Goal: Find specific page/section: Find specific page/section

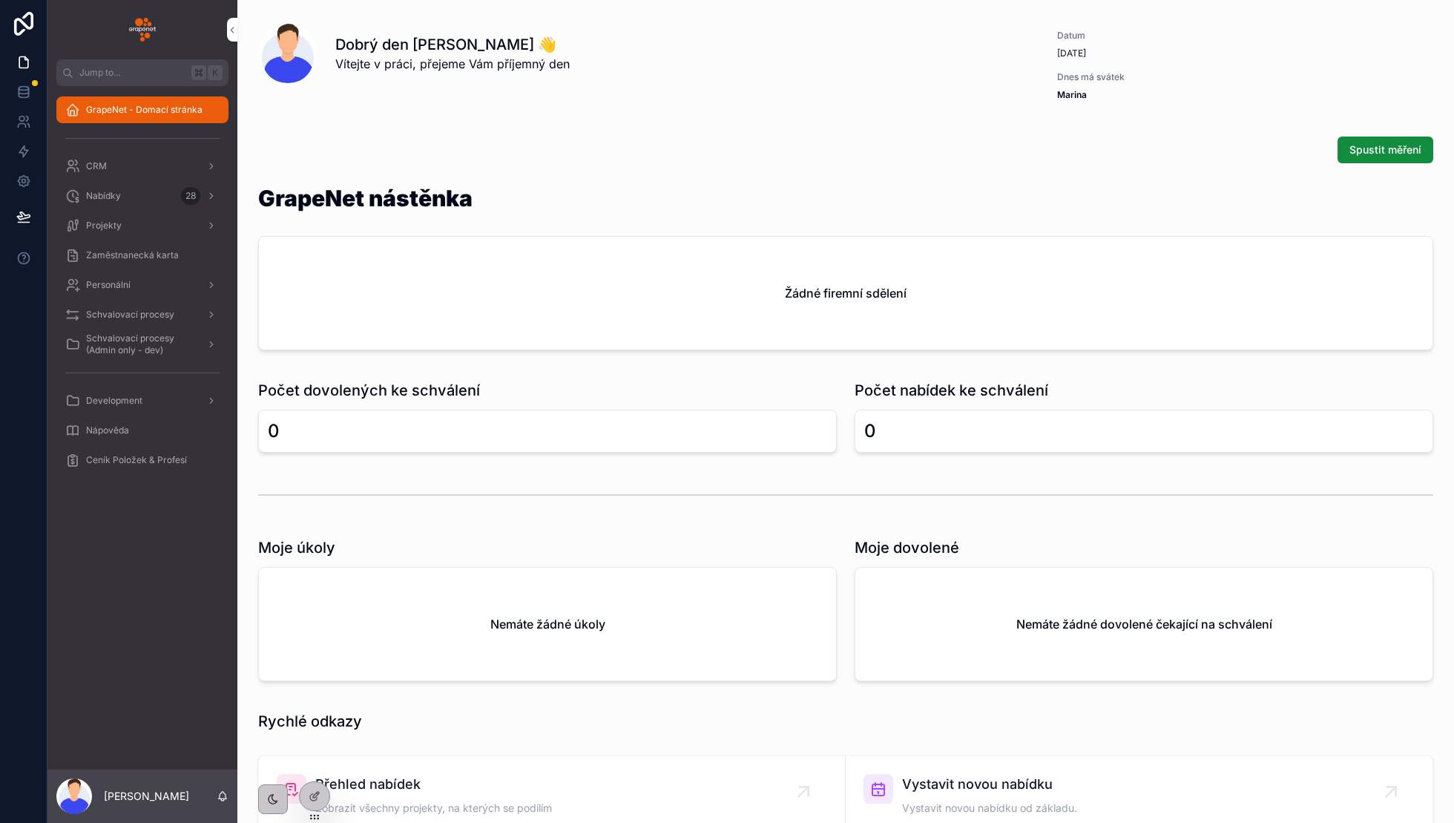
click at [128, 215] on div "Projekty" at bounding box center [142, 226] width 154 height 24
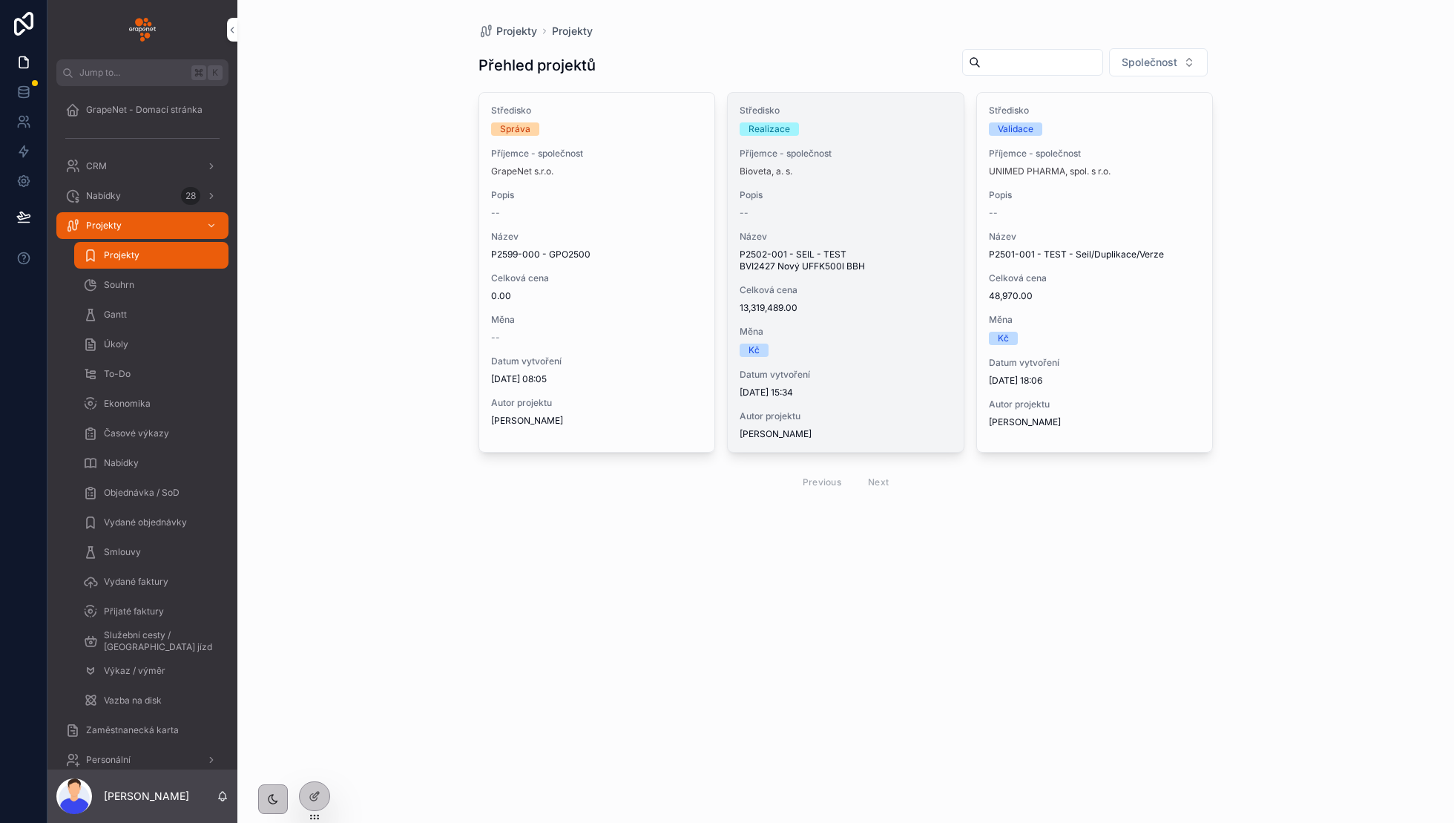
click at [848, 269] on span "P2502-001 - SEIL - TEST BVI2427 Nový UFFK500l BBH" at bounding box center [846, 261] width 212 height 24
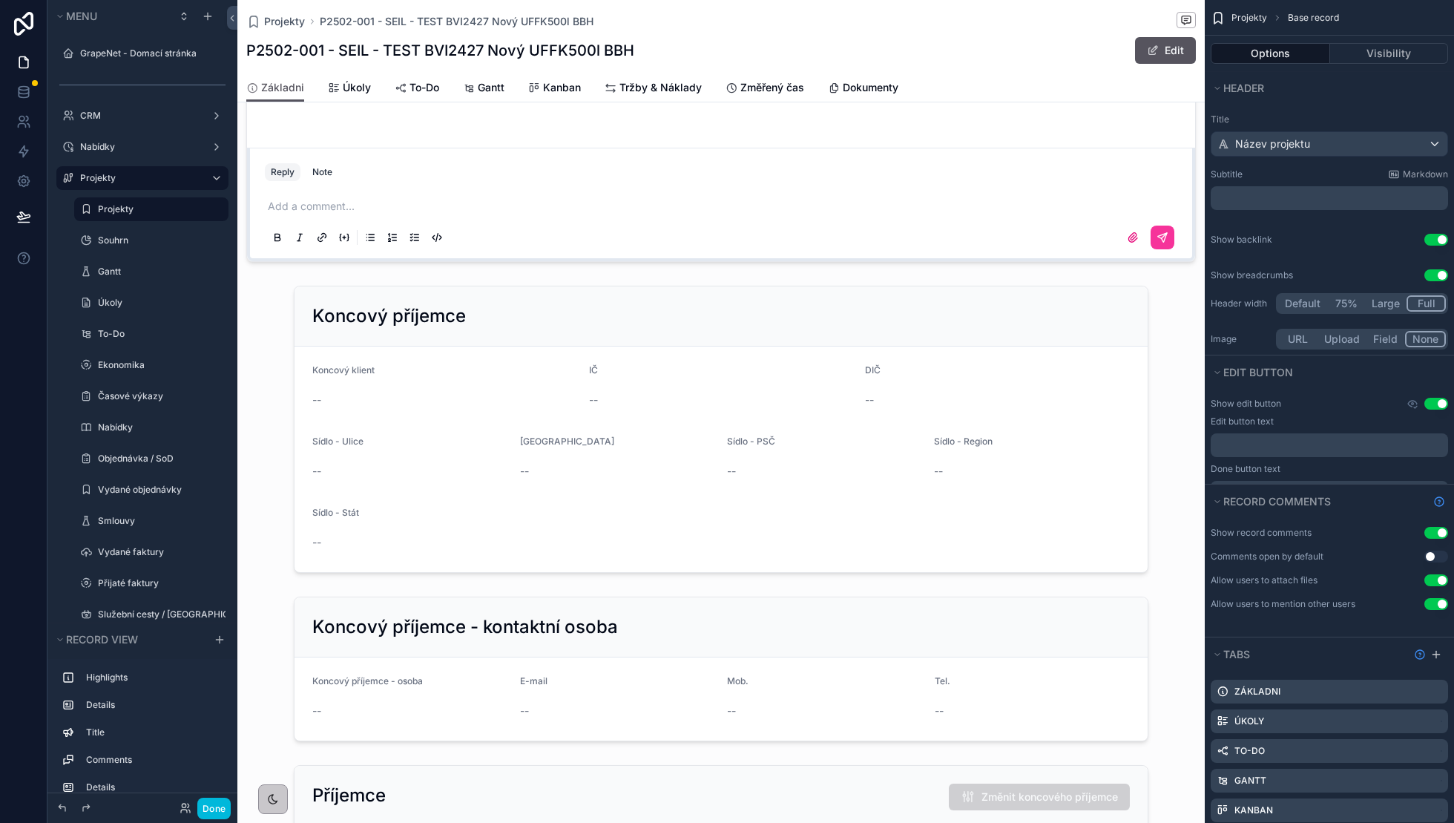
scroll to position [711, 0]
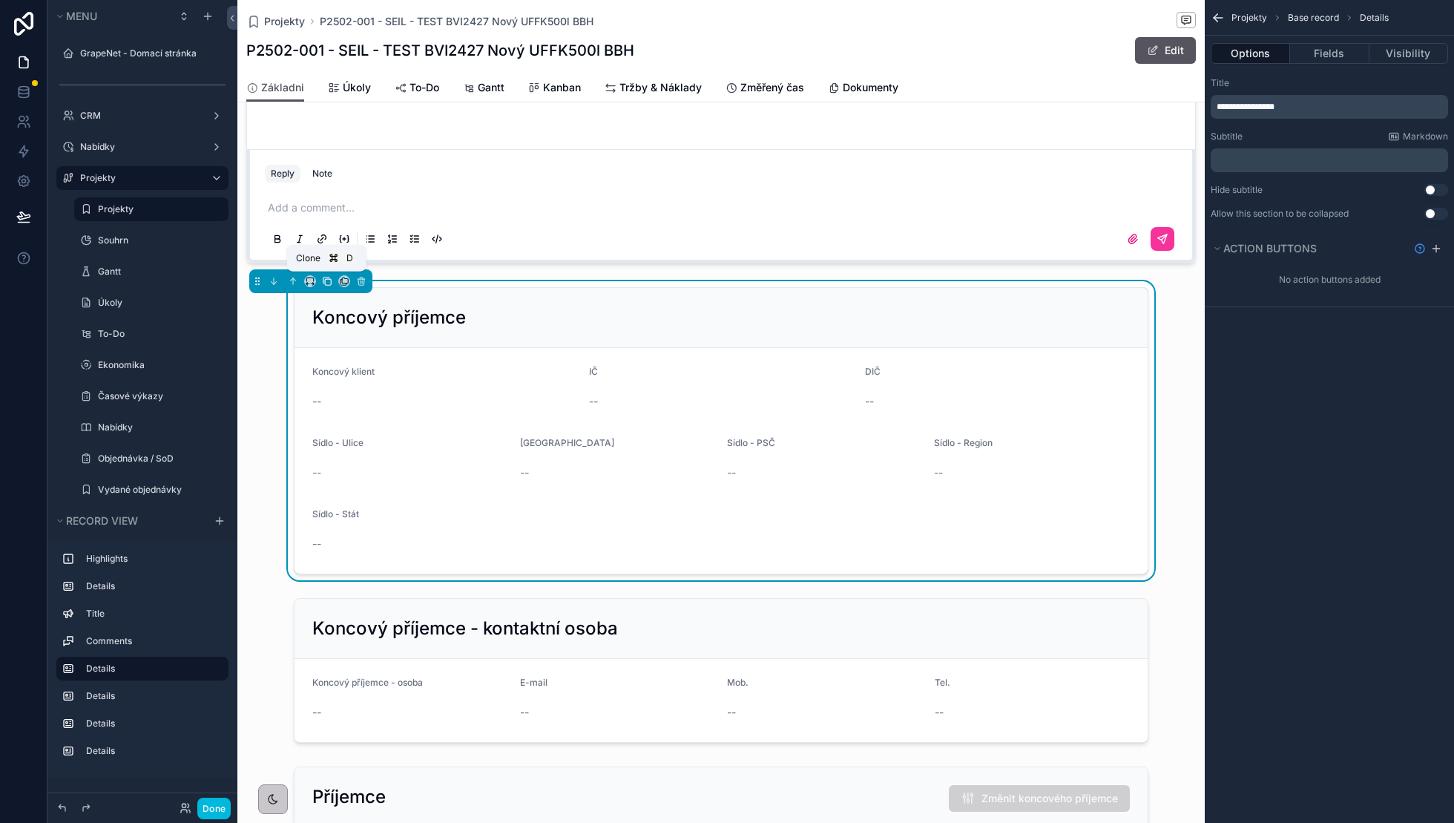
click at [322, 284] on icon "scrollable content" at bounding box center [327, 281] width 10 height 10
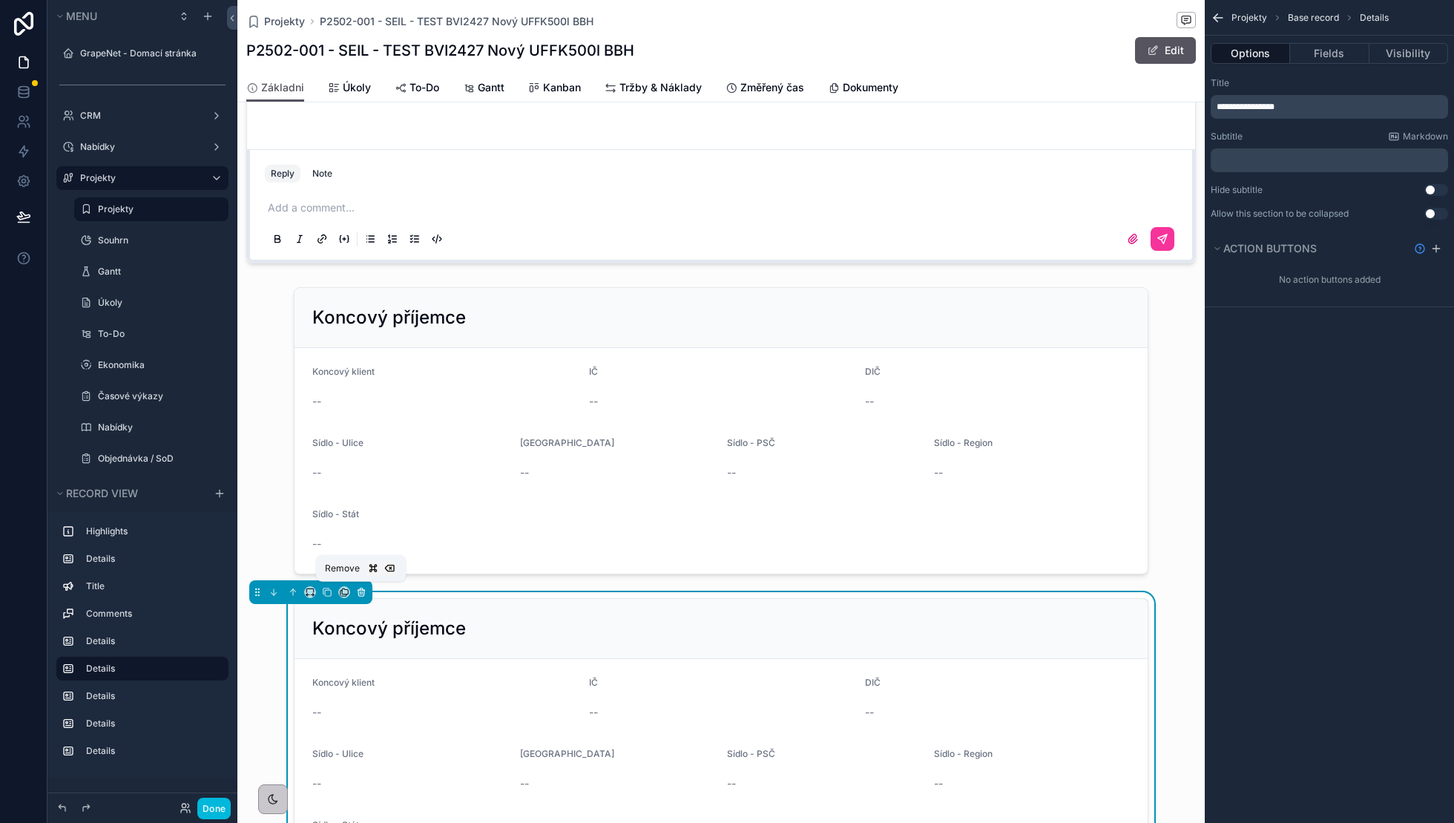
click at [363, 584] on button "scrollable content" at bounding box center [361, 592] width 16 height 16
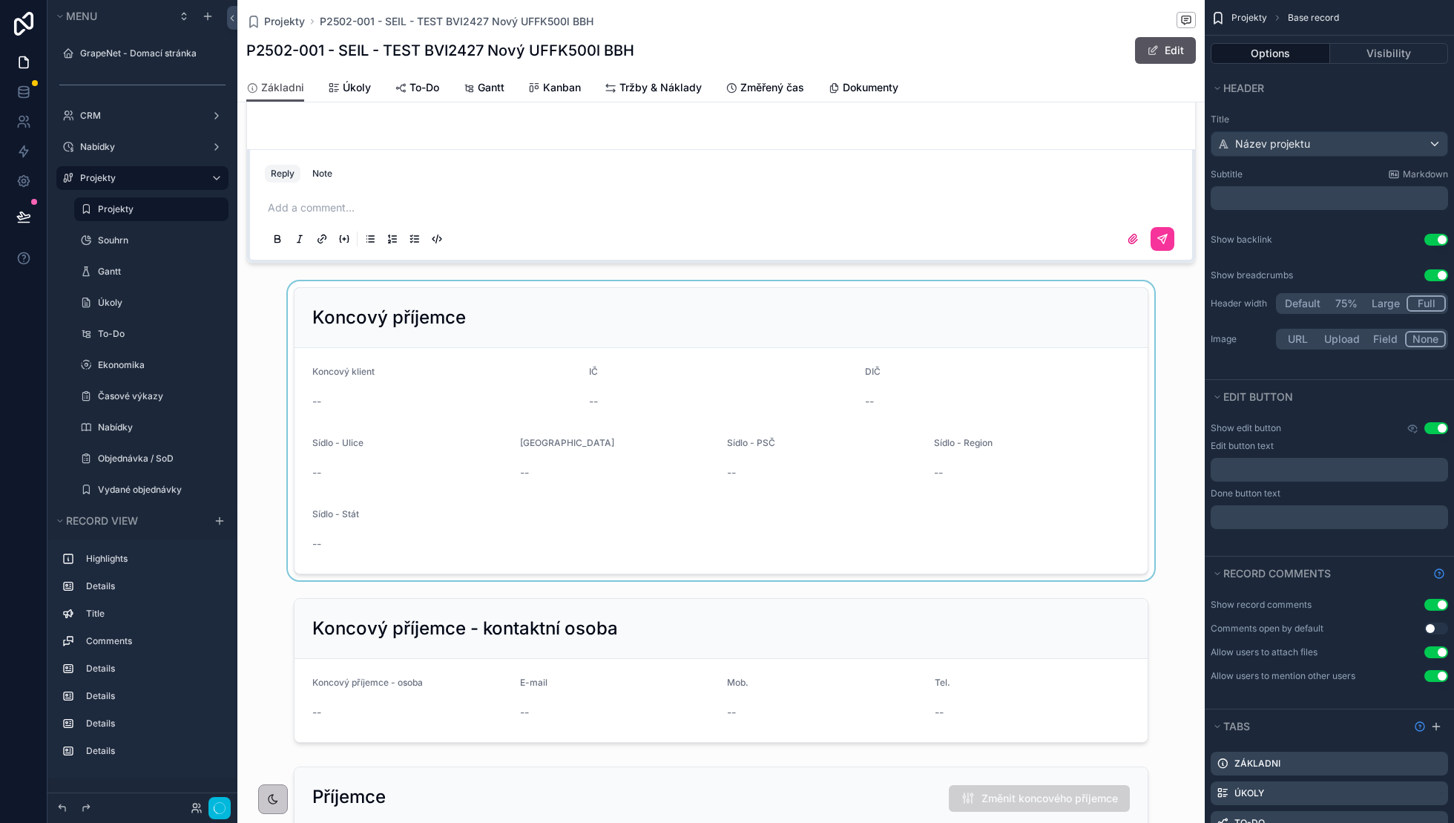
click at [363, 378] on div "scrollable content" at bounding box center [720, 430] width 967 height 299
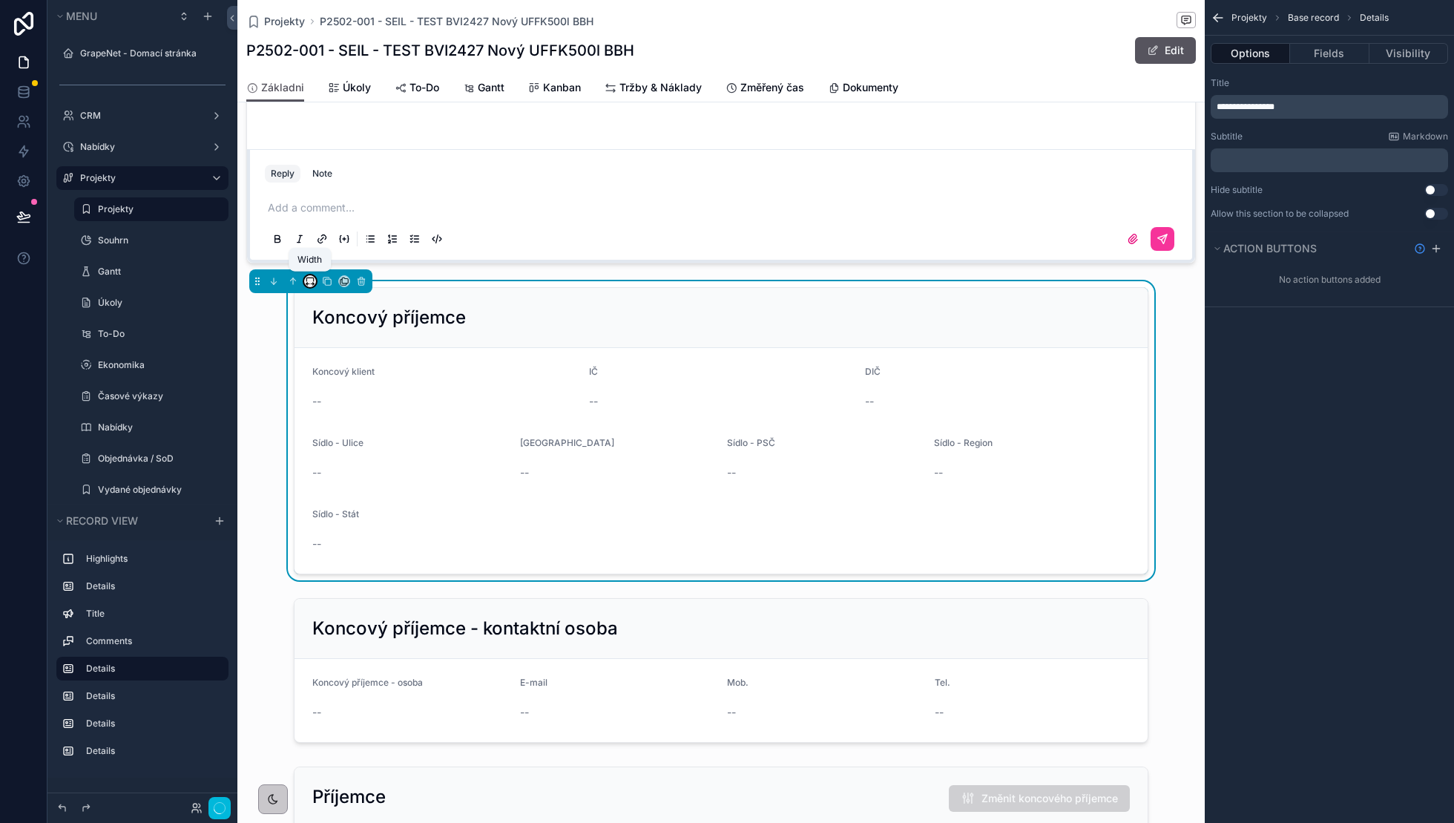
click at [305, 276] on icon "scrollable content" at bounding box center [310, 281] width 10 height 10
click at [309, 283] on icon "scrollable content" at bounding box center [310, 281] width 10 height 10
click at [333, 473] on span "Full width" at bounding box center [340, 476] width 46 height 18
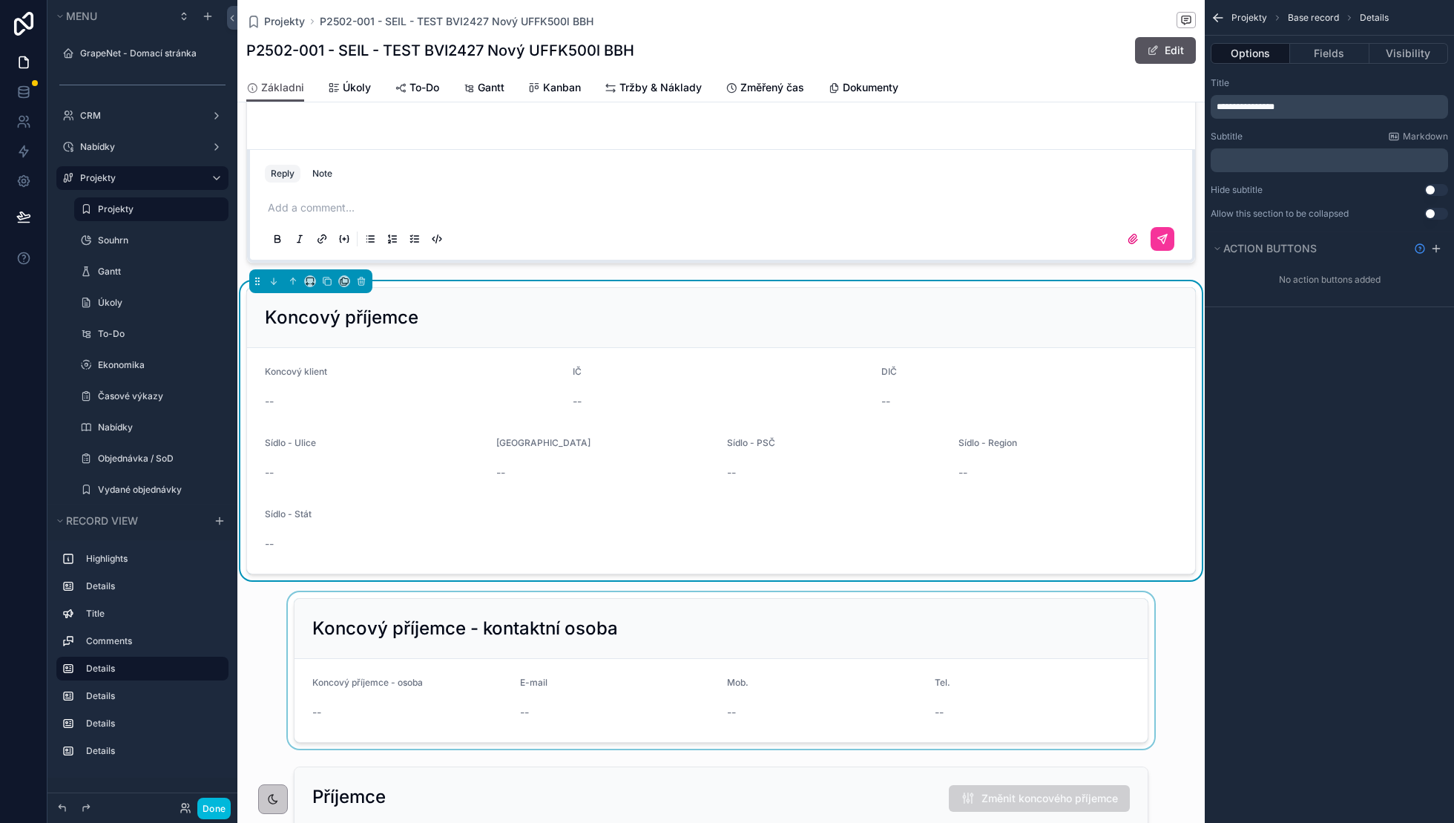
click at [325, 603] on div "scrollable content" at bounding box center [720, 670] width 967 height 157
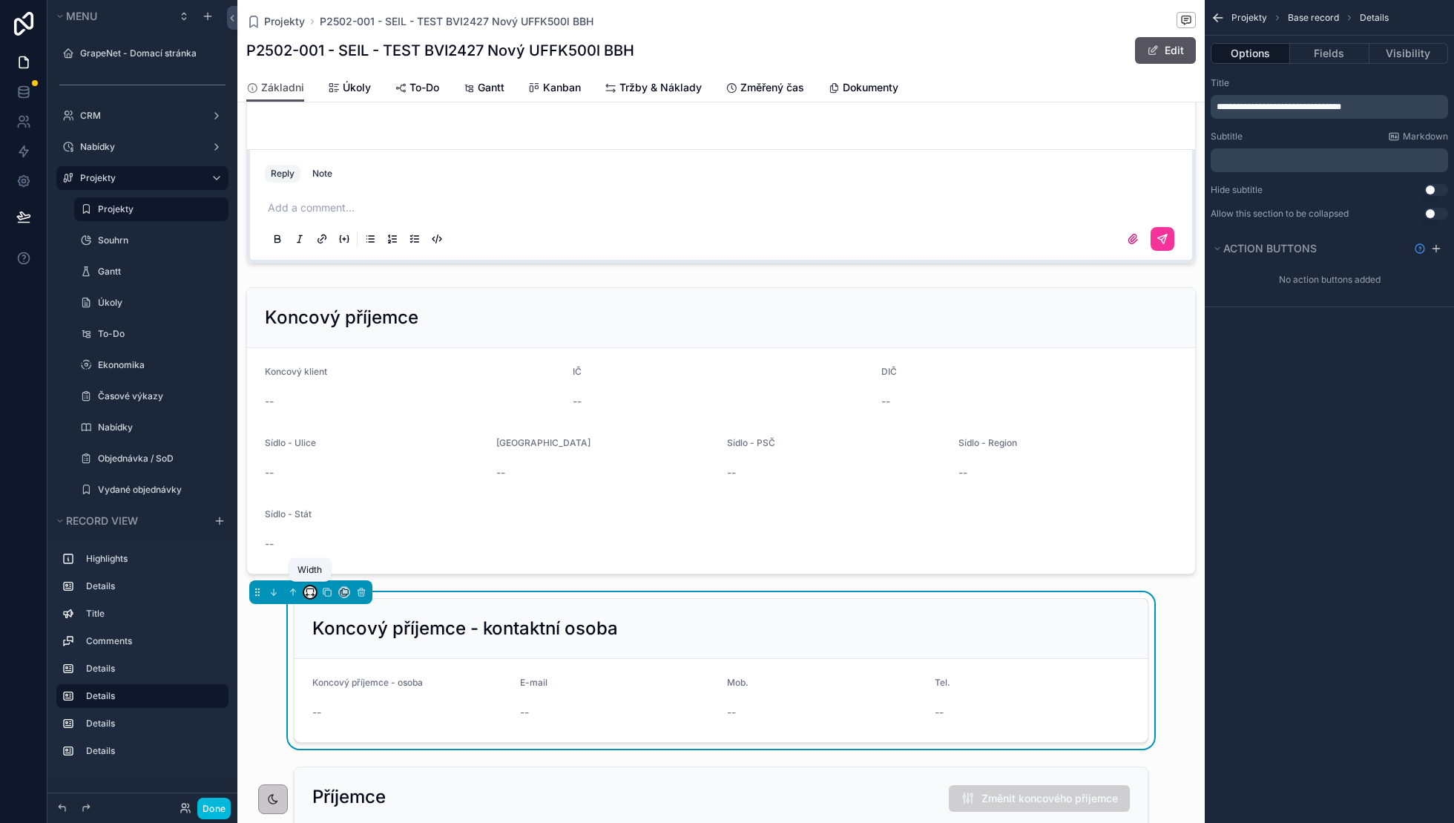
click at [309, 588] on icon "scrollable content" at bounding box center [309, 590] width 7 height 4
click at [349, 777] on span "Full width" at bounding box center [340, 786] width 46 height 18
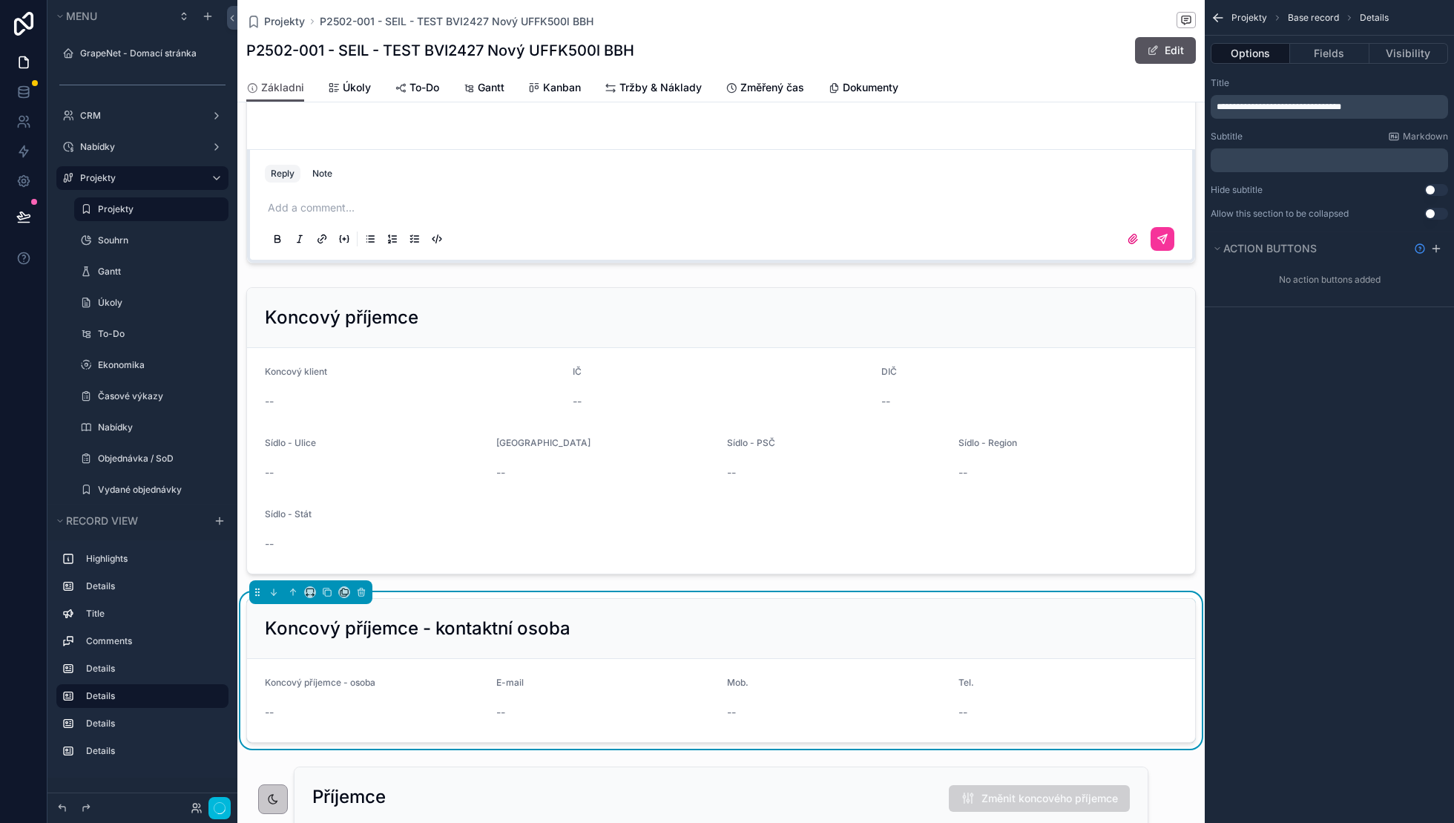
scroll to position [962, 0]
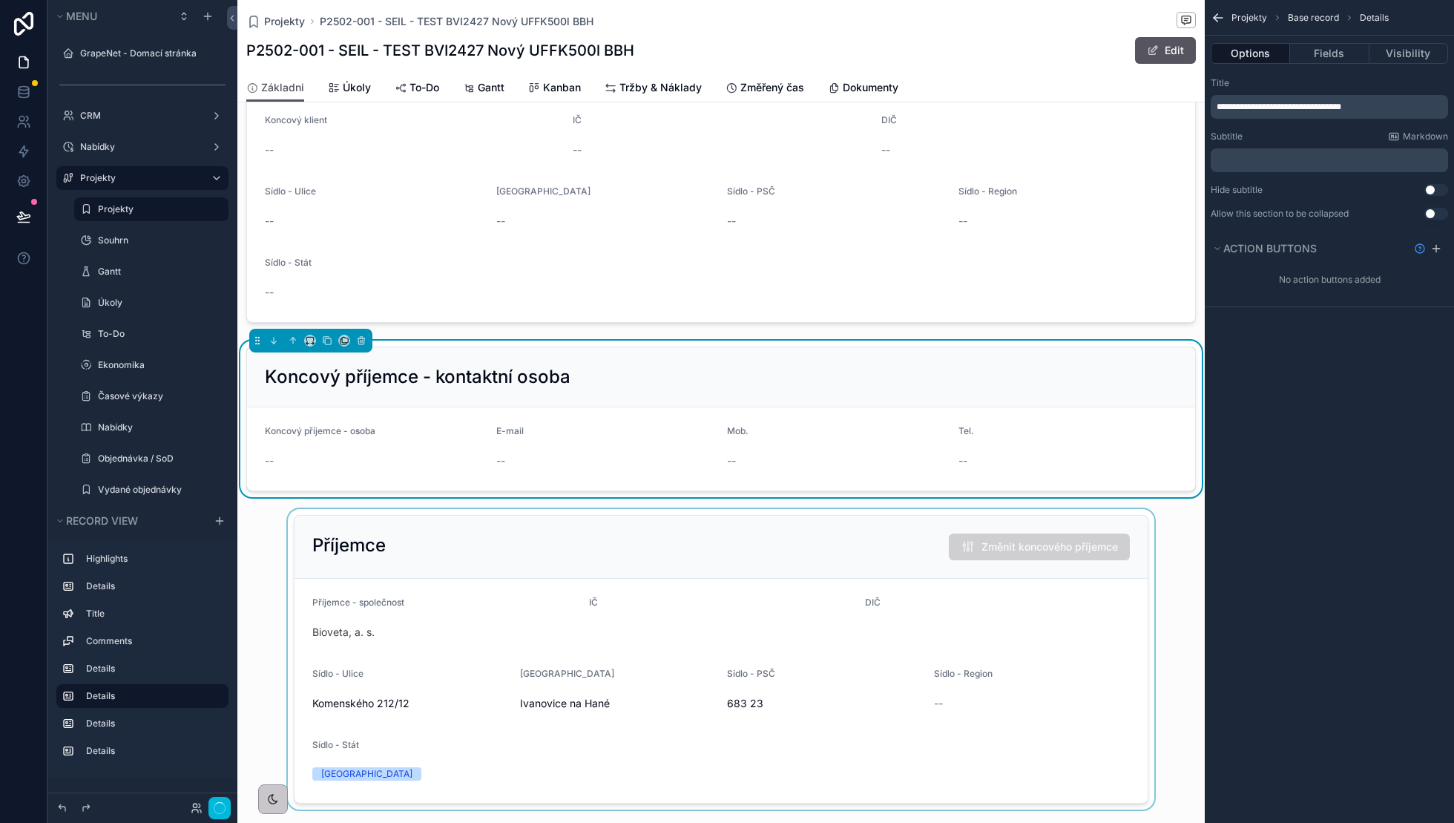
click at [338, 564] on div "scrollable content" at bounding box center [720, 659] width 967 height 300
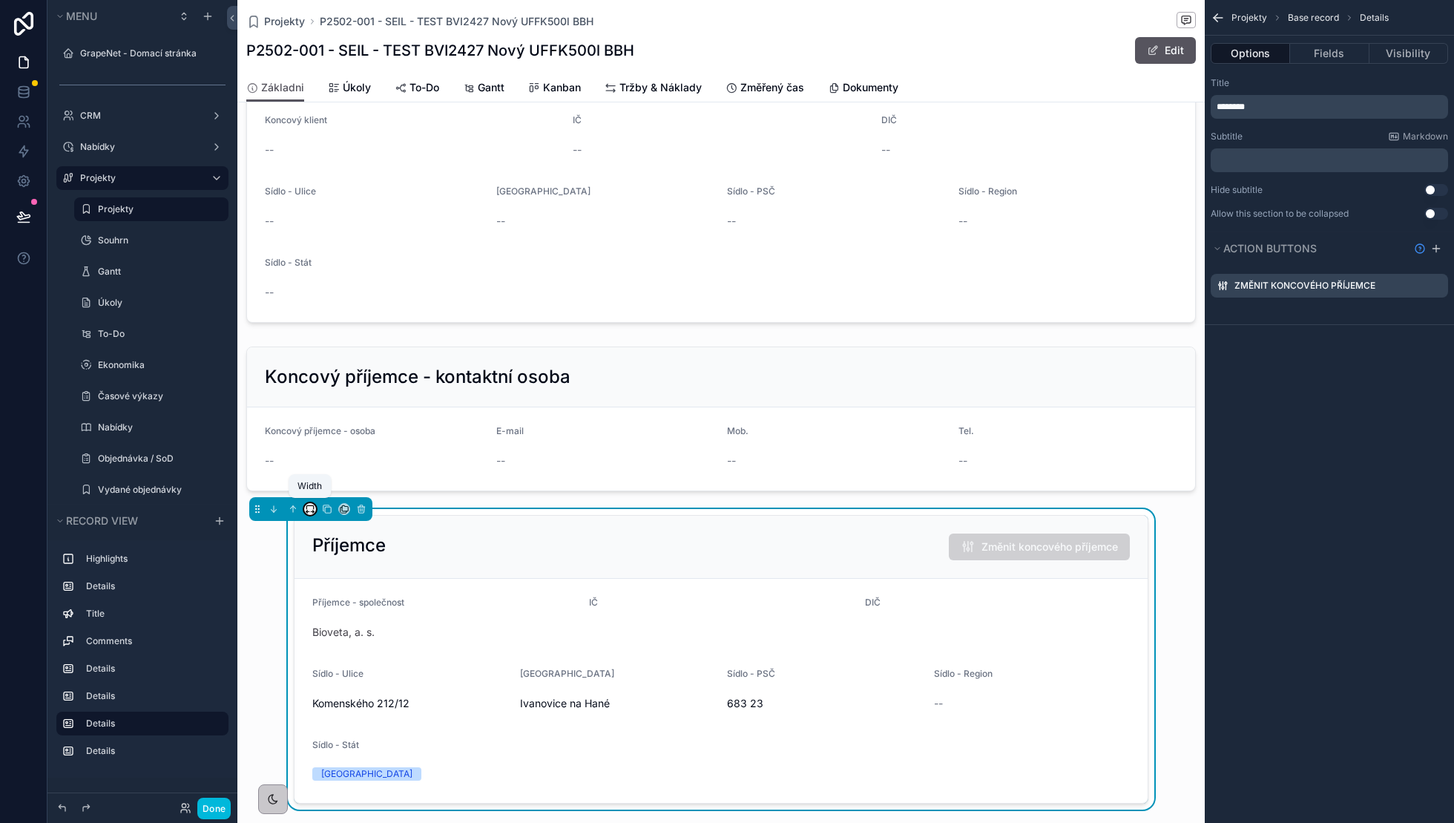
click at [305, 505] on icon "scrollable content" at bounding box center [310, 509] width 10 height 10
click at [329, 688] on div "Full width" at bounding box center [340, 701] width 64 height 27
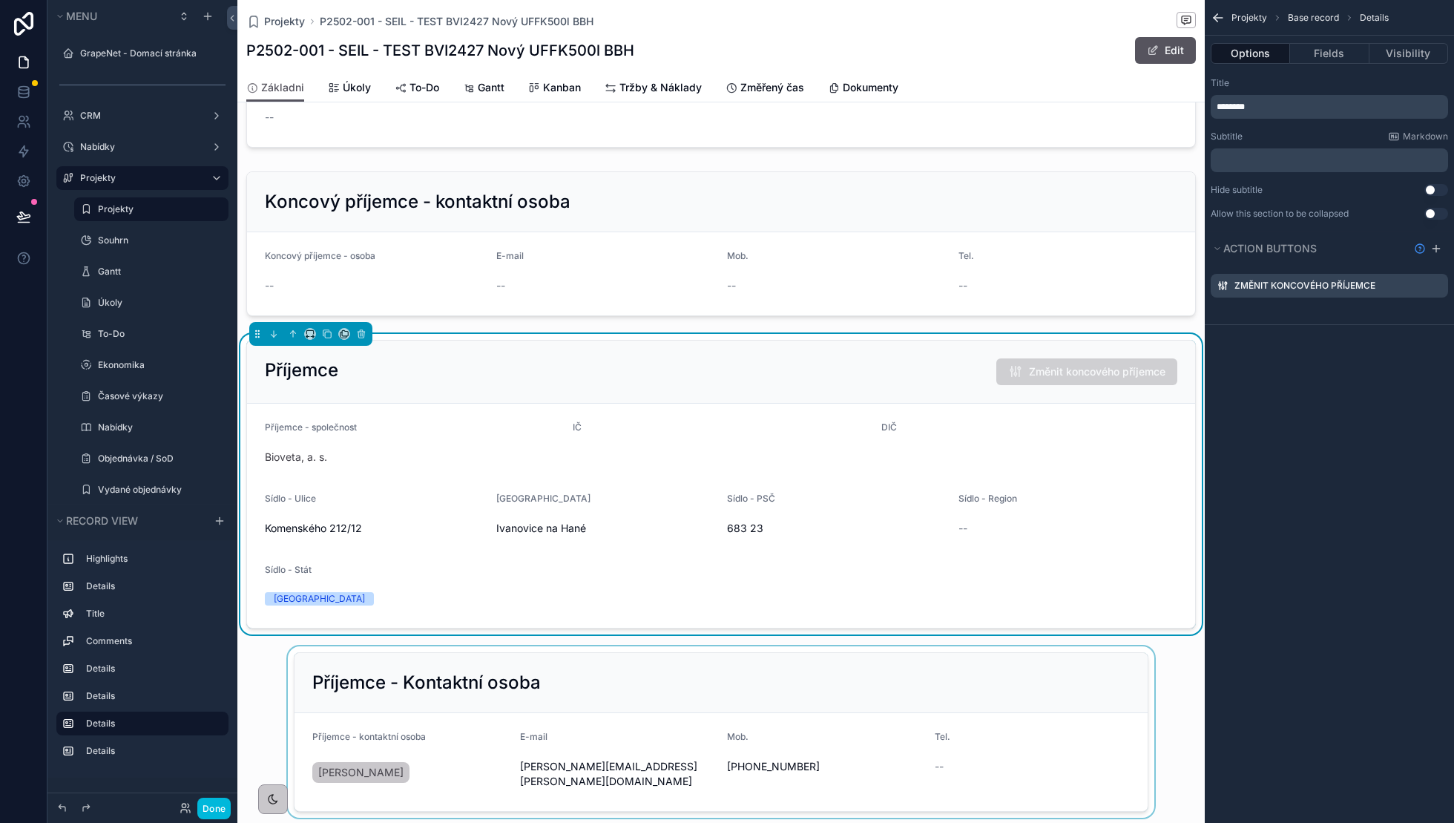
scroll to position [1155, 0]
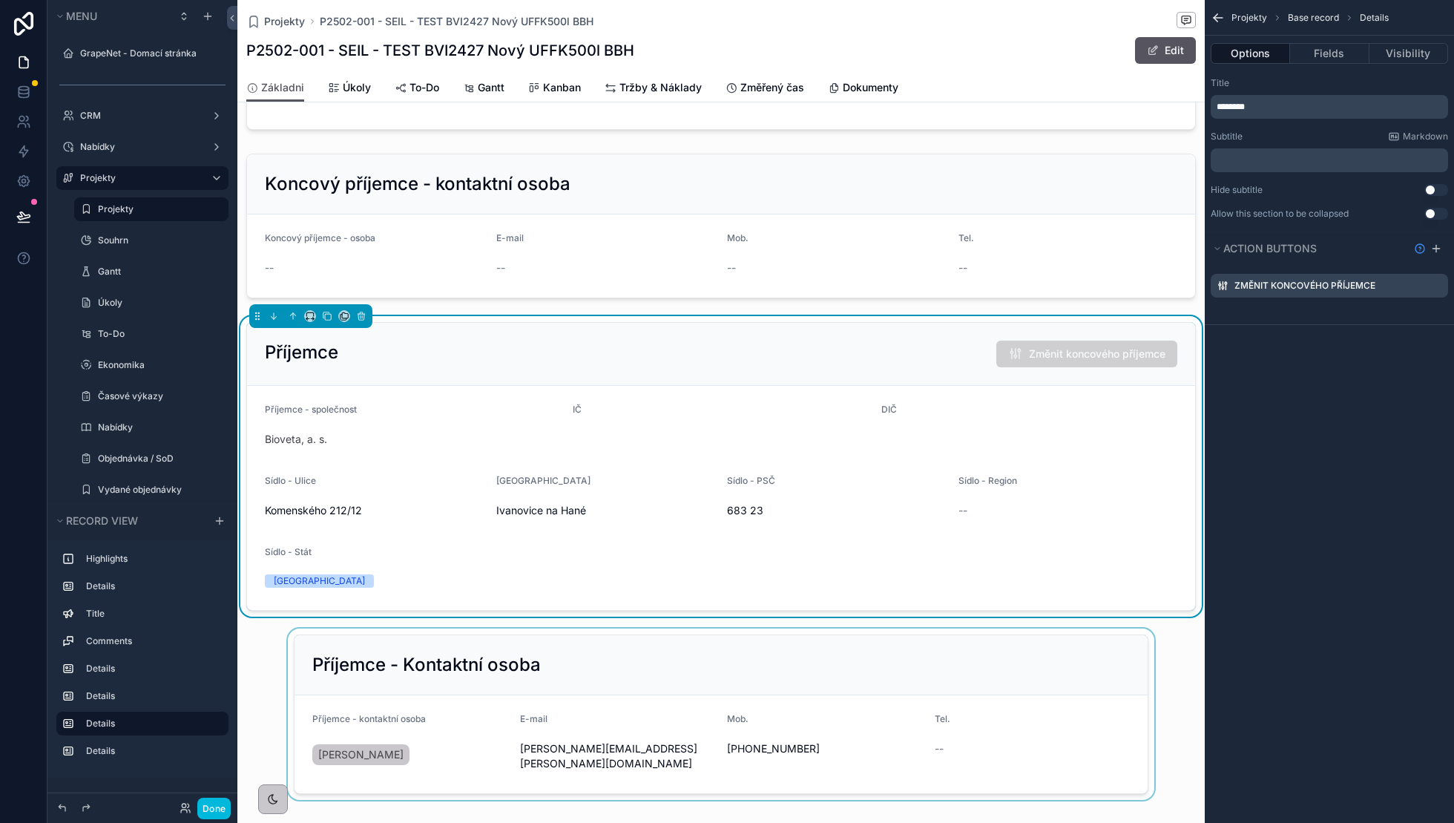
click at [311, 636] on div "scrollable content" at bounding box center [720, 713] width 967 height 171
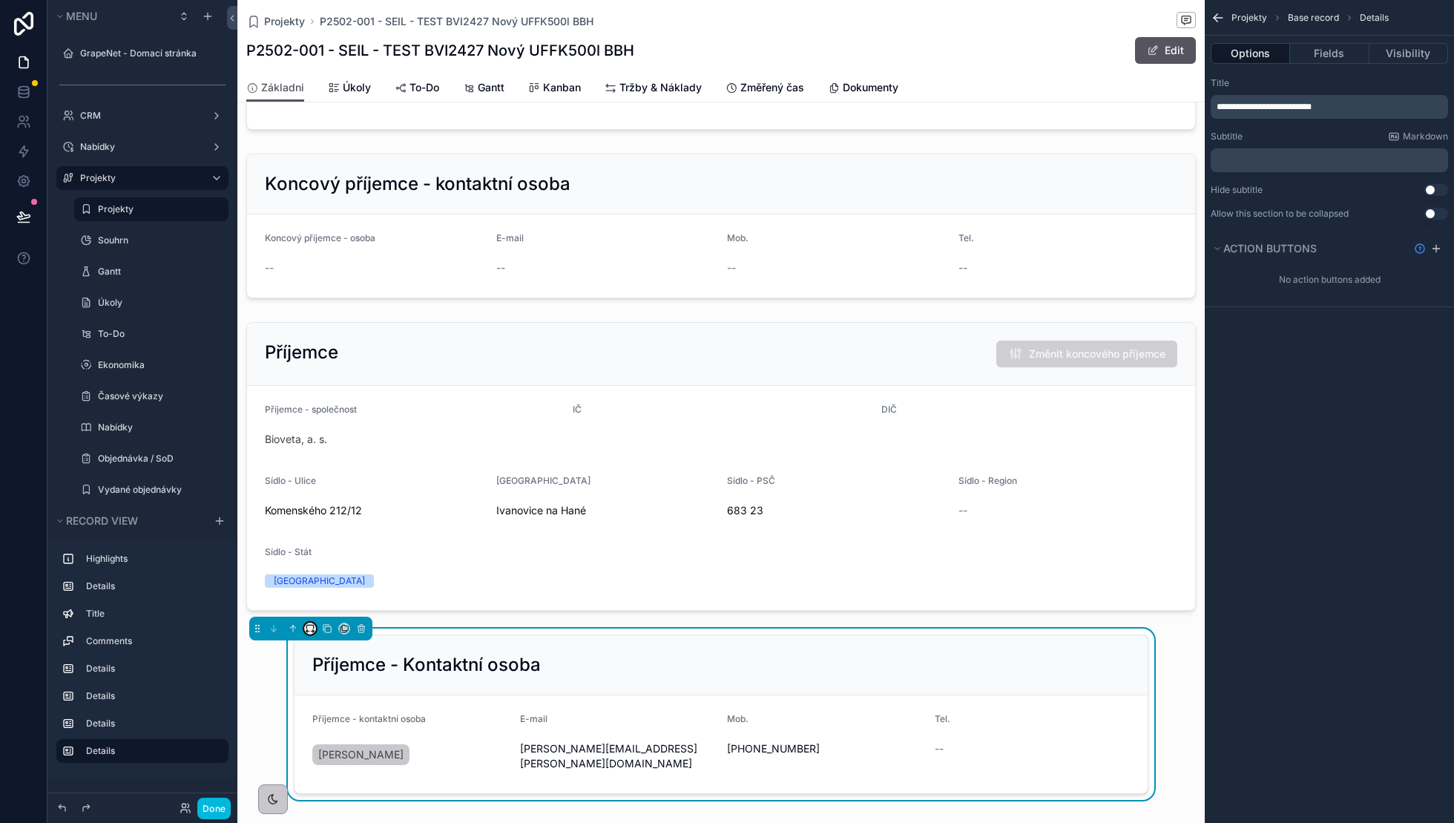
click at [307, 623] on icon "scrollable content" at bounding box center [310, 628] width 10 height 10
click at [330, 611] on span "Full width" at bounding box center [340, 612] width 46 height 18
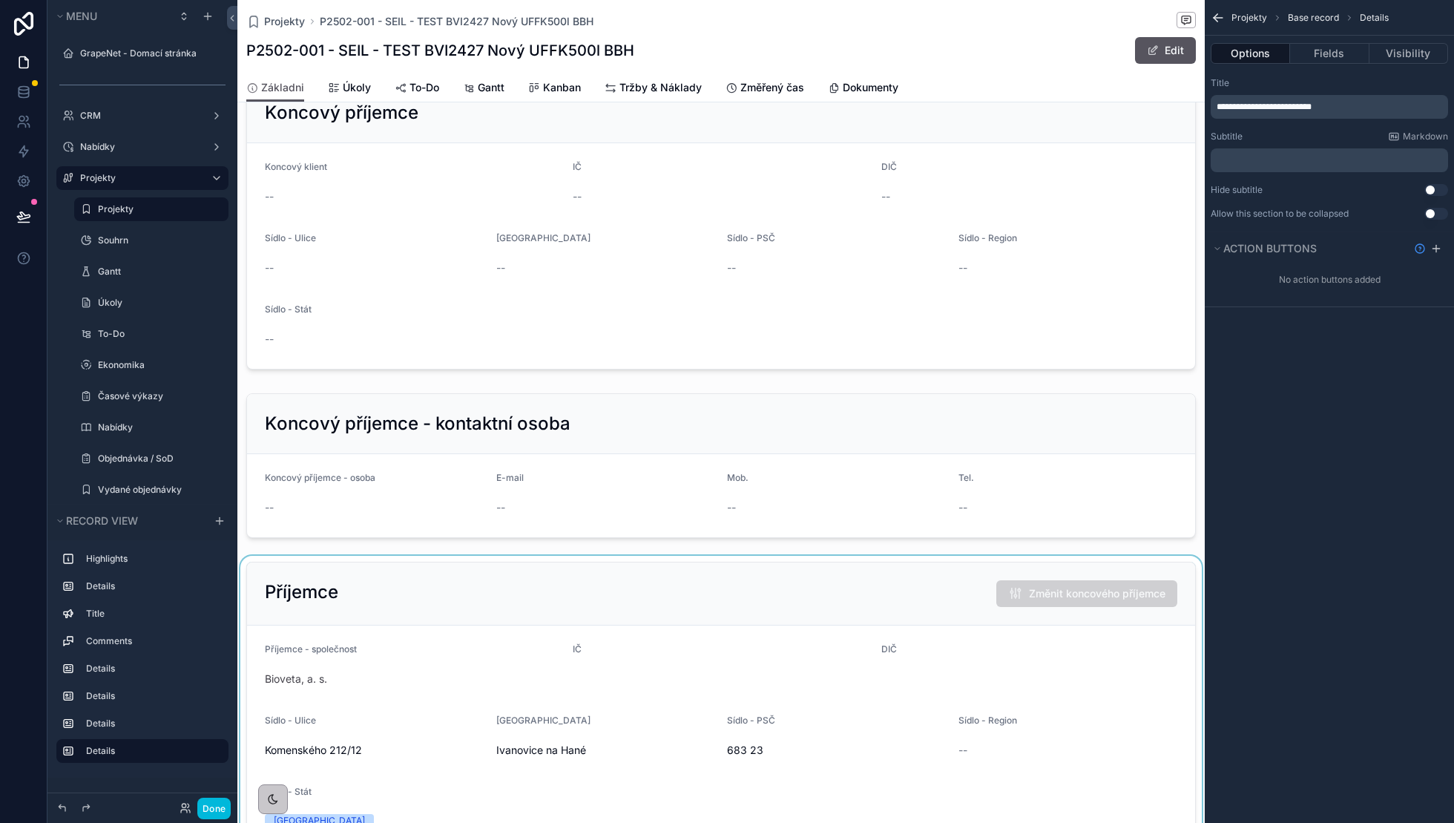
scroll to position [316, 0]
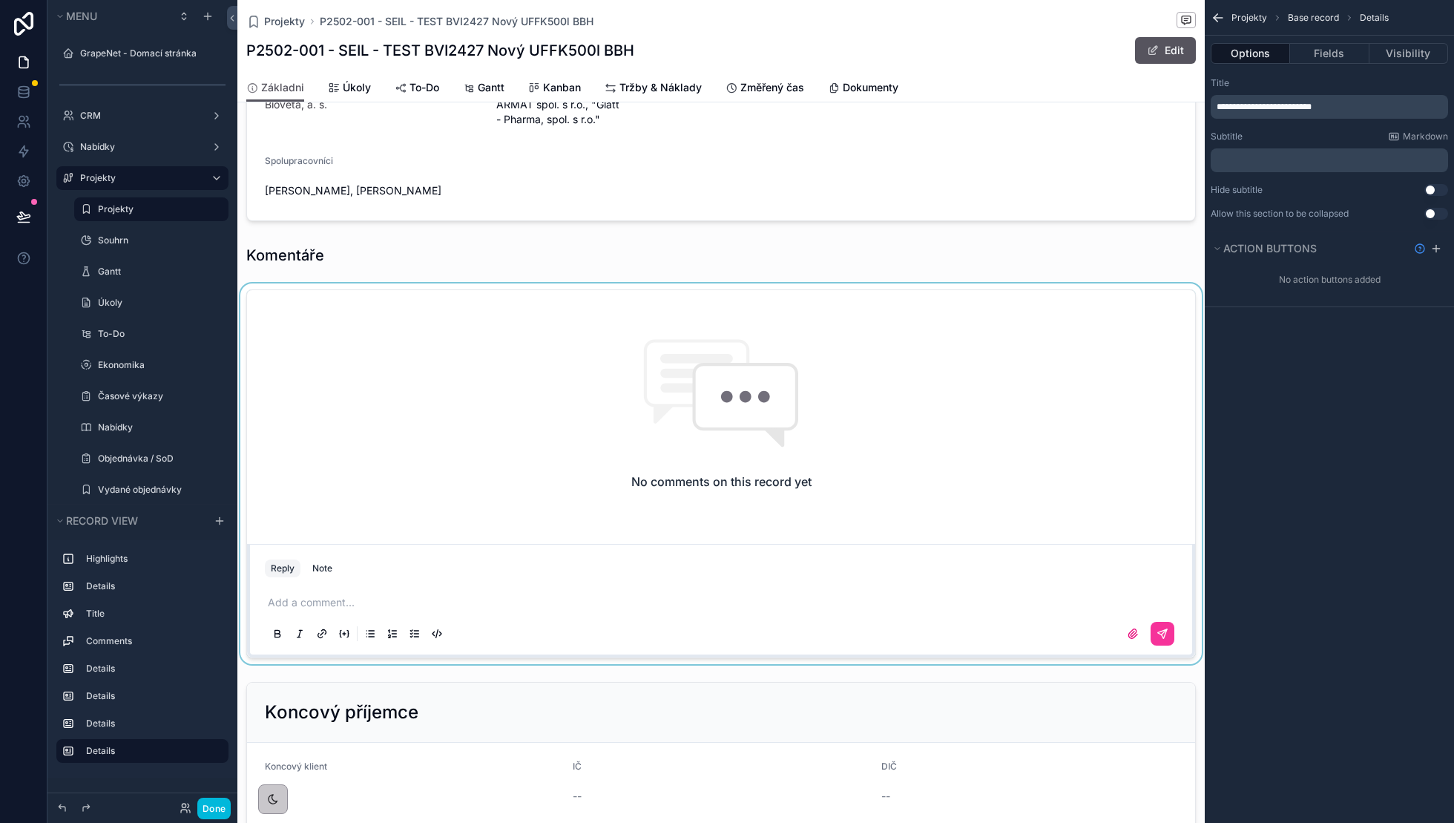
click at [384, 330] on div "scrollable content" at bounding box center [720, 473] width 967 height 381
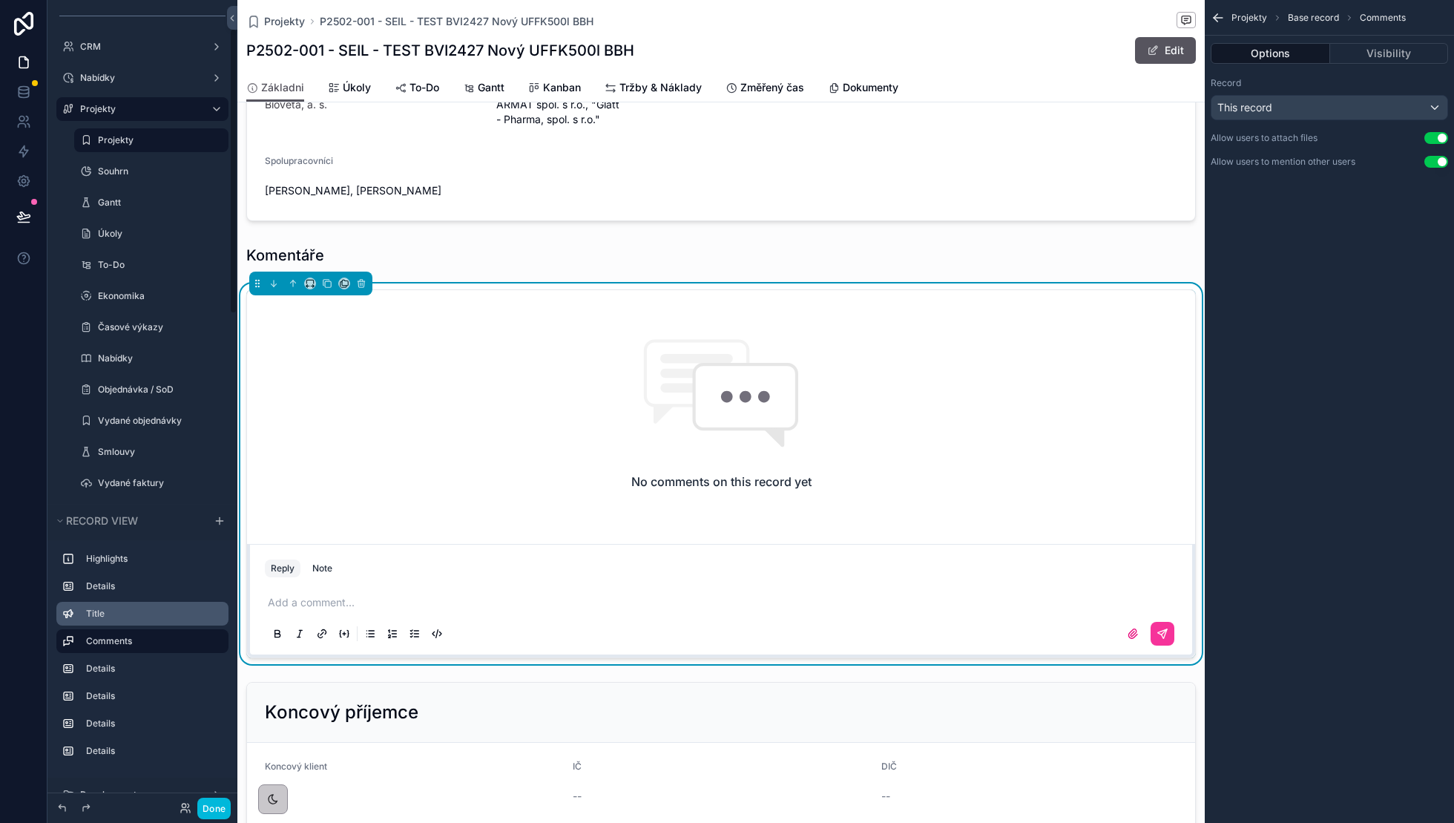
scroll to position [80, 0]
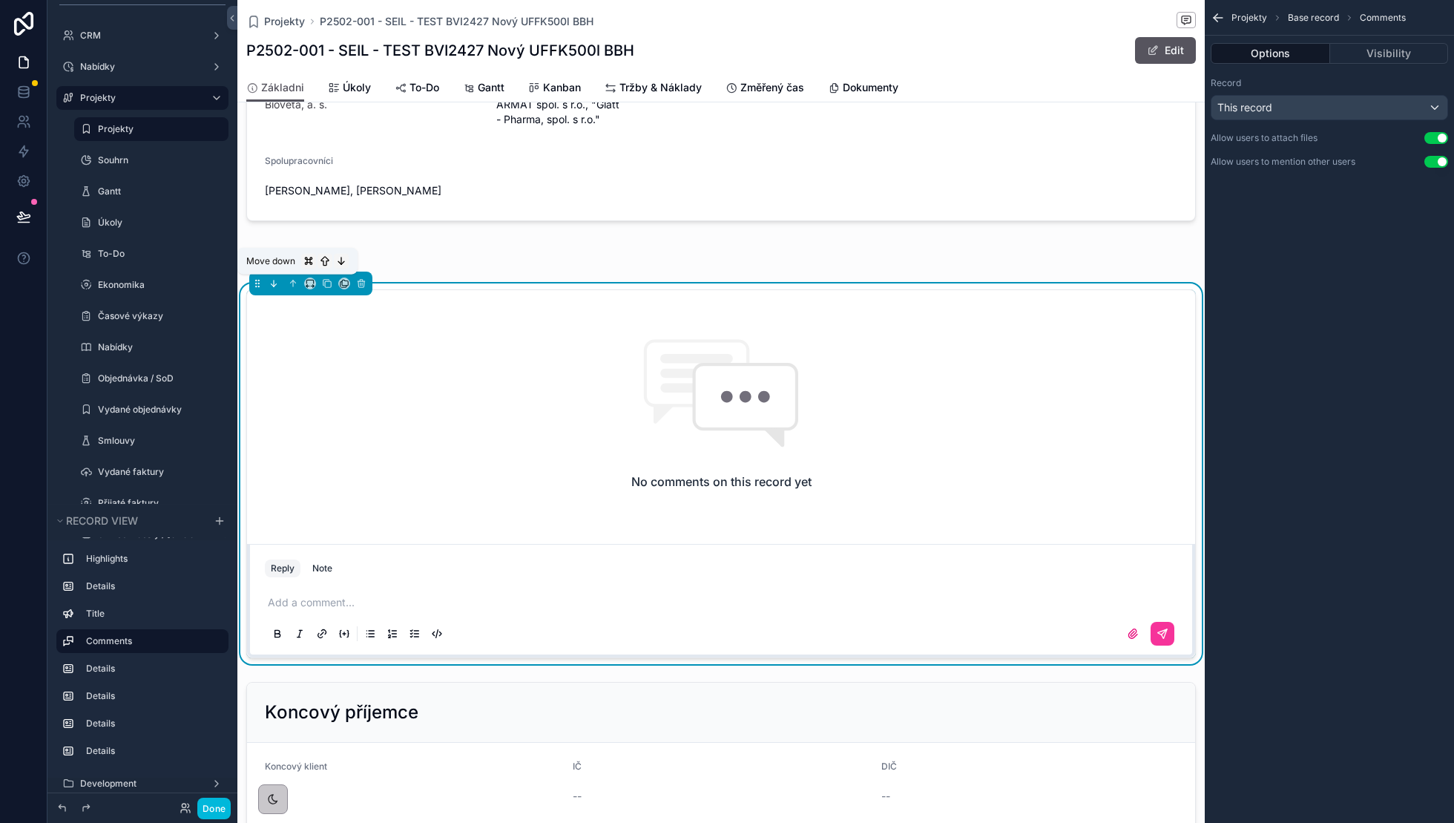
click at [277, 283] on icon "scrollable content" at bounding box center [274, 283] width 10 height 10
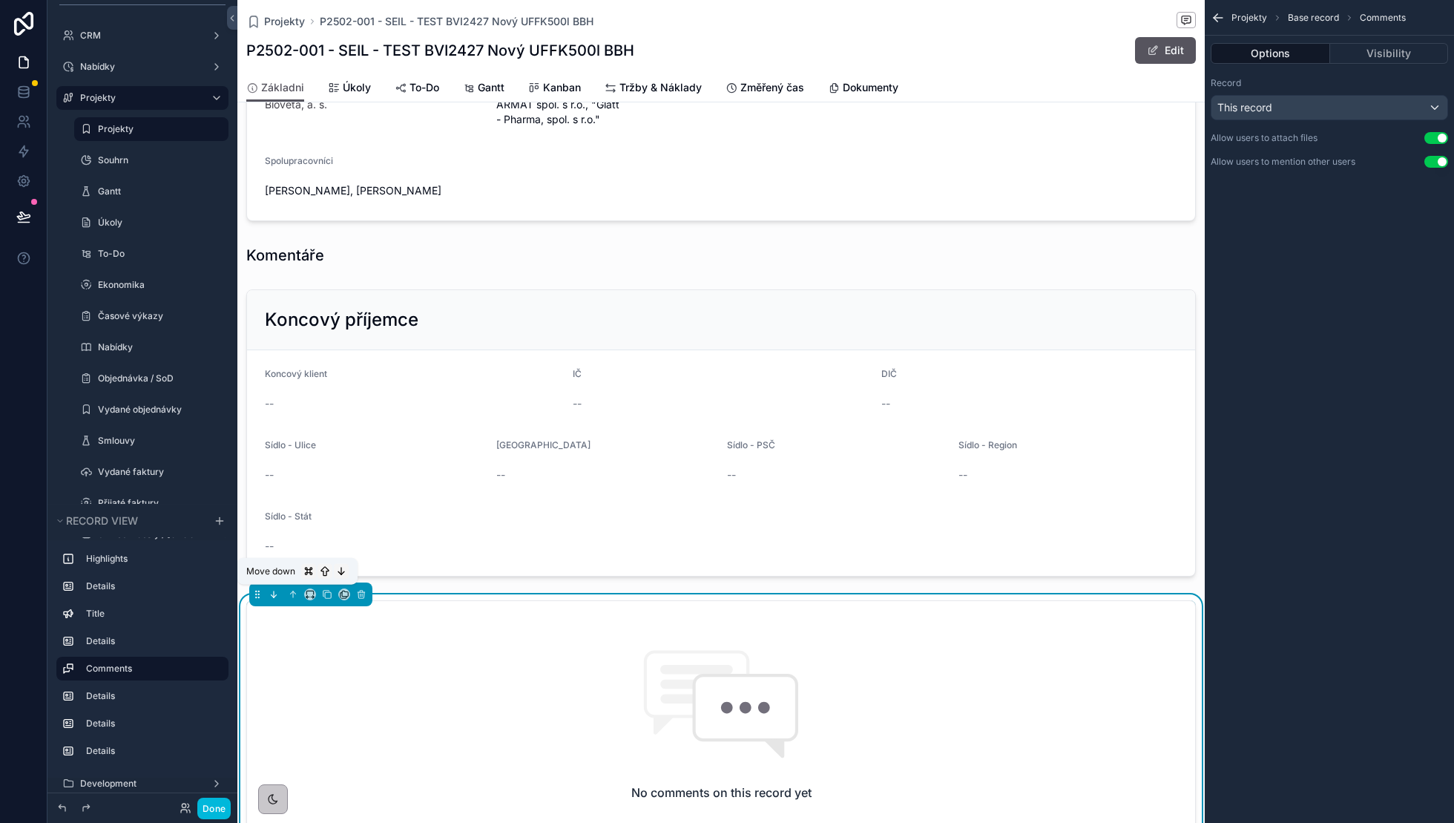
click at [274, 591] on icon "scrollable content" at bounding box center [274, 594] width 10 height 10
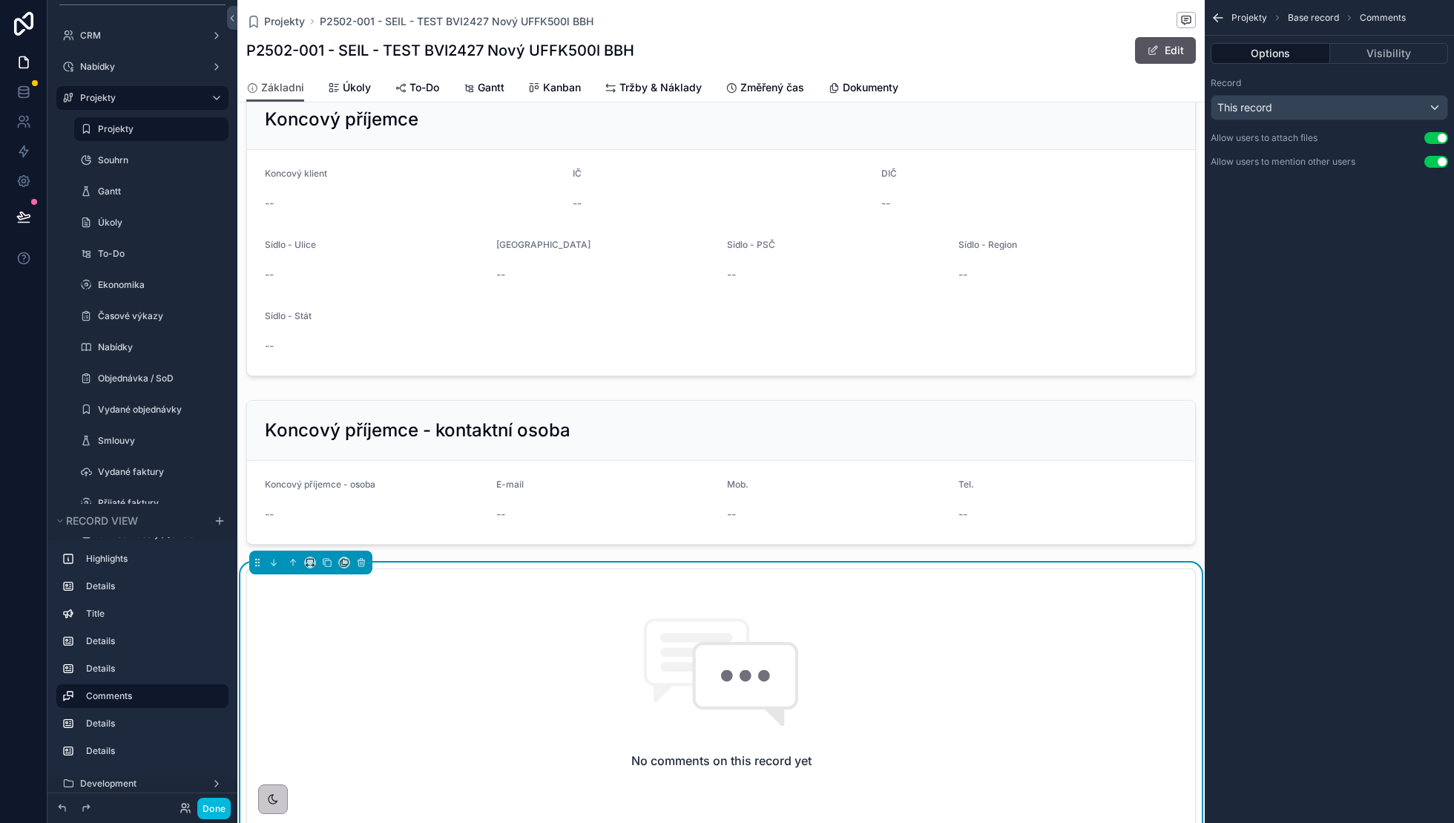
scroll to position [577, 0]
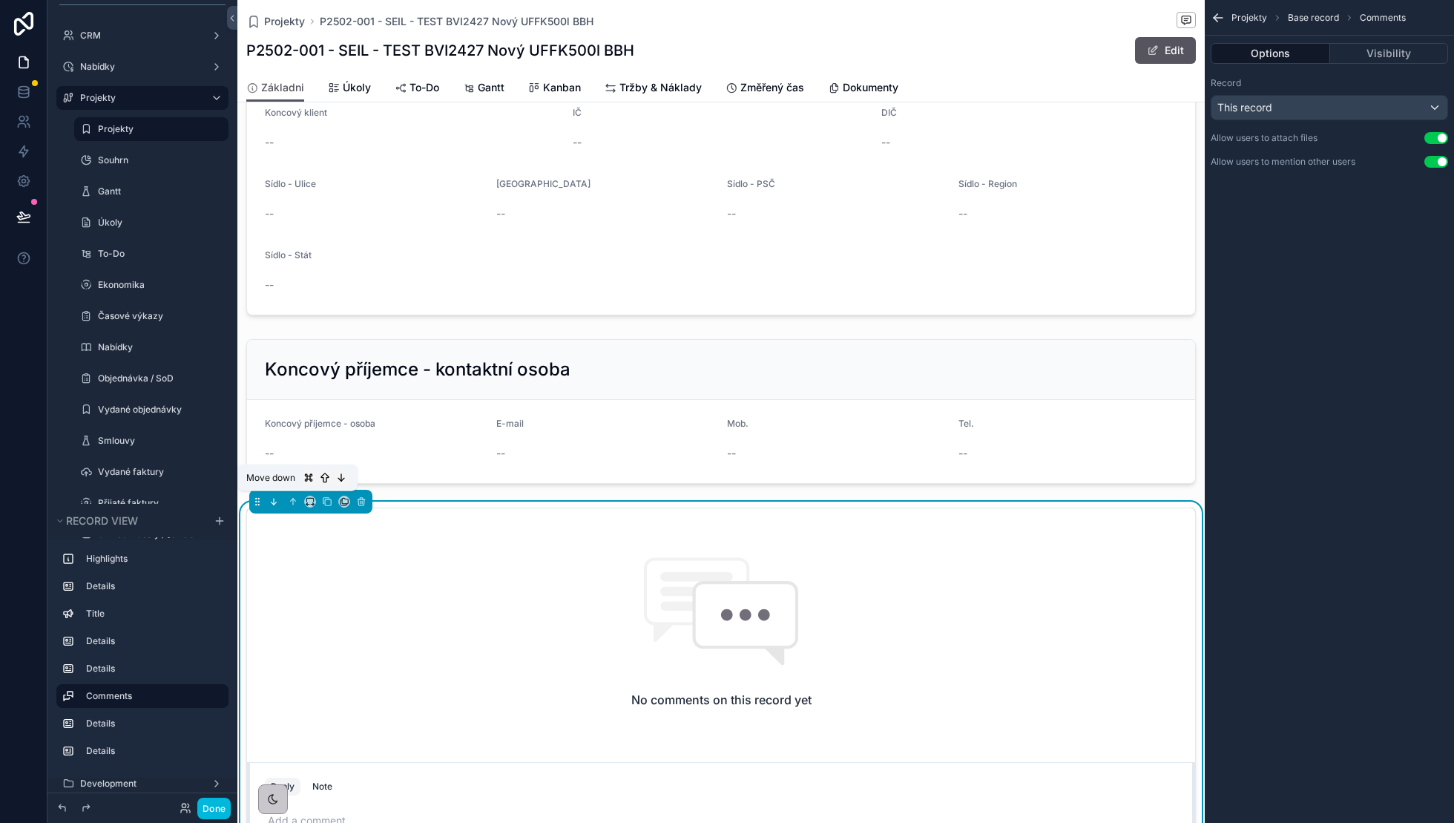
click at [275, 504] on button "scrollable content" at bounding box center [274, 501] width 16 height 16
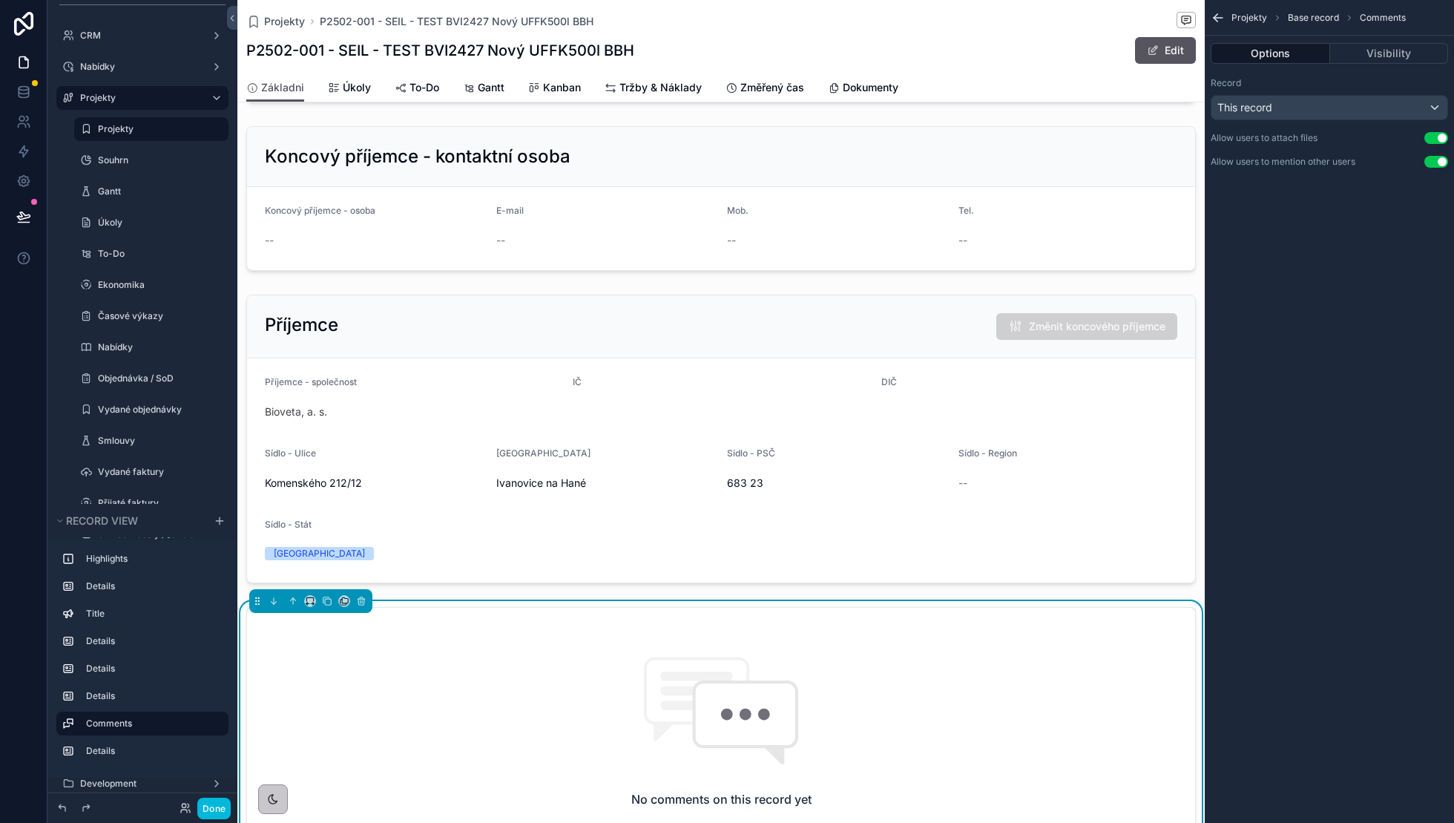
scroll to position [835, 0]
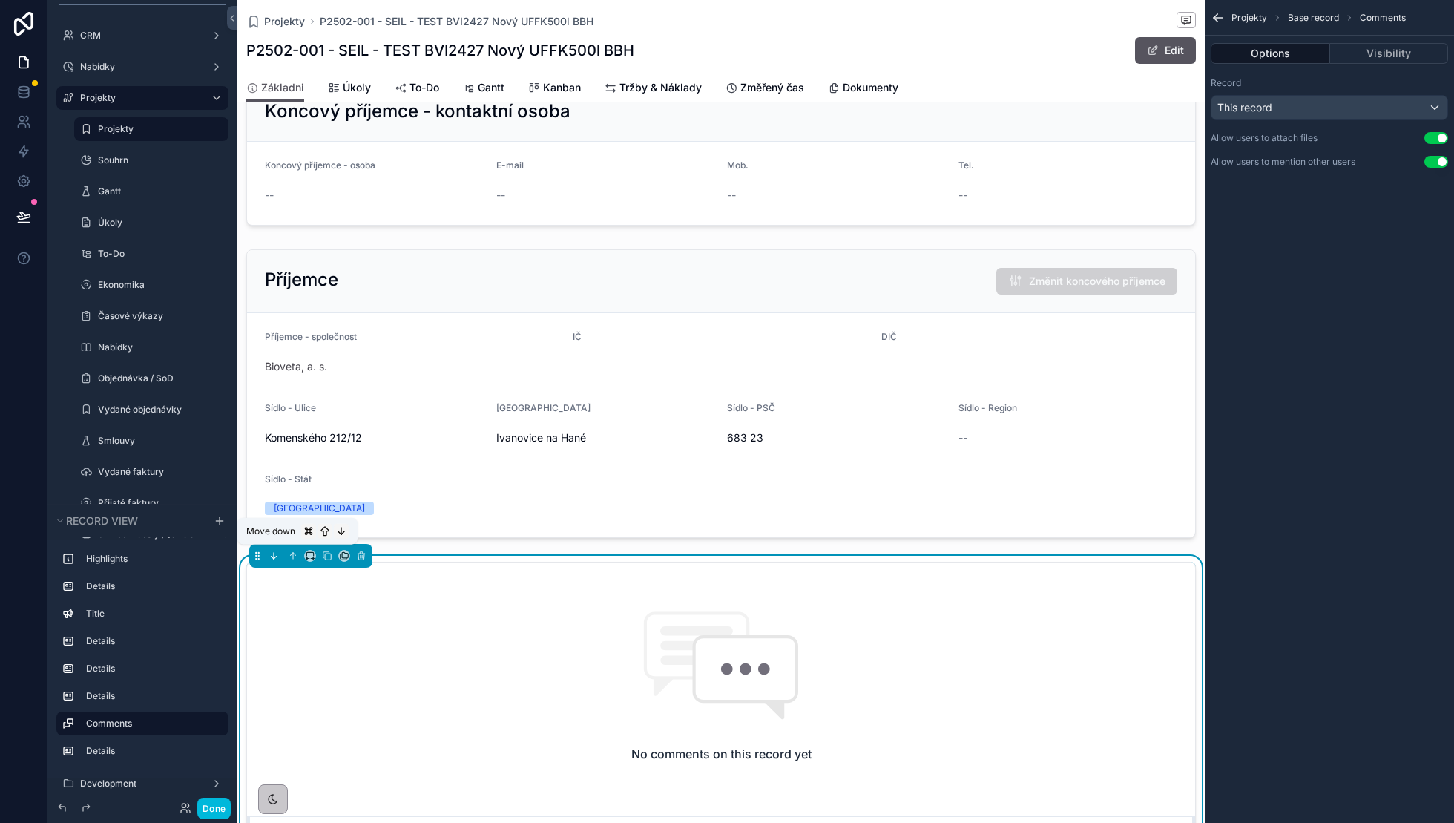
click at [277, 550] on icon "scrollable content" at bounding box center [274, 555] width 10 height 10
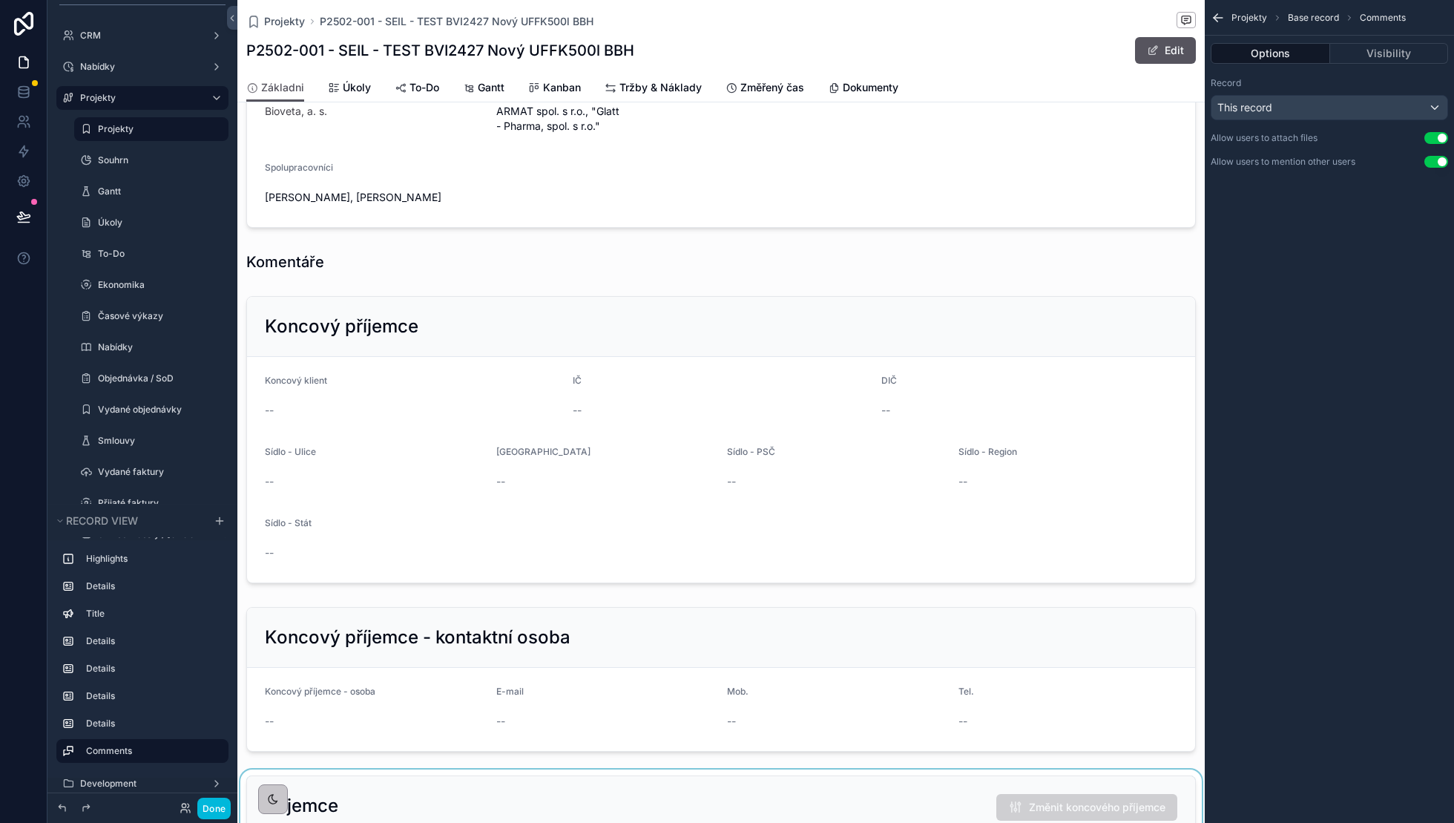
scroll to position [303, 0]
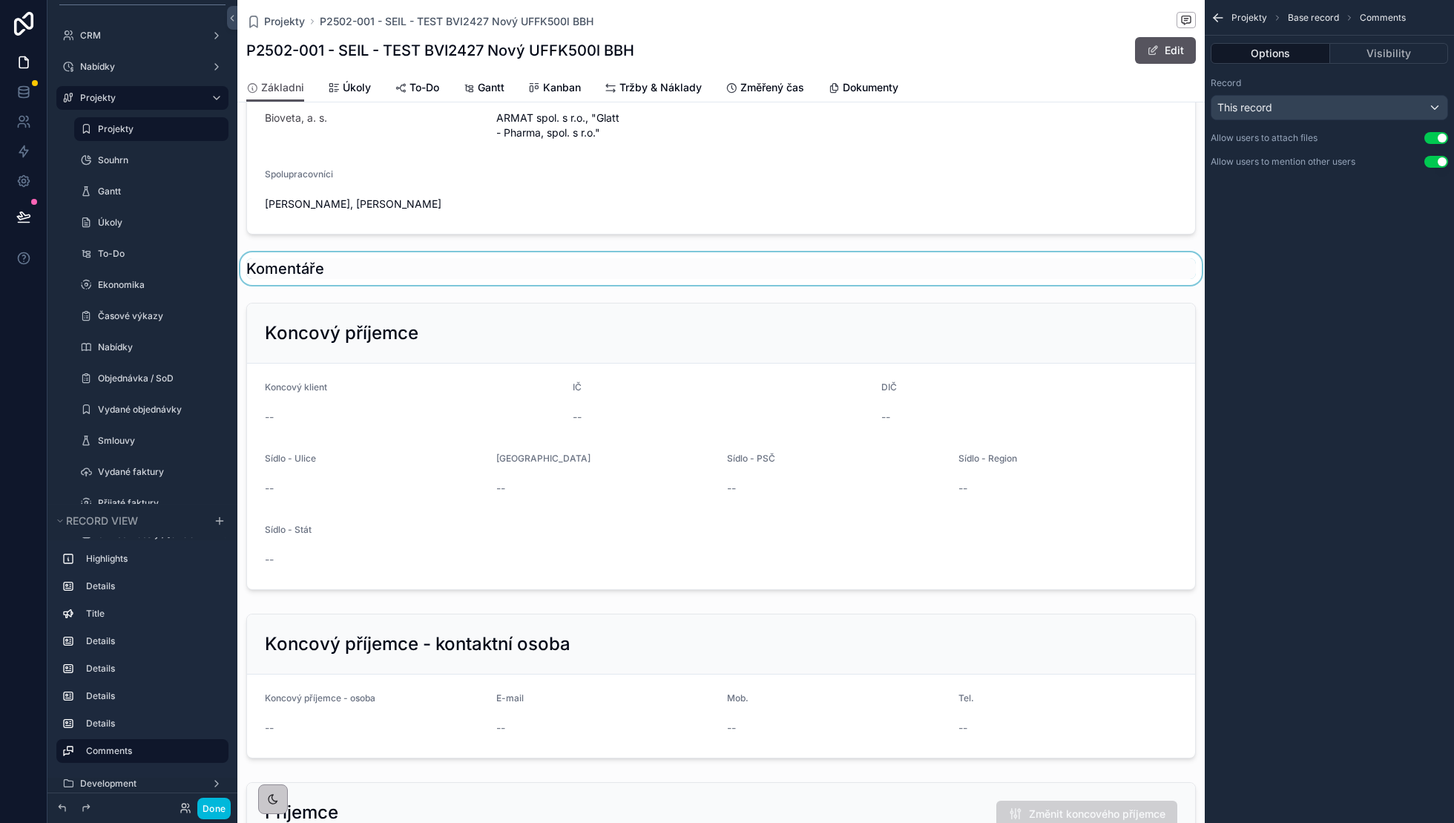
click at [314, 252] on div "scrollable content" at bounding box center [720, 268] width 967 height 33
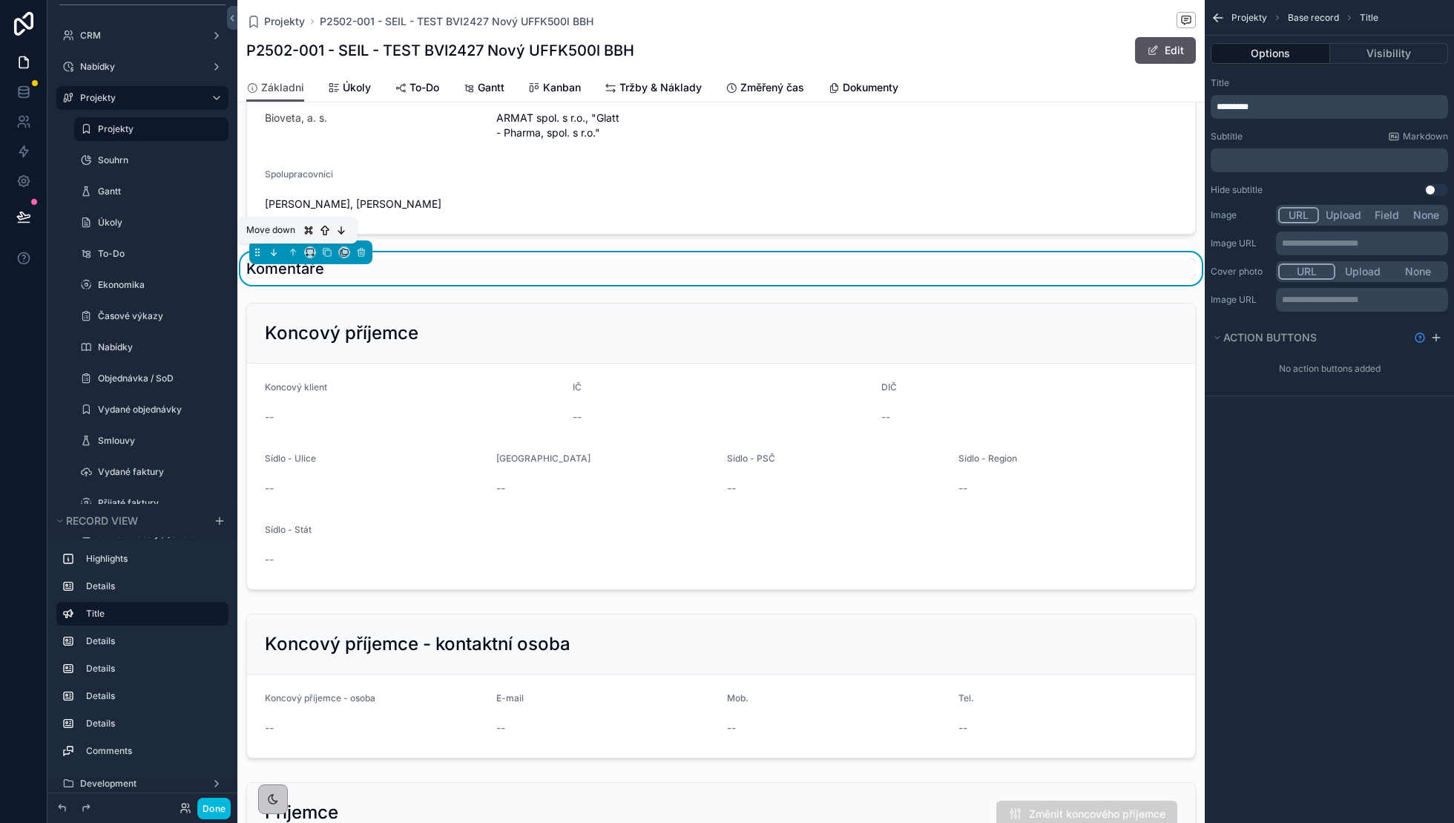
click at [274, 255] on icon "scrollable content" at bounding box center [274, 252] width 10 height 10
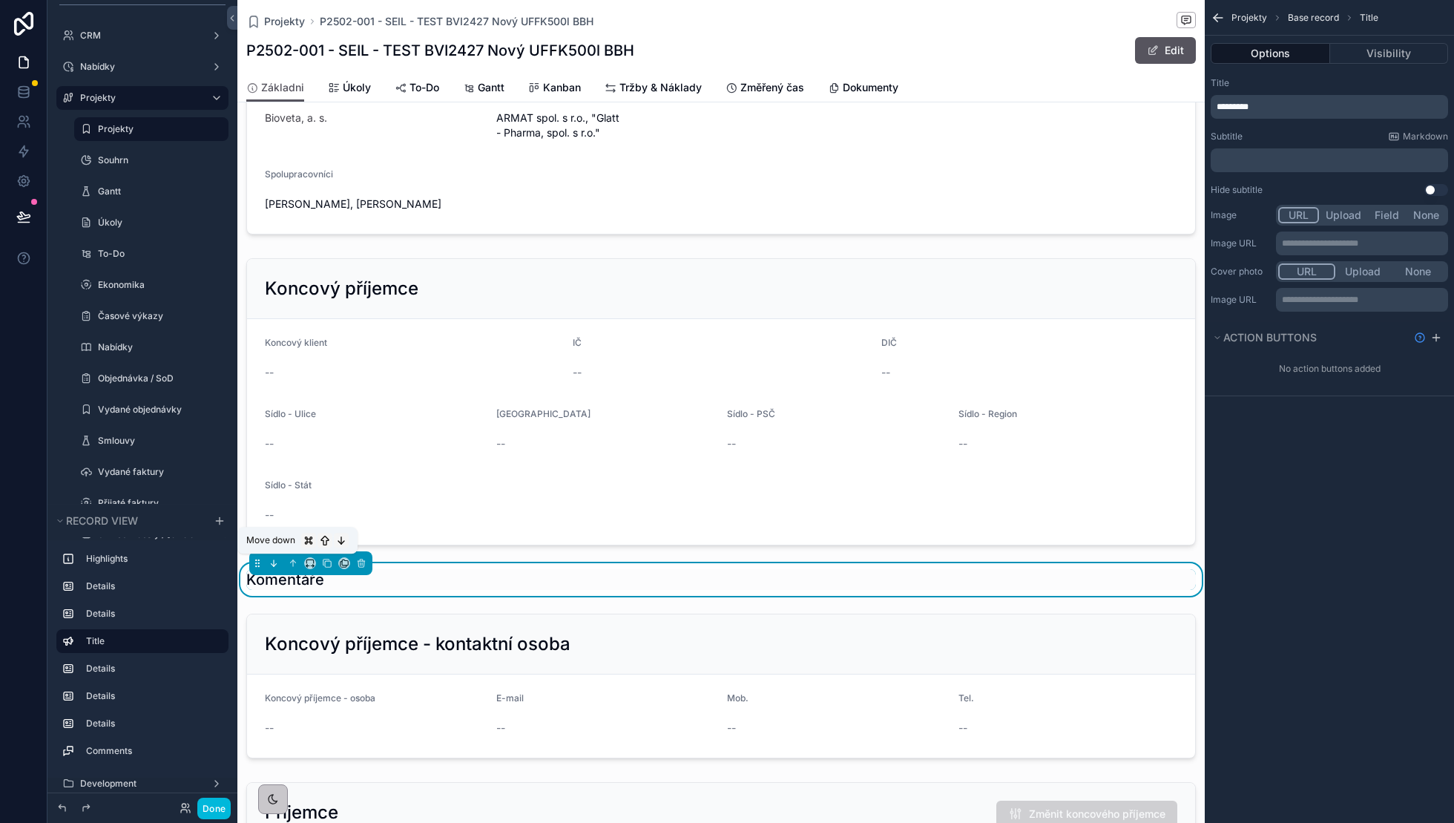
click at [277, 561] on icon "scrollable content" at bounding box center [274, 563] width 10 height 10
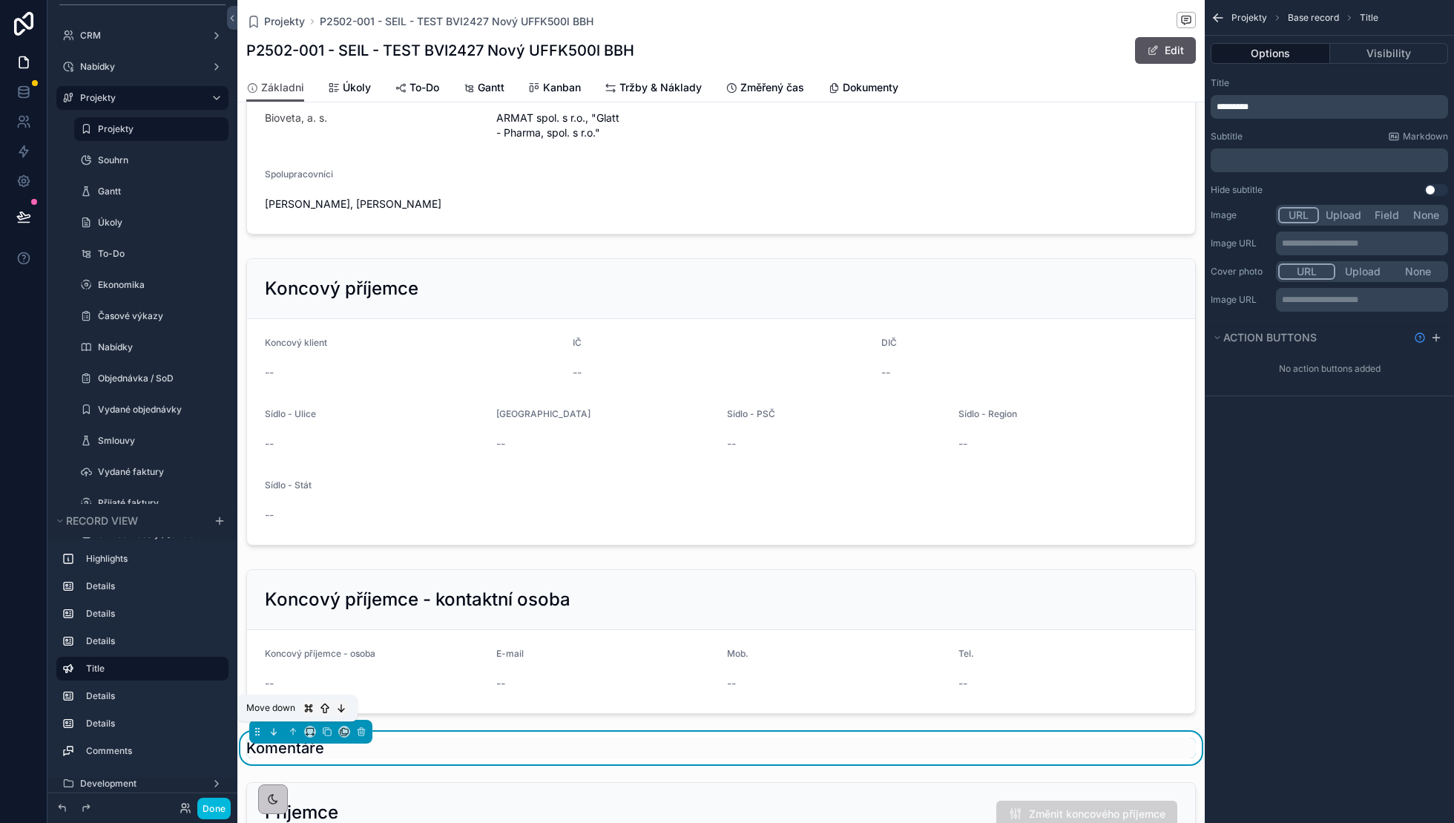
click at [271, 726] on icon "scrollable content" at bounding box center [274, 731] width 10 height 10
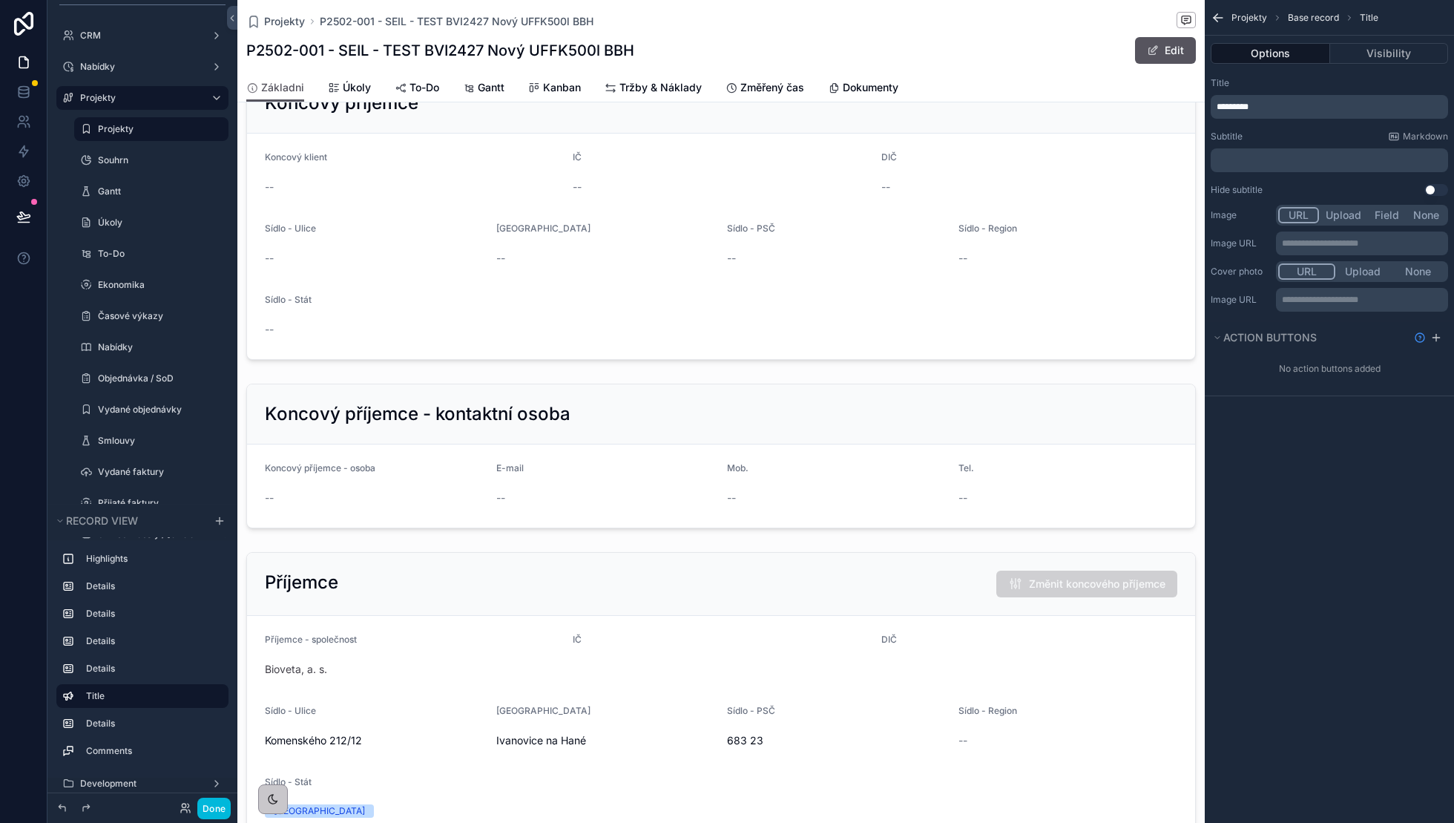
scroll to position [651, 0]
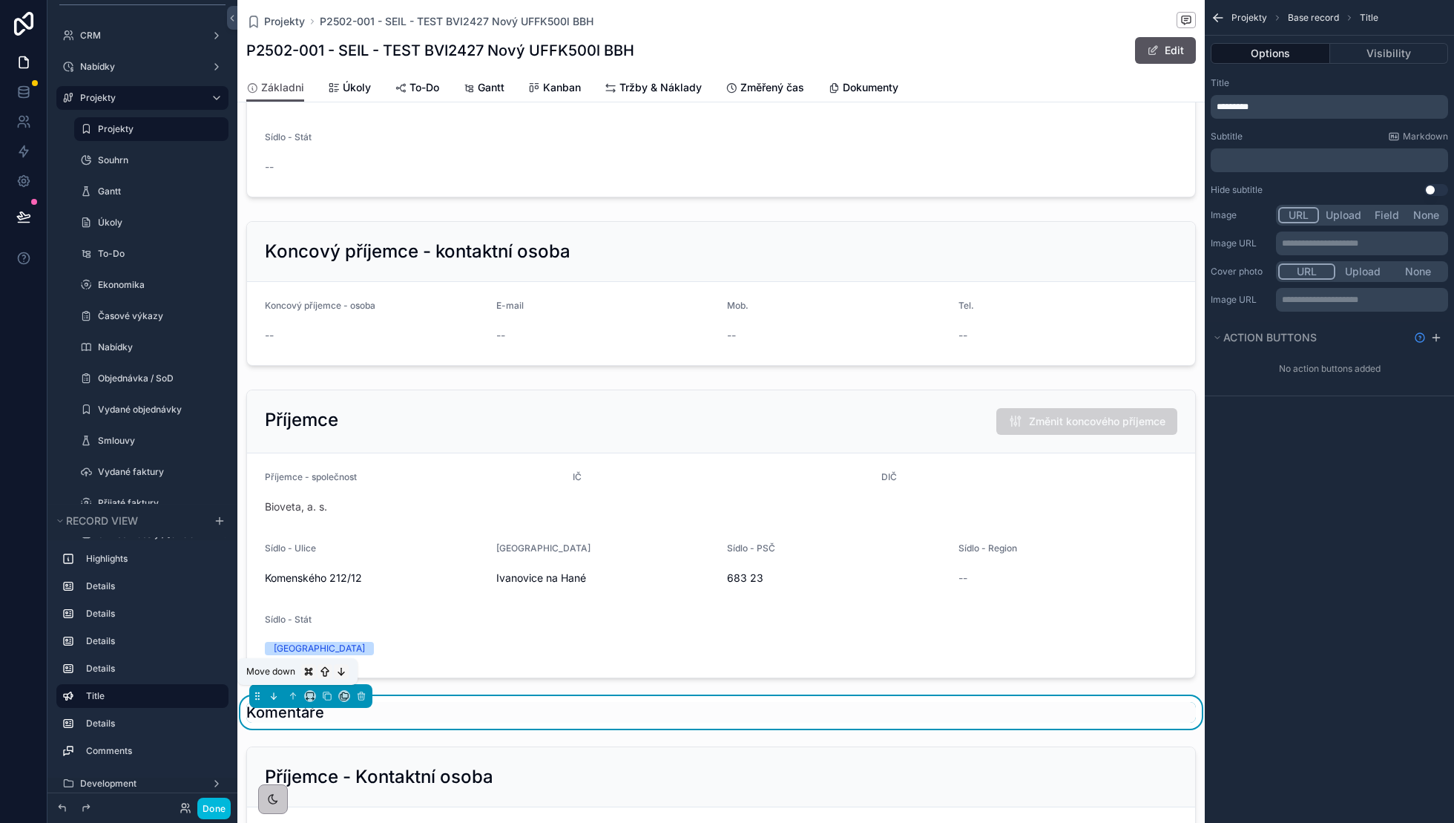
click at [277, 692] on icon "scrollable content" at bounding box center [274, 696] width 10 height 10
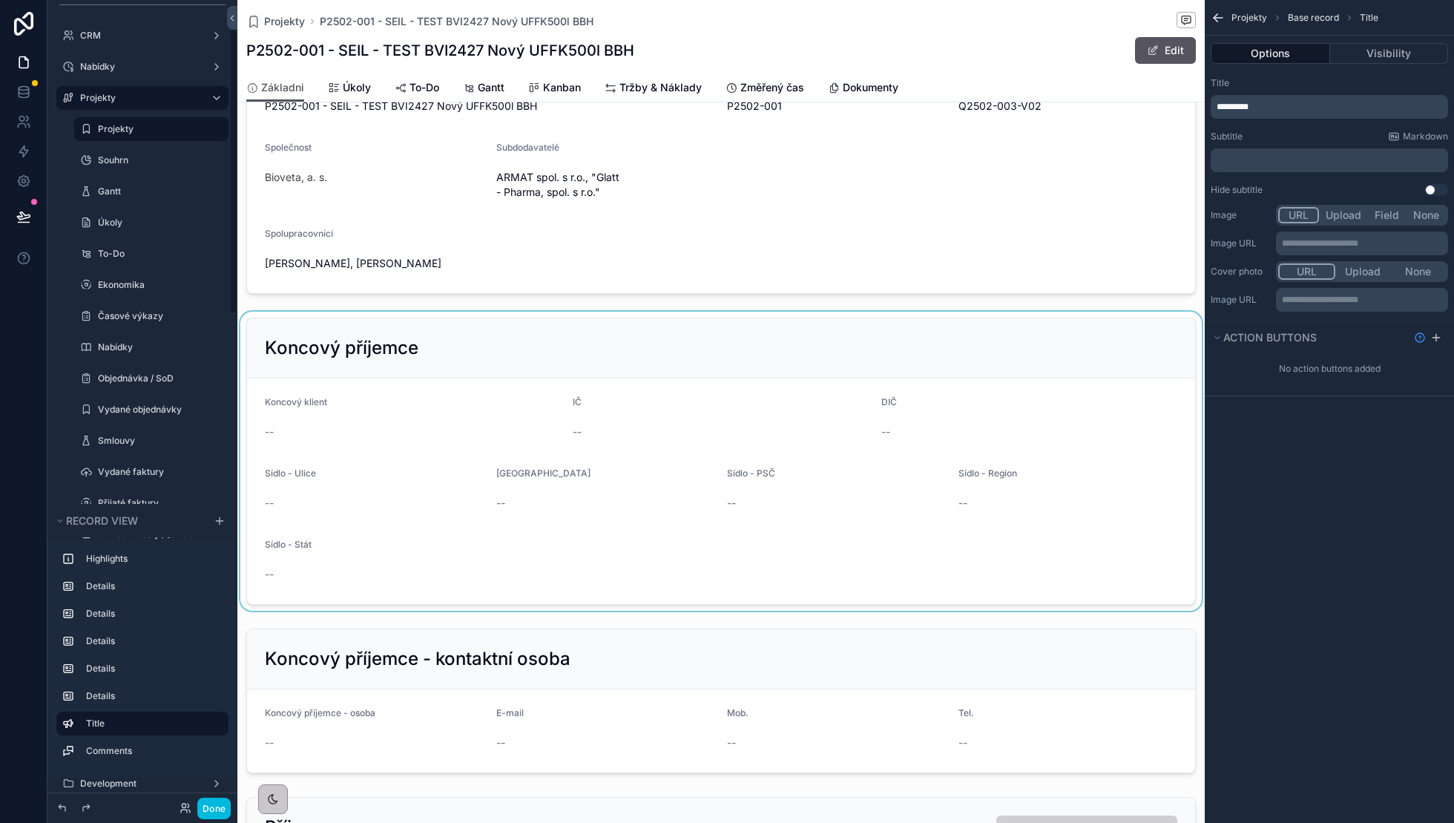
scroll to position [277, 0]
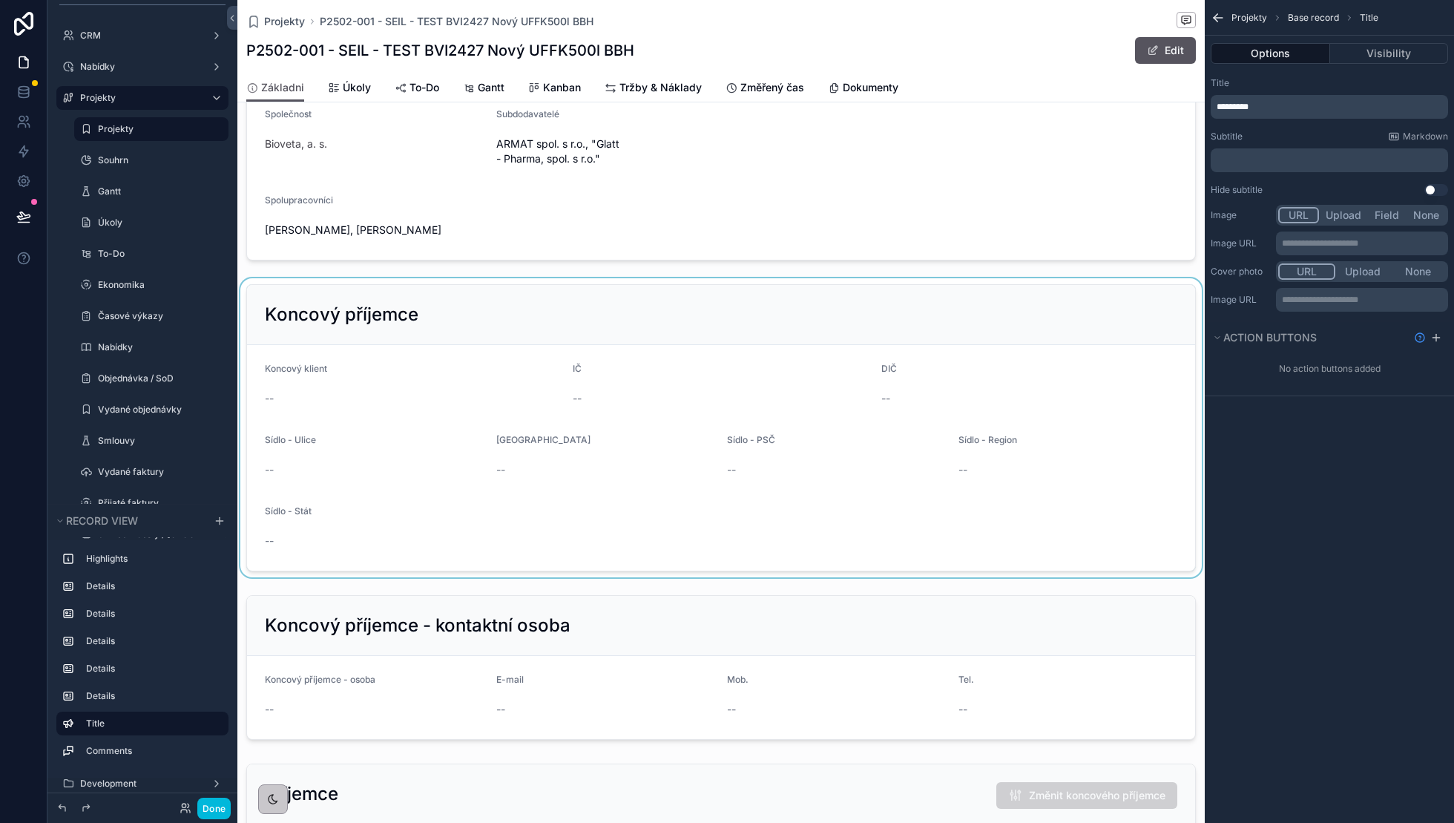
click at [522, 382] on div "scrollable content" at bounding box center [720, 427] width 967 height 299
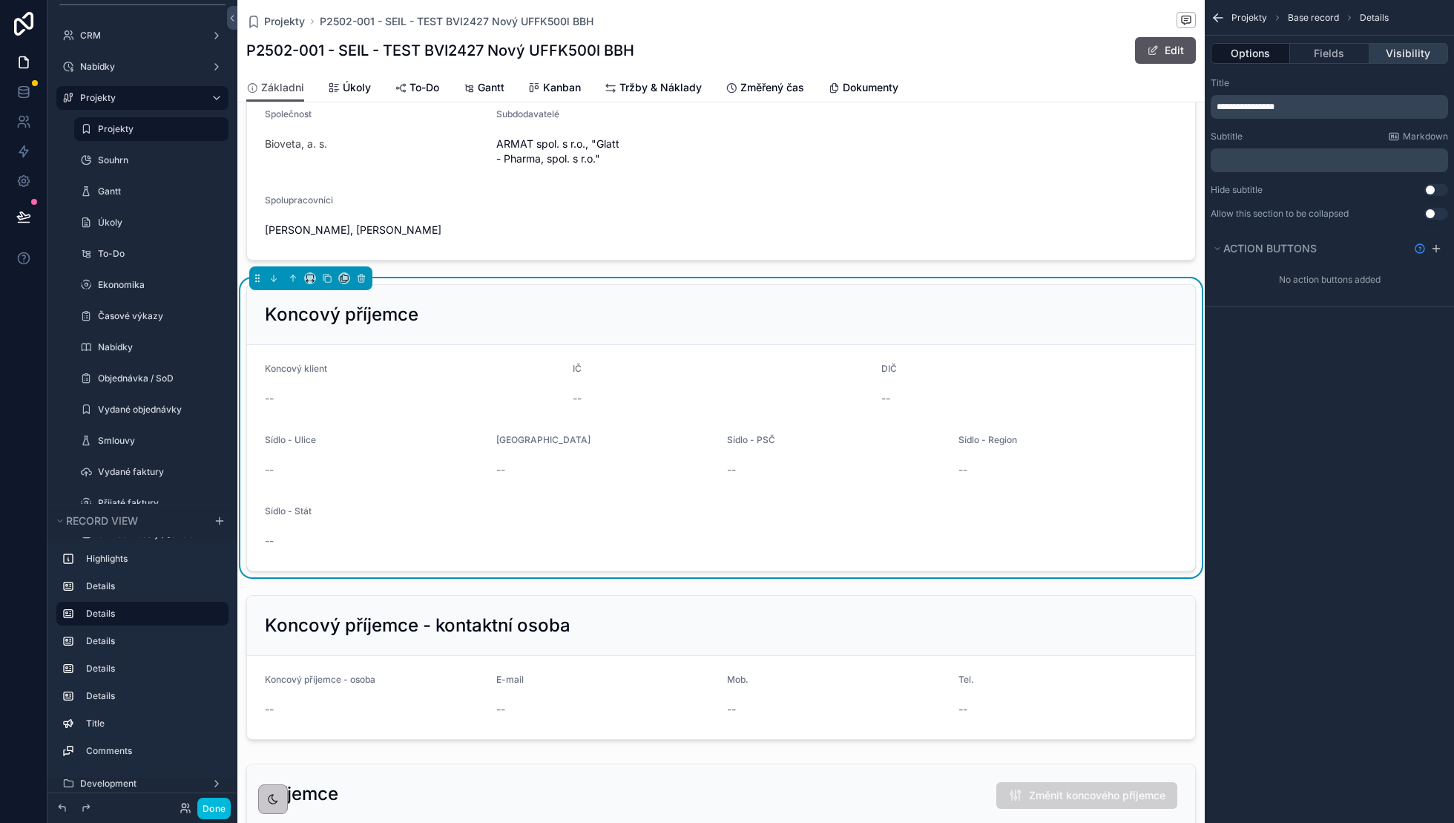
click at [1412, 56] on button "Visibility" at bounding box center [1408, 53] width 79 height 21
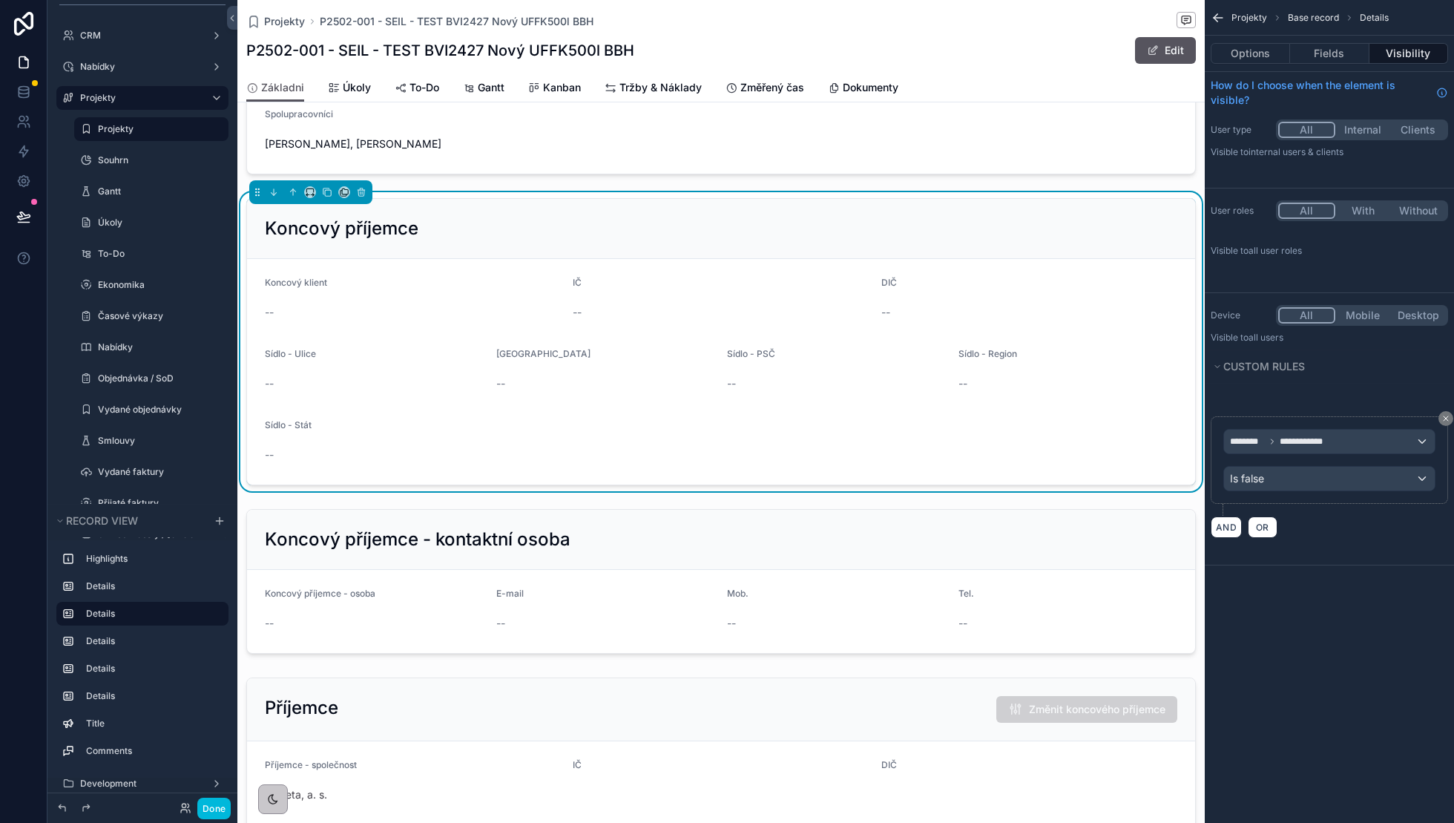
scroll to position [411, 0]
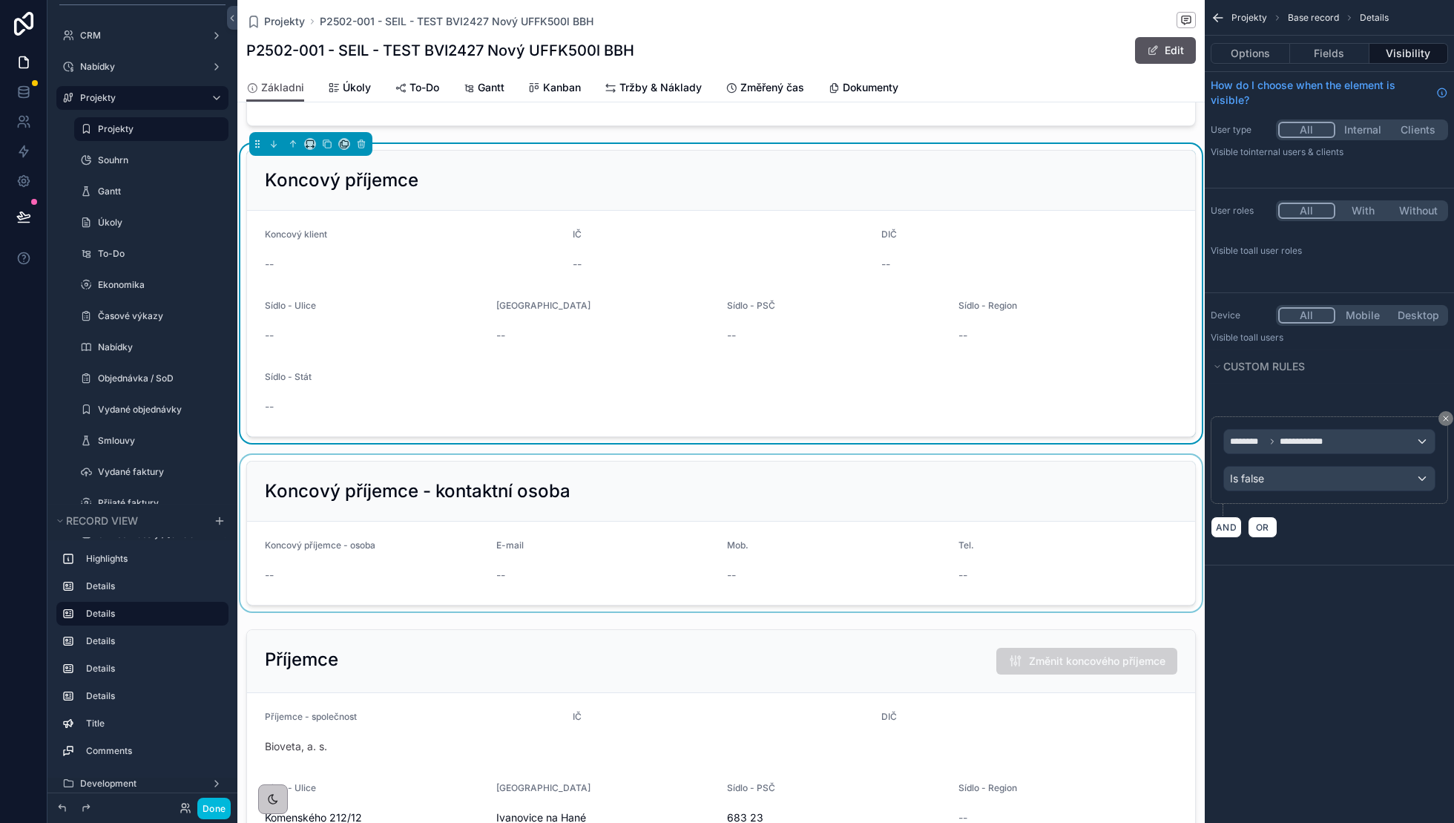
click at [815, 491] on div "scrollable content" at bounding box center [720, 533] width 967 height 157
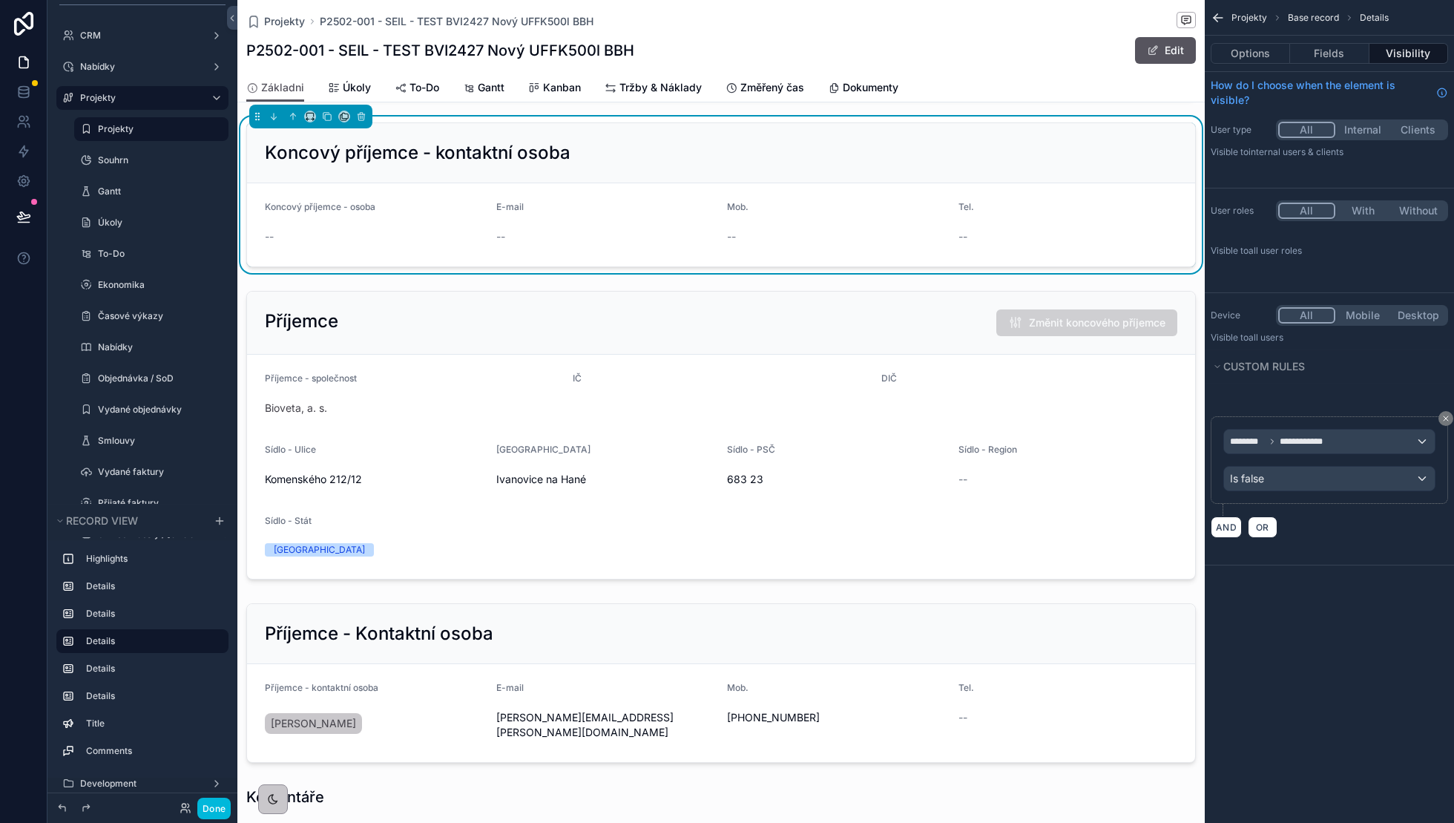
scroll to position [786, 0]
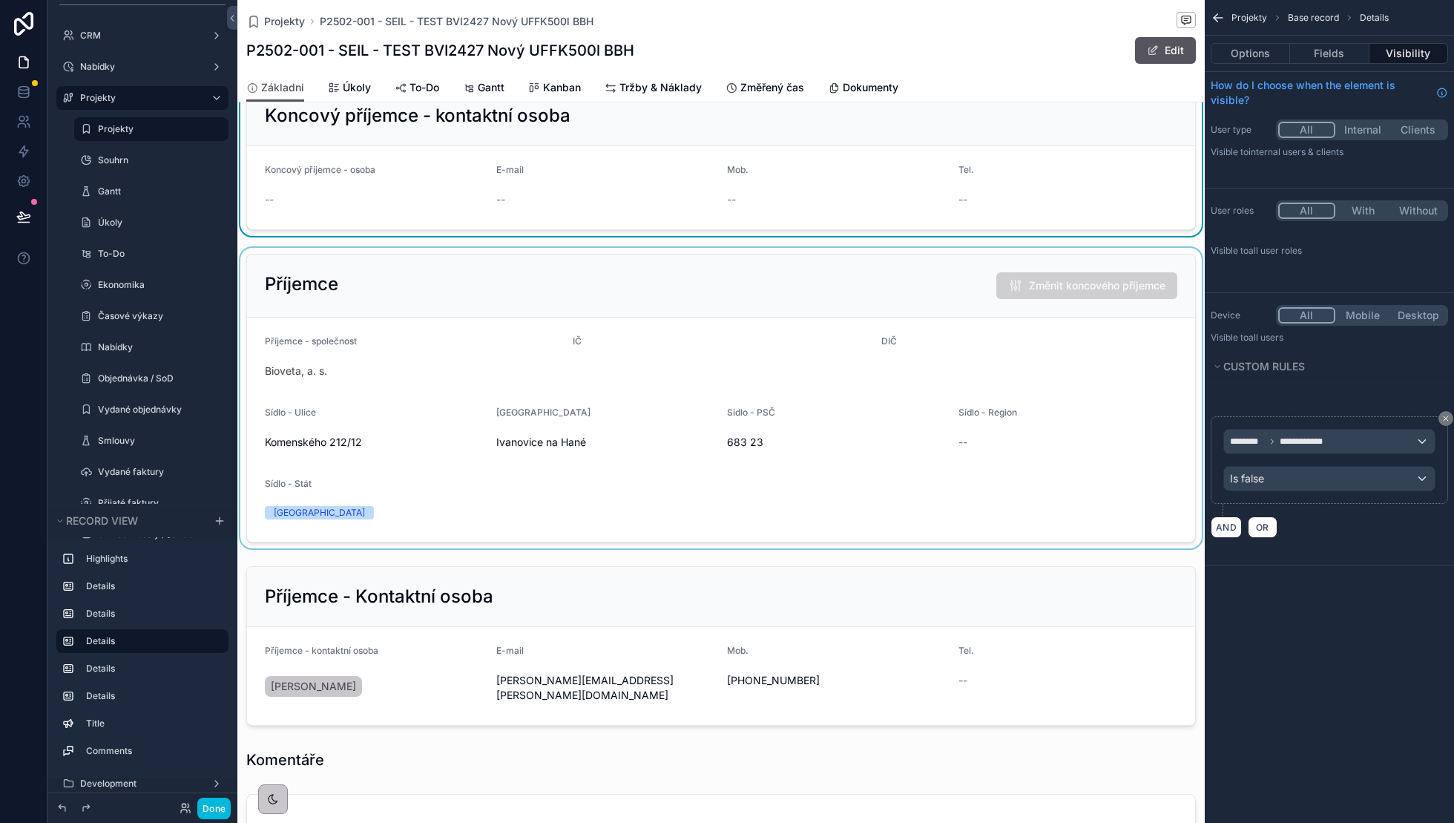
click at [792, 370] on div "scrollable content" at bounding box center [720, 398] width 967 height 300
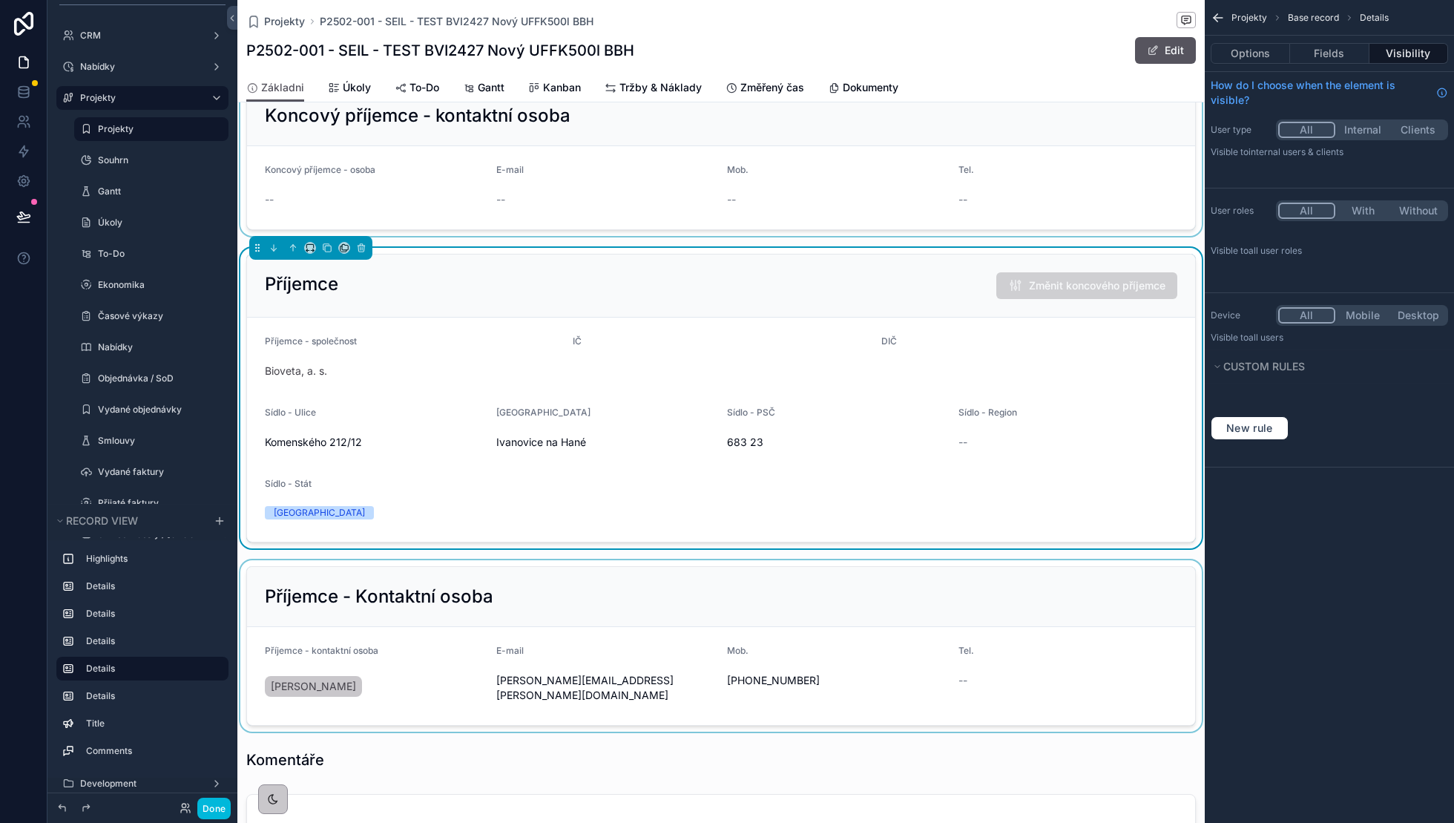
click at [659, 577] on div "scrollable content" at bounding box center [720, 645] width 967 height 171
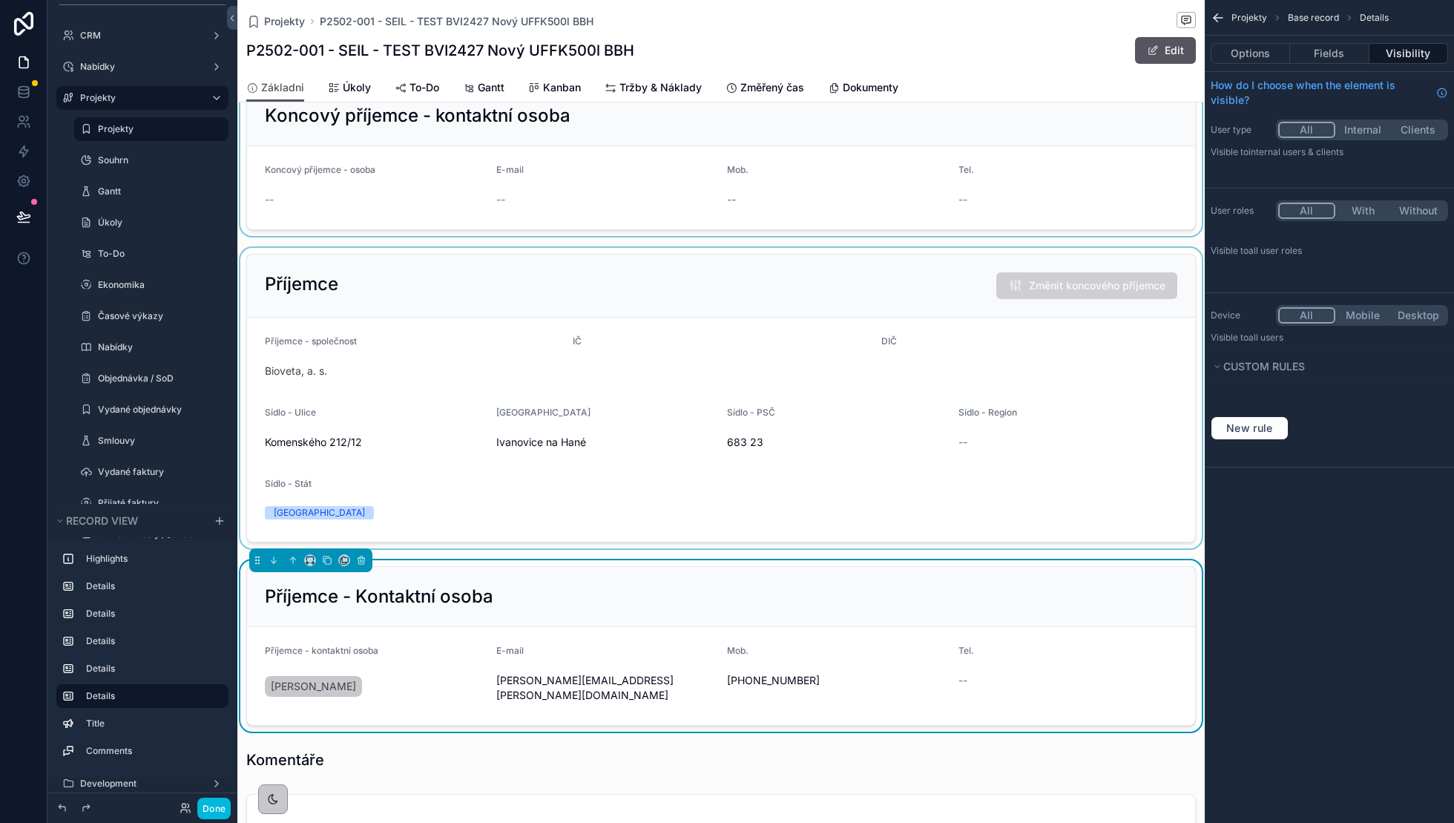
click at [608, 218] on div "scrollable content" at bounding box center [720, 157] width 967 height 157
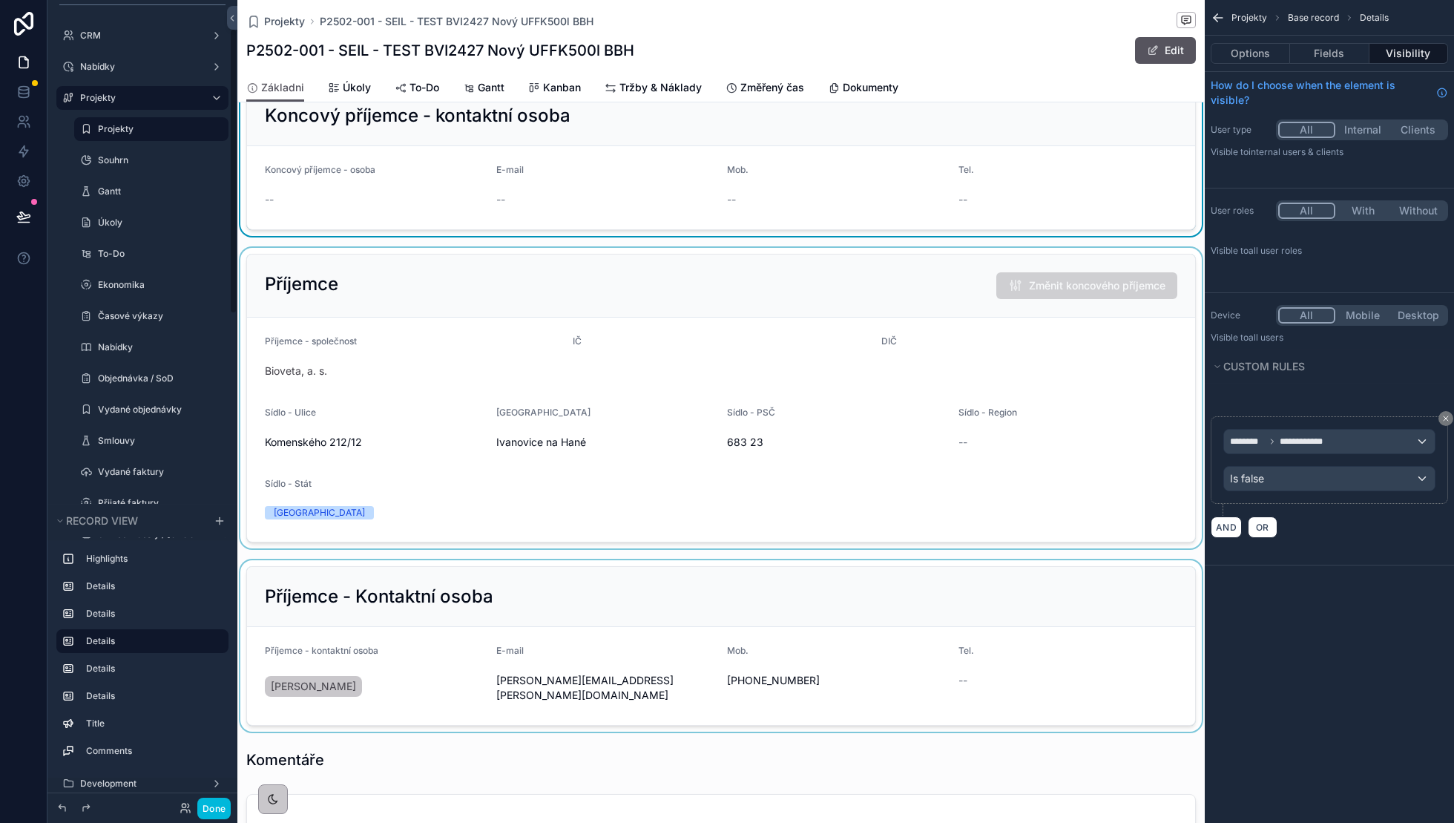
click at [209, 822] on div "Done" at bounding box center [142, 808] width 190 height 30
click at [211, 811] on button "Done" at bounding box center [213, 808] width 33 height 22
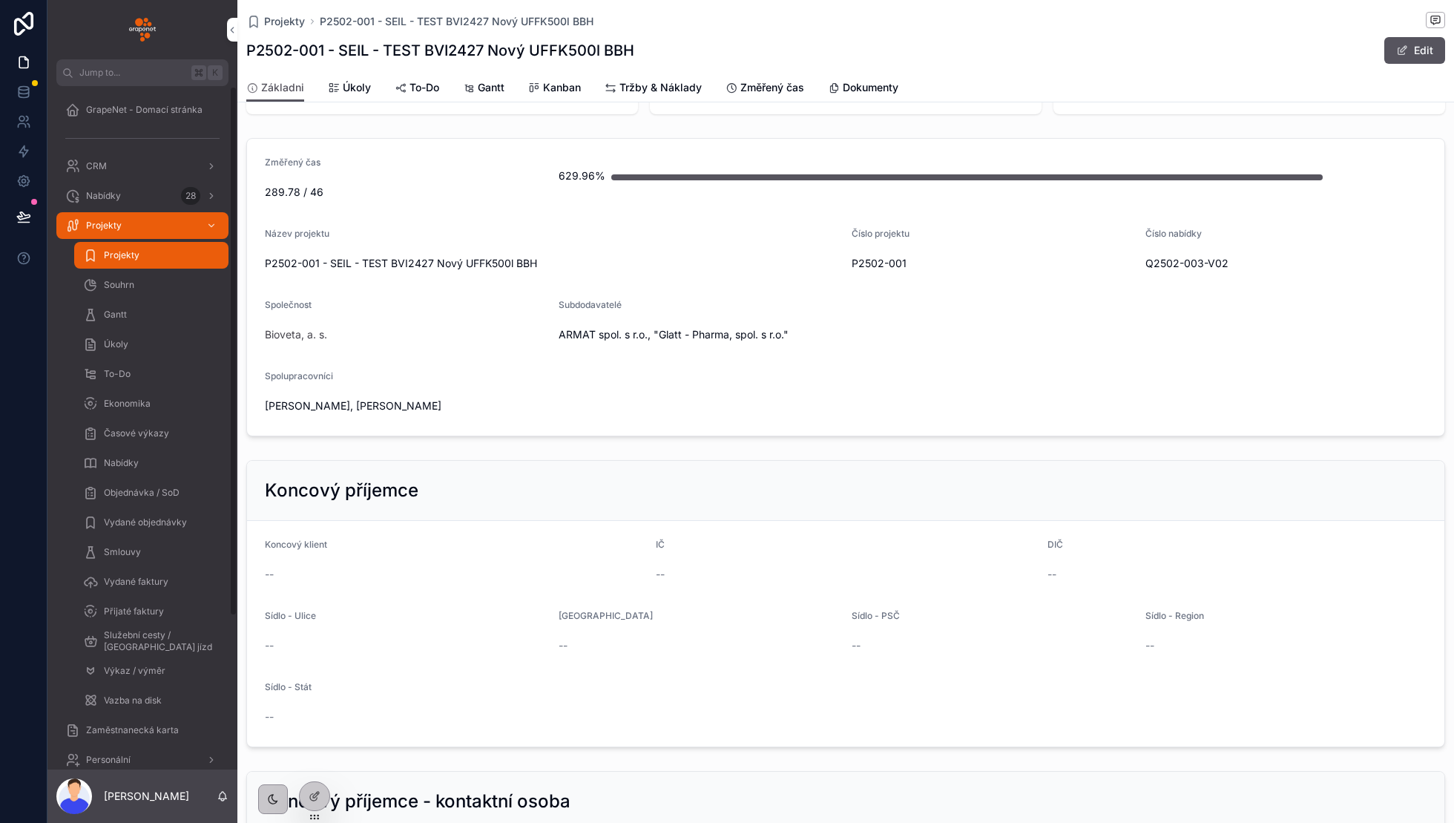
scroll to position [0, 0]
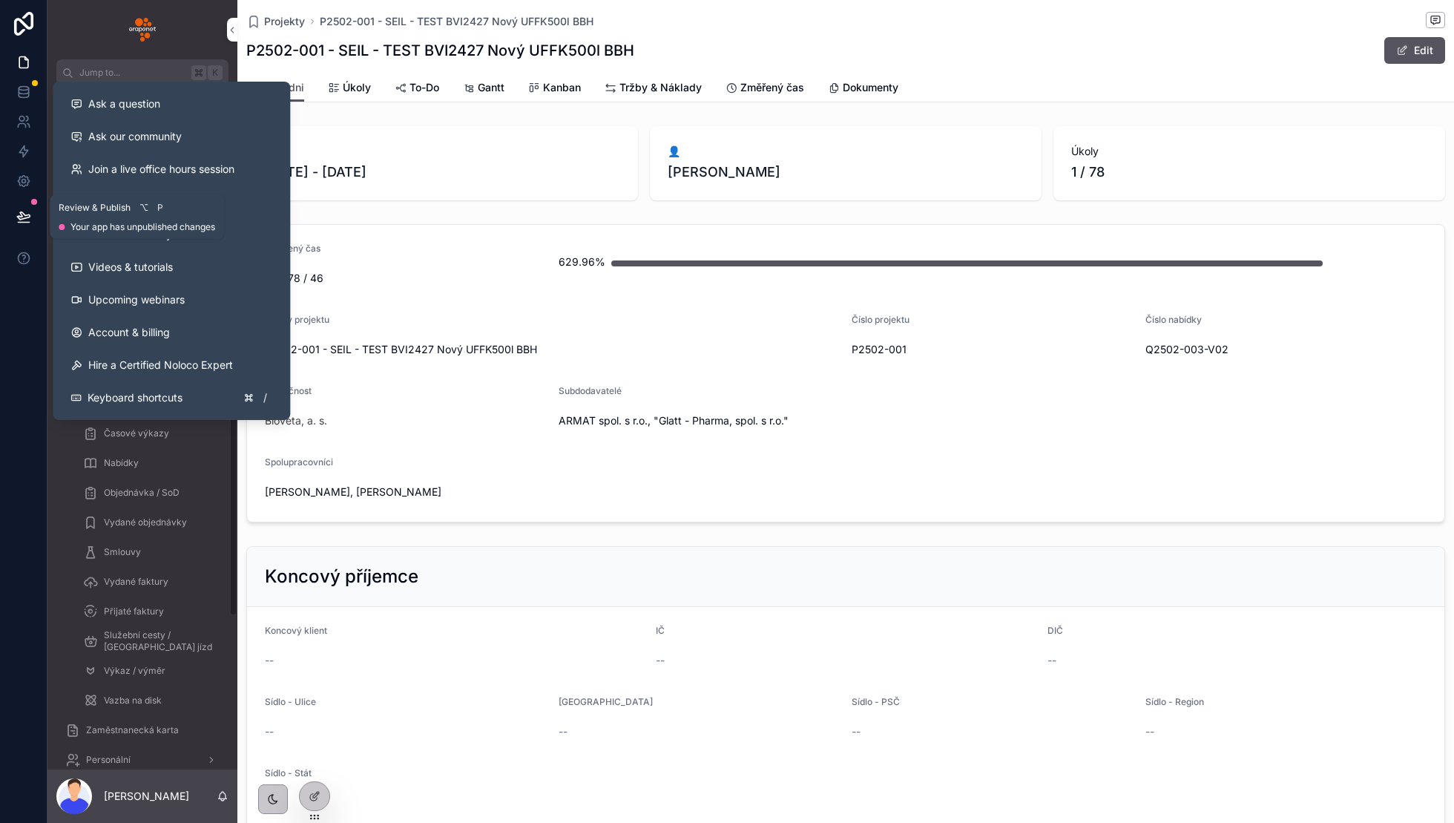
click at [30, 228] on button at bounding box center [23, 217] width 33 height 42
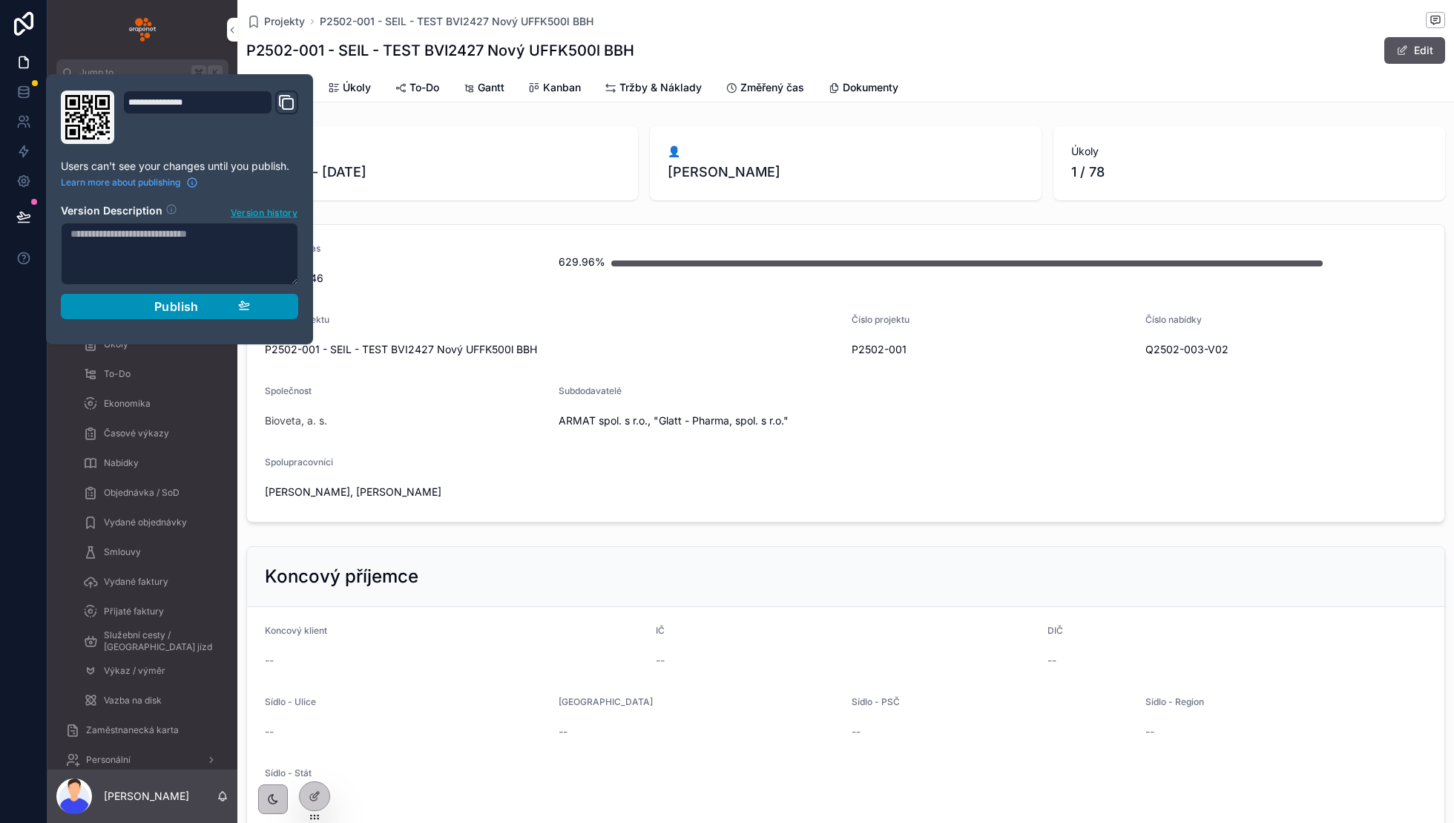
click at [167, 305] on span "Publish" at bounding box center [176, 306] width 45 height 15
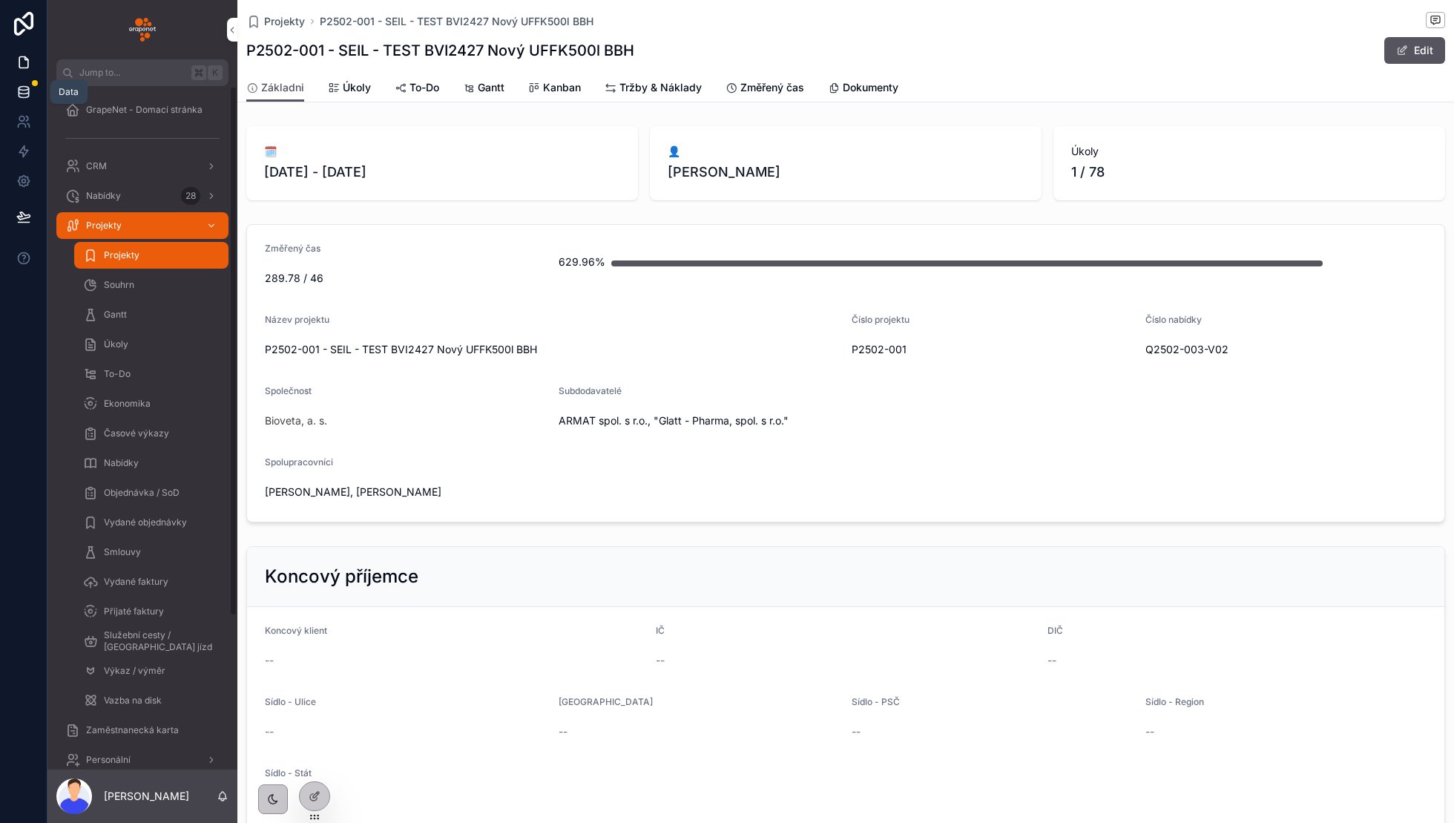
click at [22, 99] on link at bounding box center [23, 92] width 47 height 30
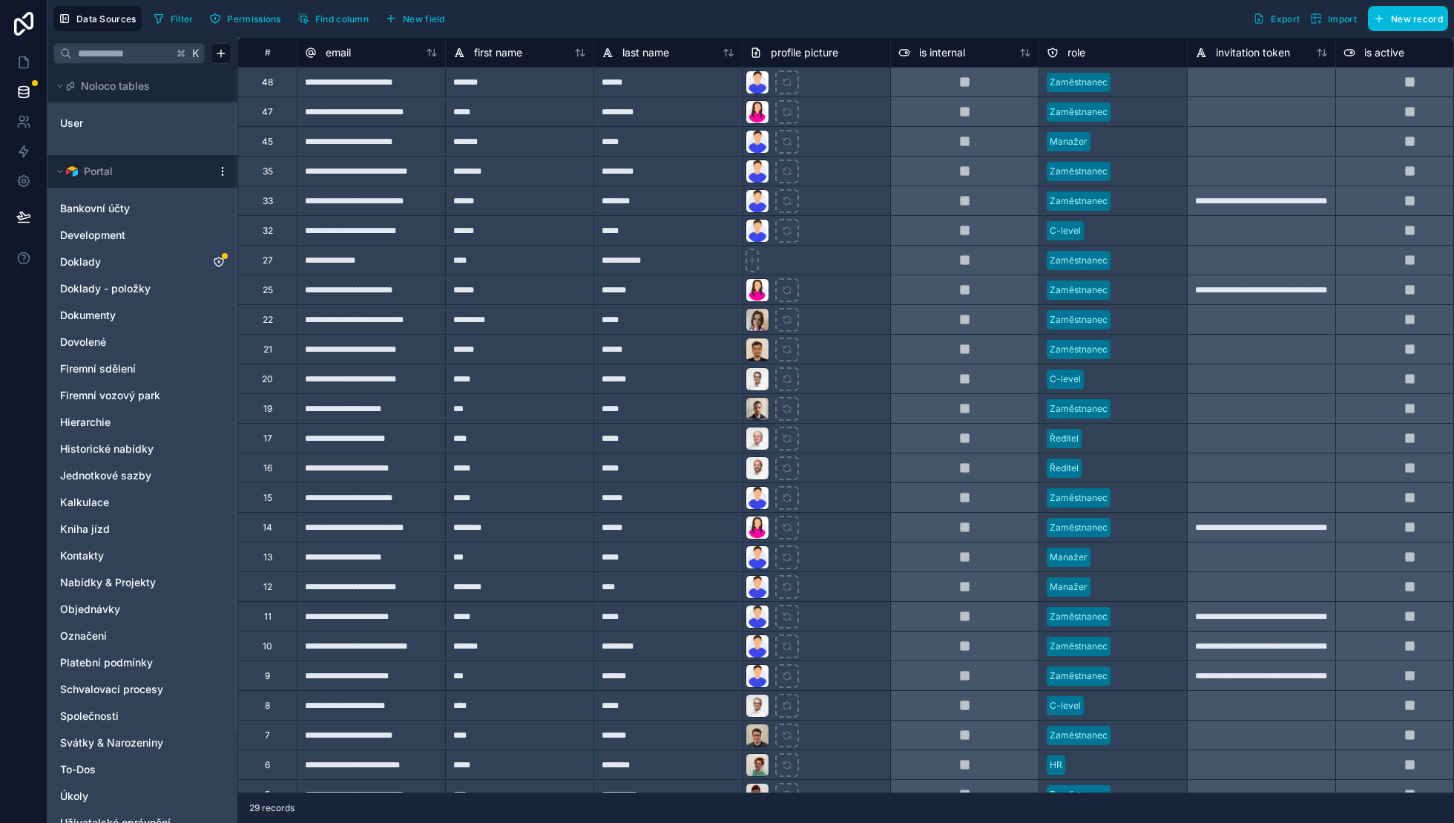
click at [140, 567] on div "Bankovní účty Development Doklady Doklady - položky Dokumenty Dovolené Firemní …" at bounding box center [142, 553] width 178 height 724
click at [139, 573] on div "Nabídky & Projekty" at bounding box center [142, 582] width 178 height 24
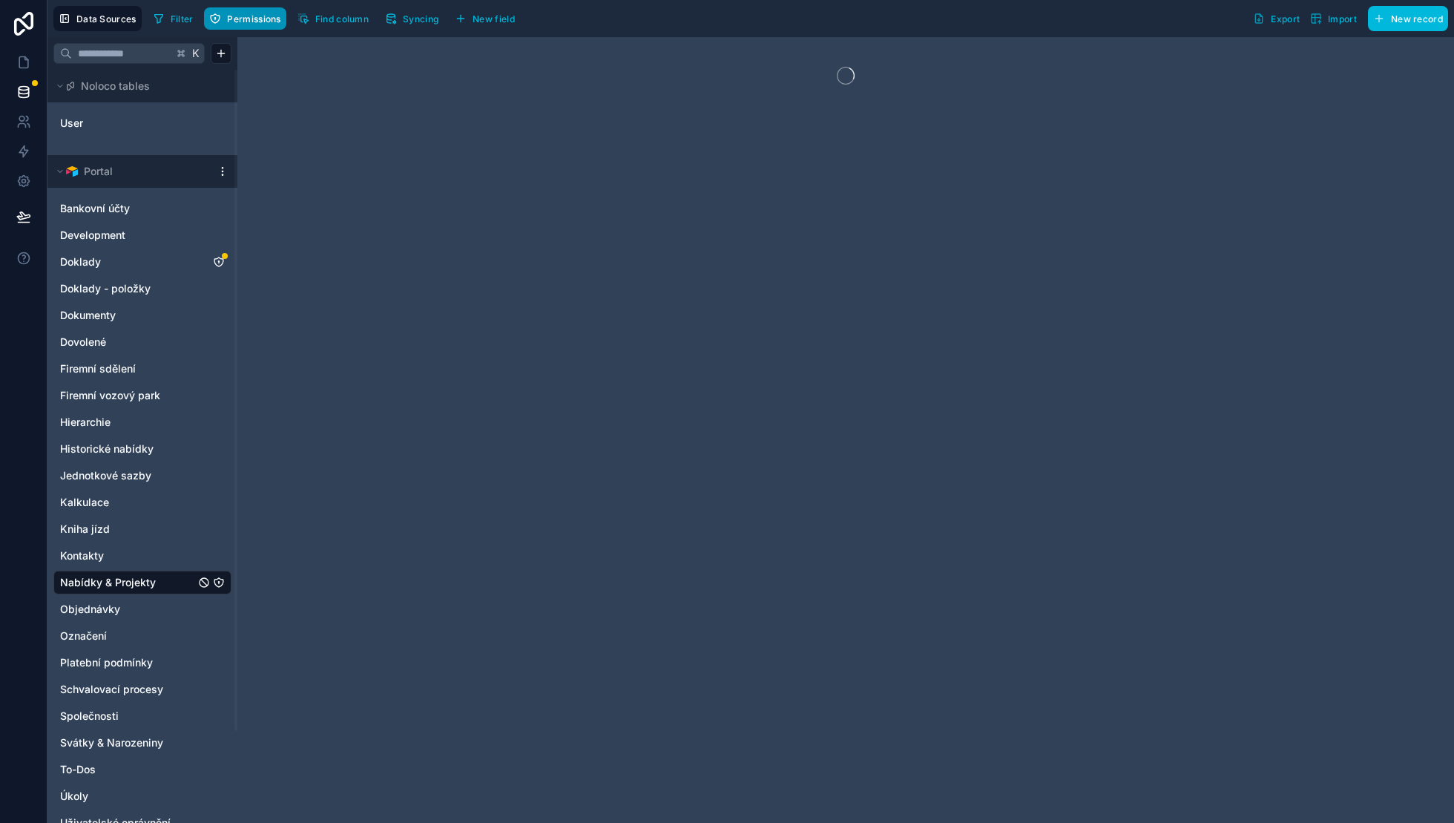
click at [241, 21] on span "Permissions" at bounding box center [253, 18] width 53 height 11
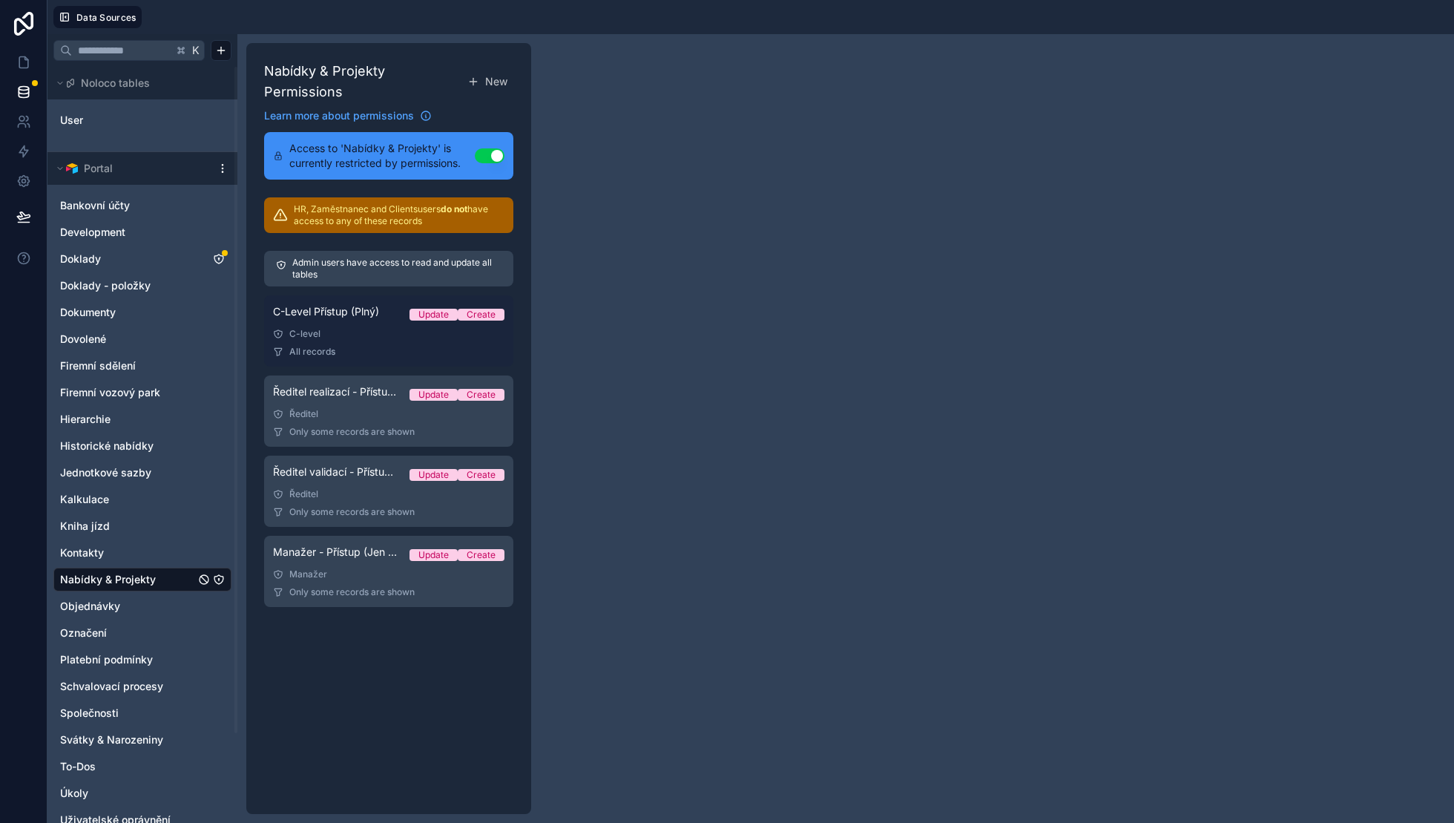
click at [361, 346] on div "All records" at bounding box center [388, 352] width 231 height 12
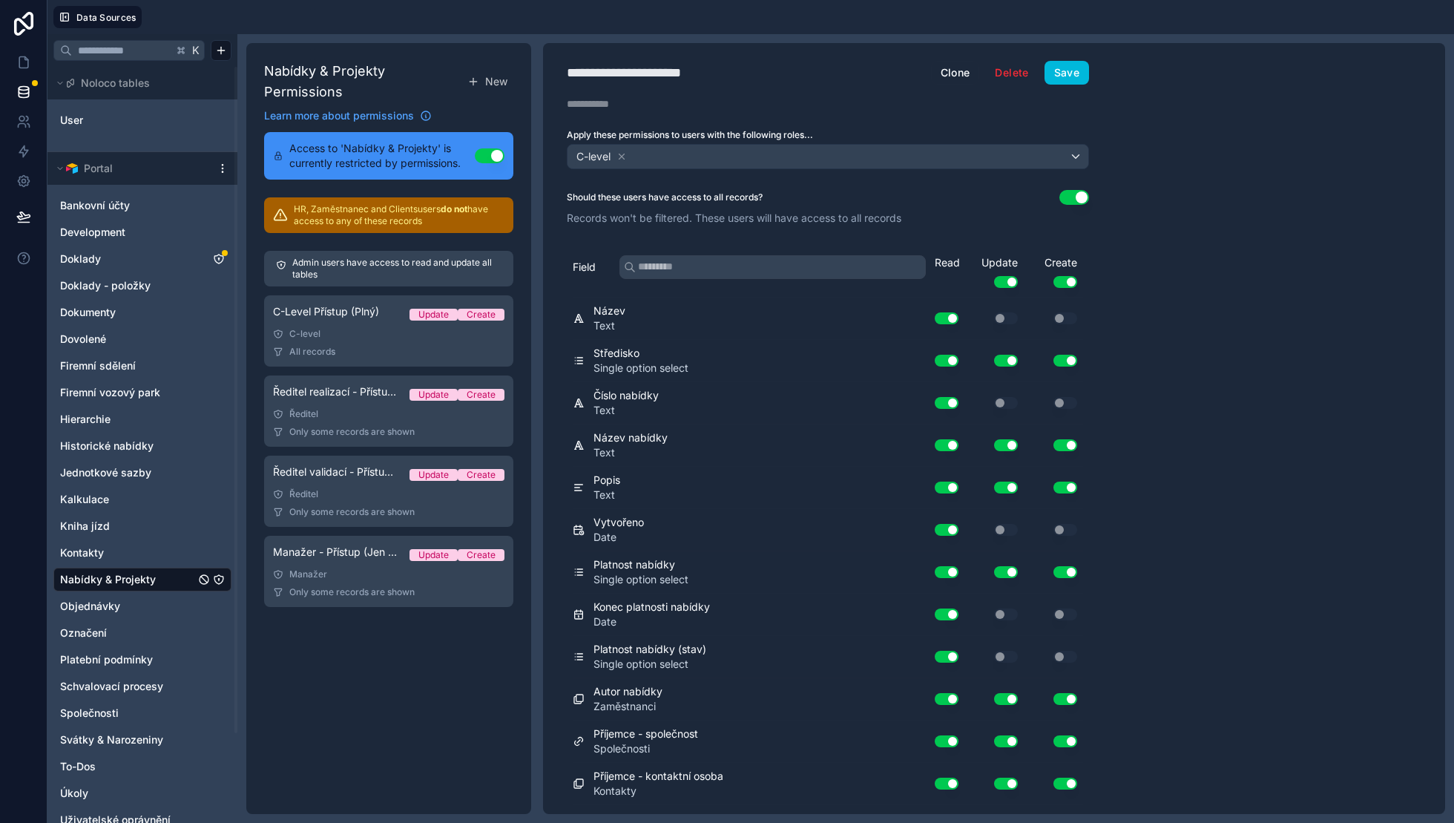
click at [151, 577] on span "Nabídky & Projekty" at bounding box center [108, 579] width 96 height 15
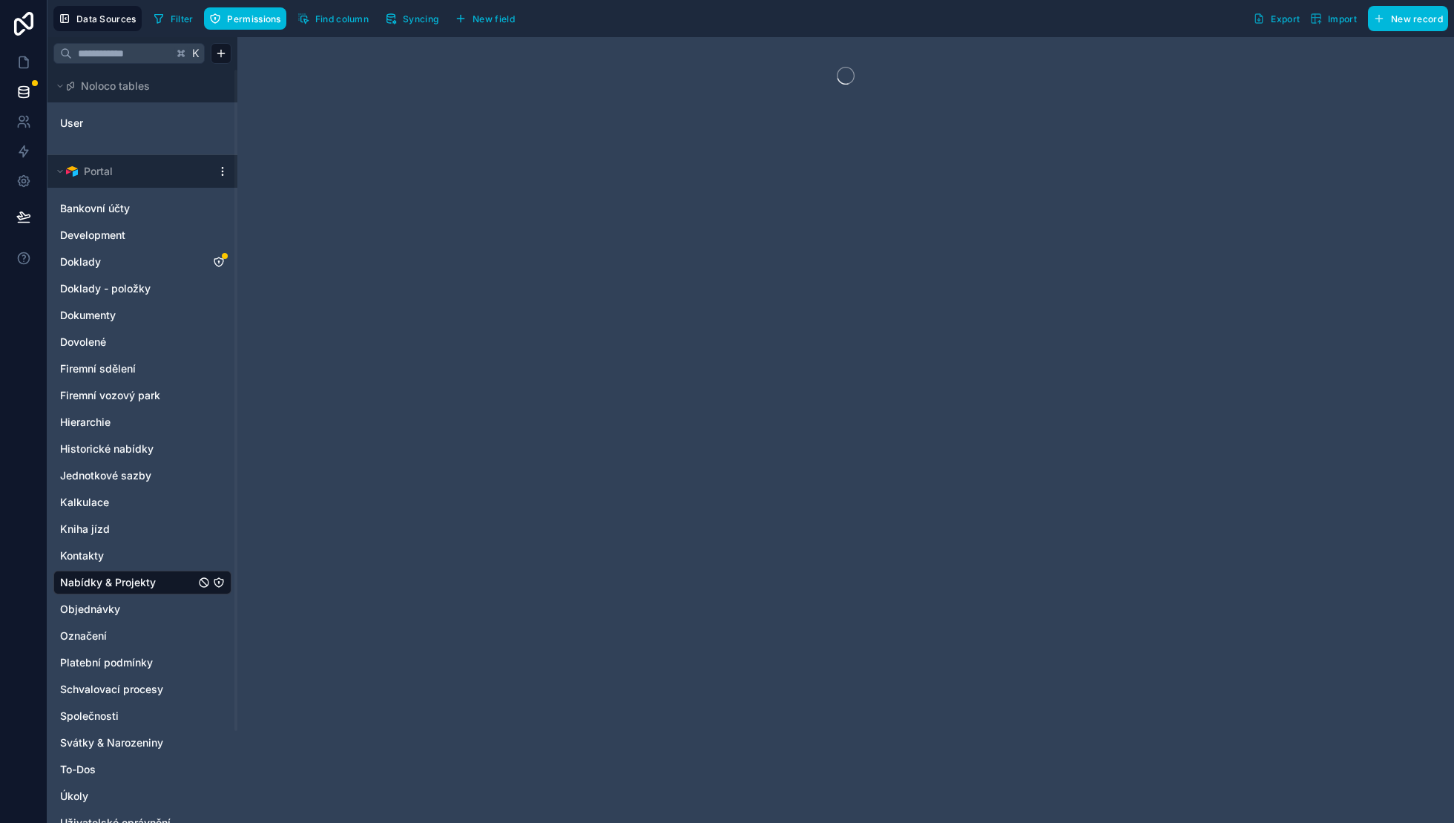
click at [419, 22] on span "Syncing" at bounding box center [421, 18] width 36 height 11
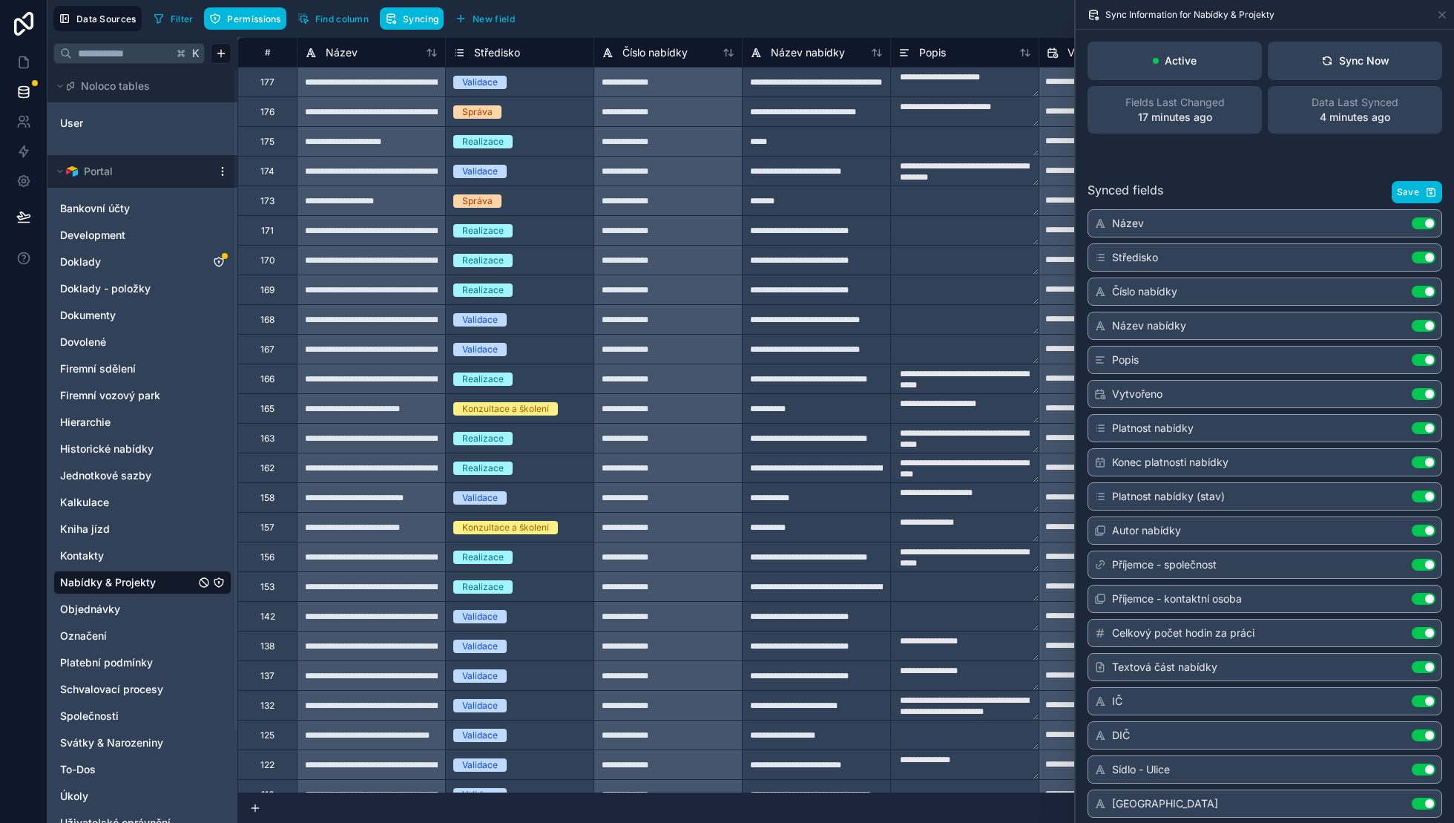
click at [1435, 13] on div "Sync Information for Nabídky & Projekty" at bounding box center [1265, 14] width 366 height 29
click at [1439, 13] on icon at bounding box center [1442, 15] width 12 height 12
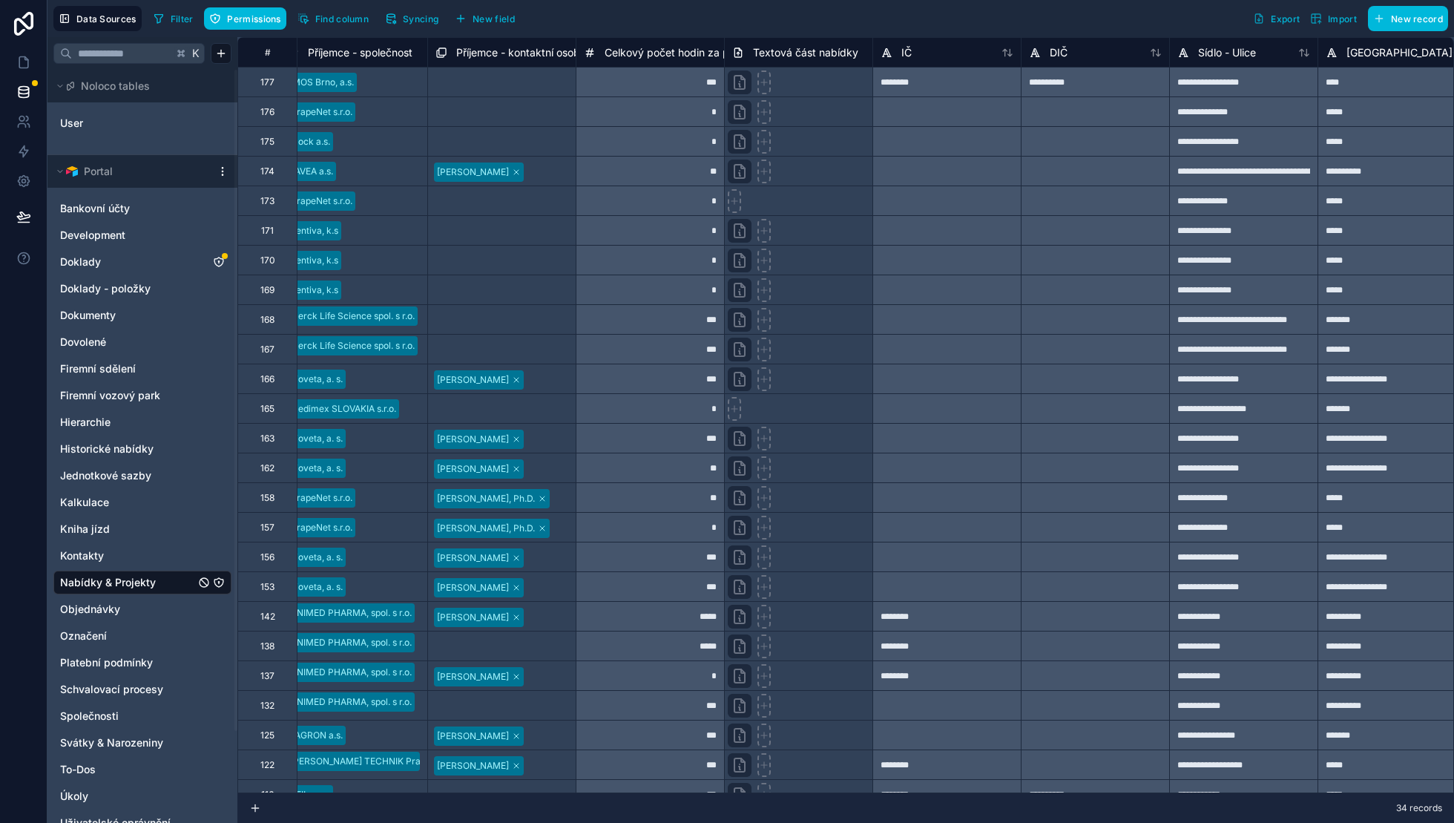
scroll to position [0, 1504]
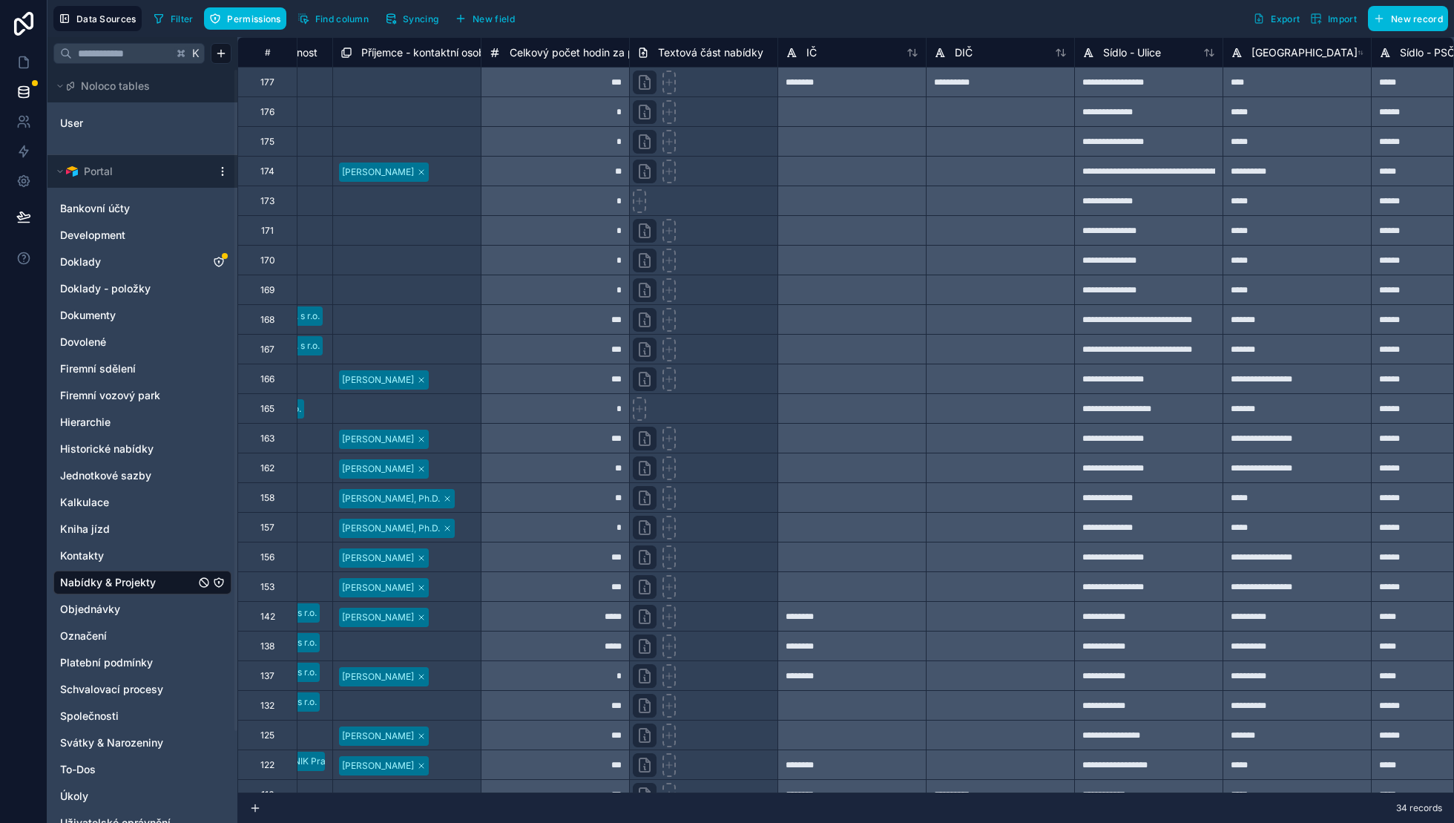
drag, startPoint x: 1054, startPoint y: 251, endPoint x: 907, endPoint y: 225, distance: 149.3
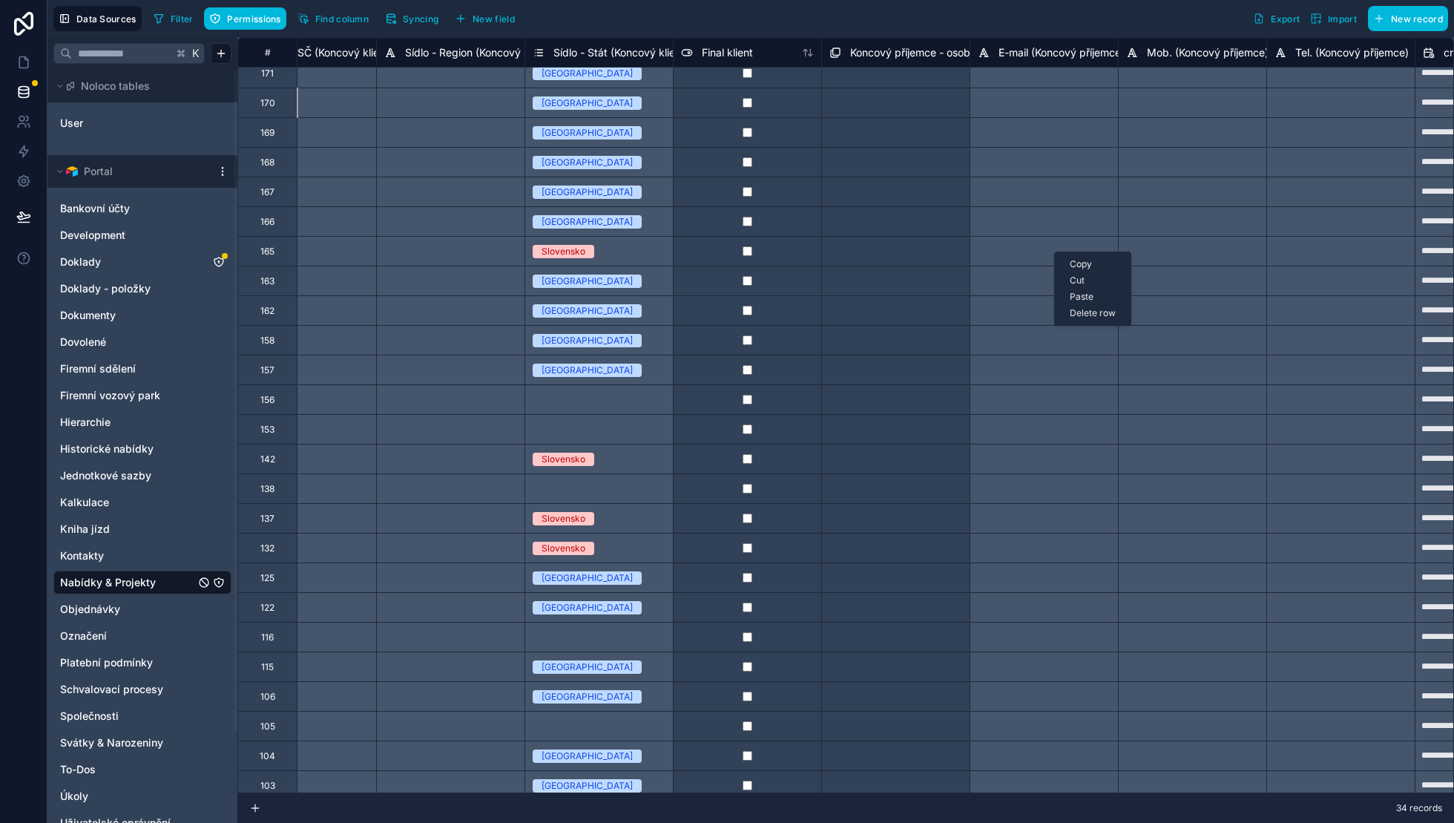
scroll to position [157, 18020]
click at [428, 15] on span "Syncing" at bounding box center [421, 18] width 36 height 11
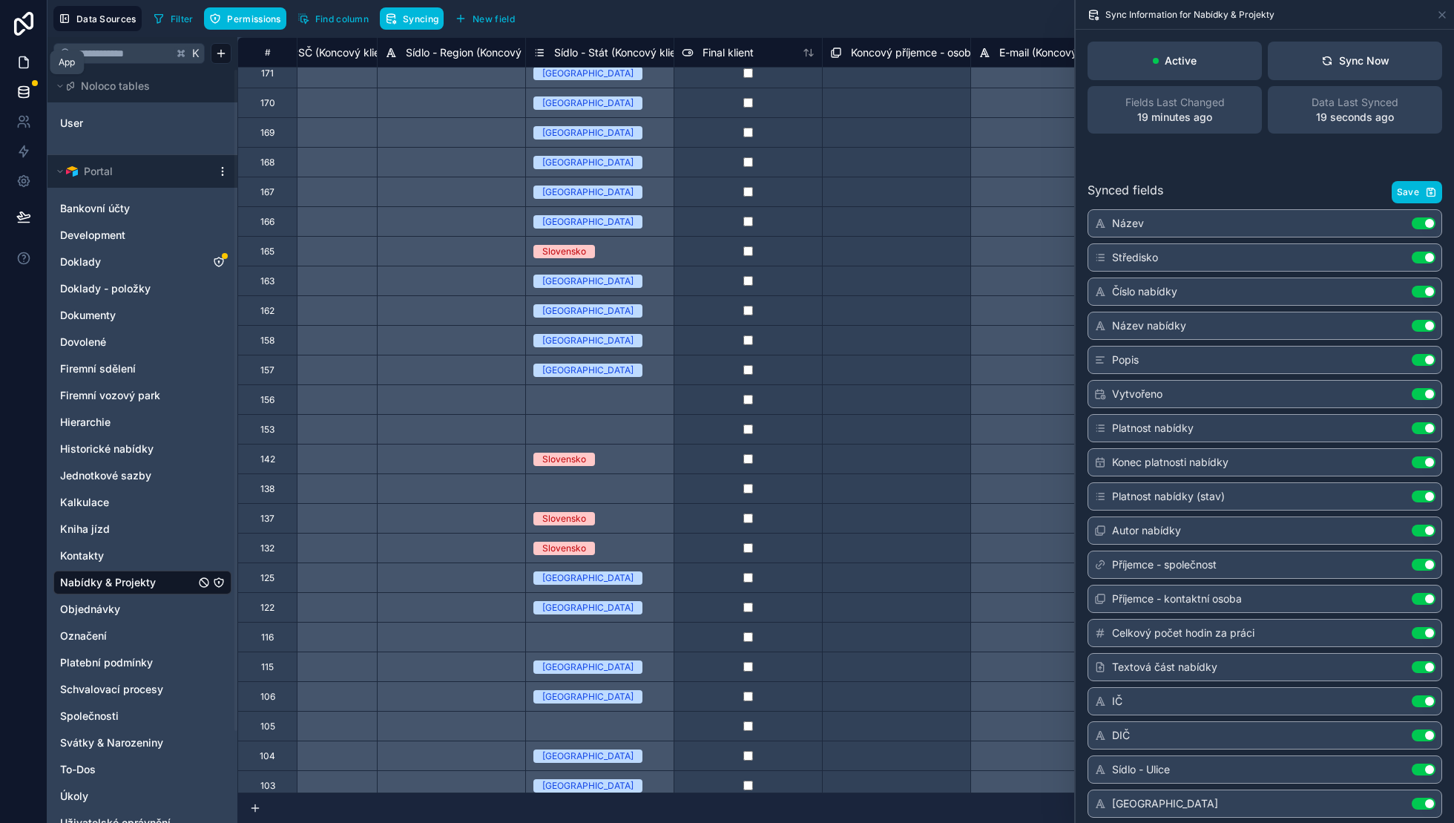
click at [16, 61] on icon at bounding box center [23, 62] width 15 height 15
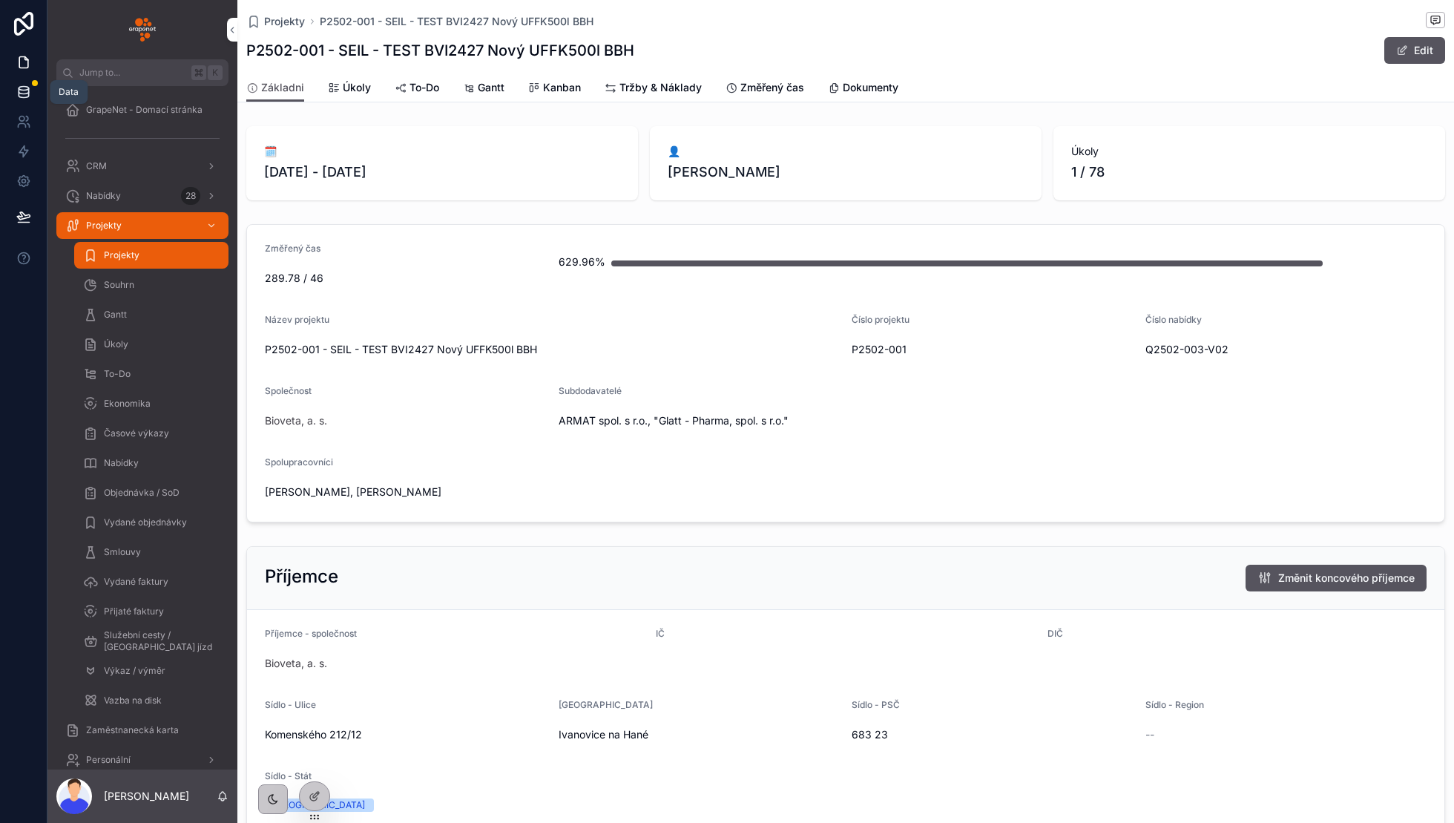
click at [29, 99] on link at bounding box center [23, 92] width 47 height 30
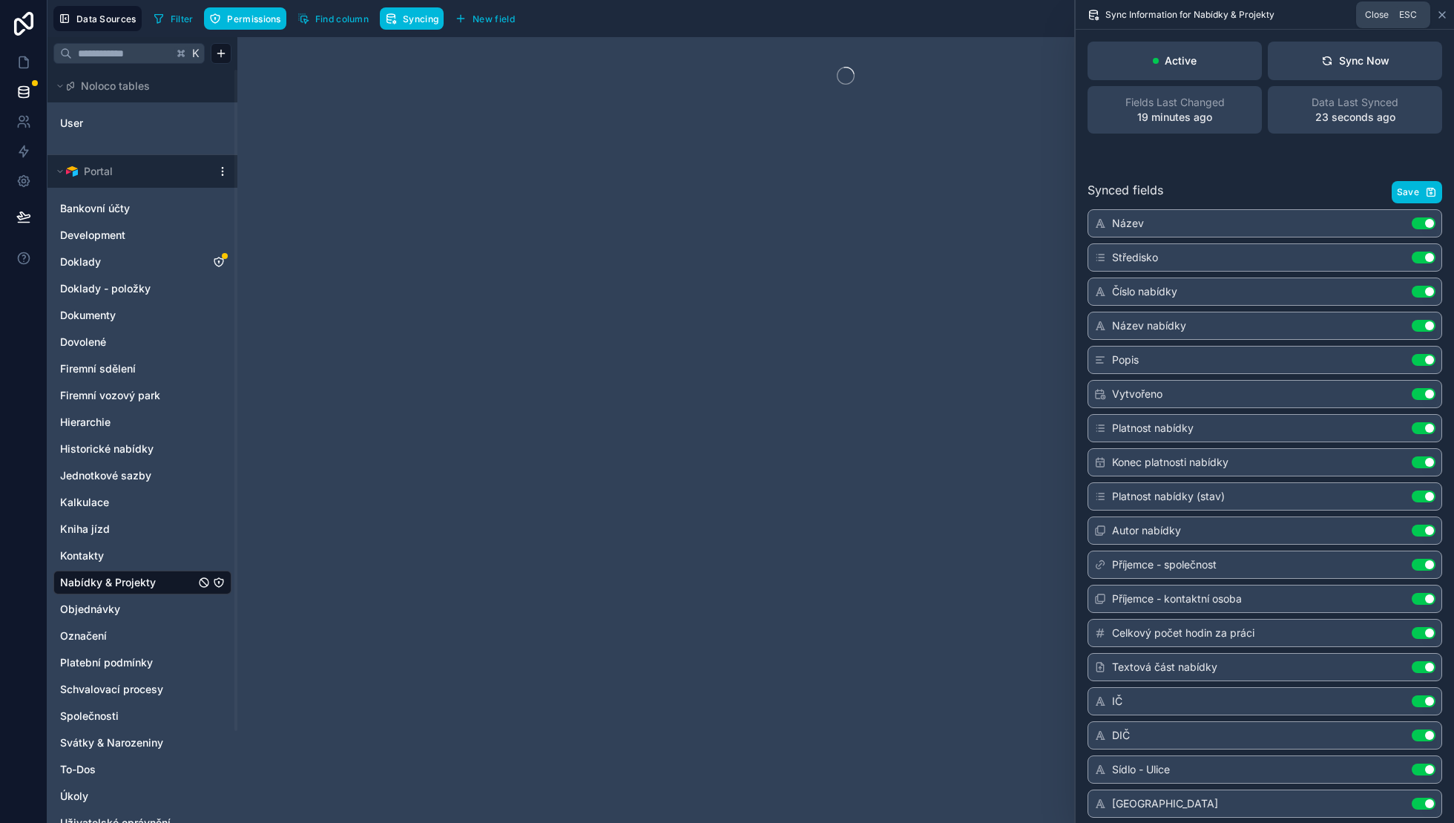
click at [1441, 15] on icon at bounding box center [1442, 15] width 6 height 6
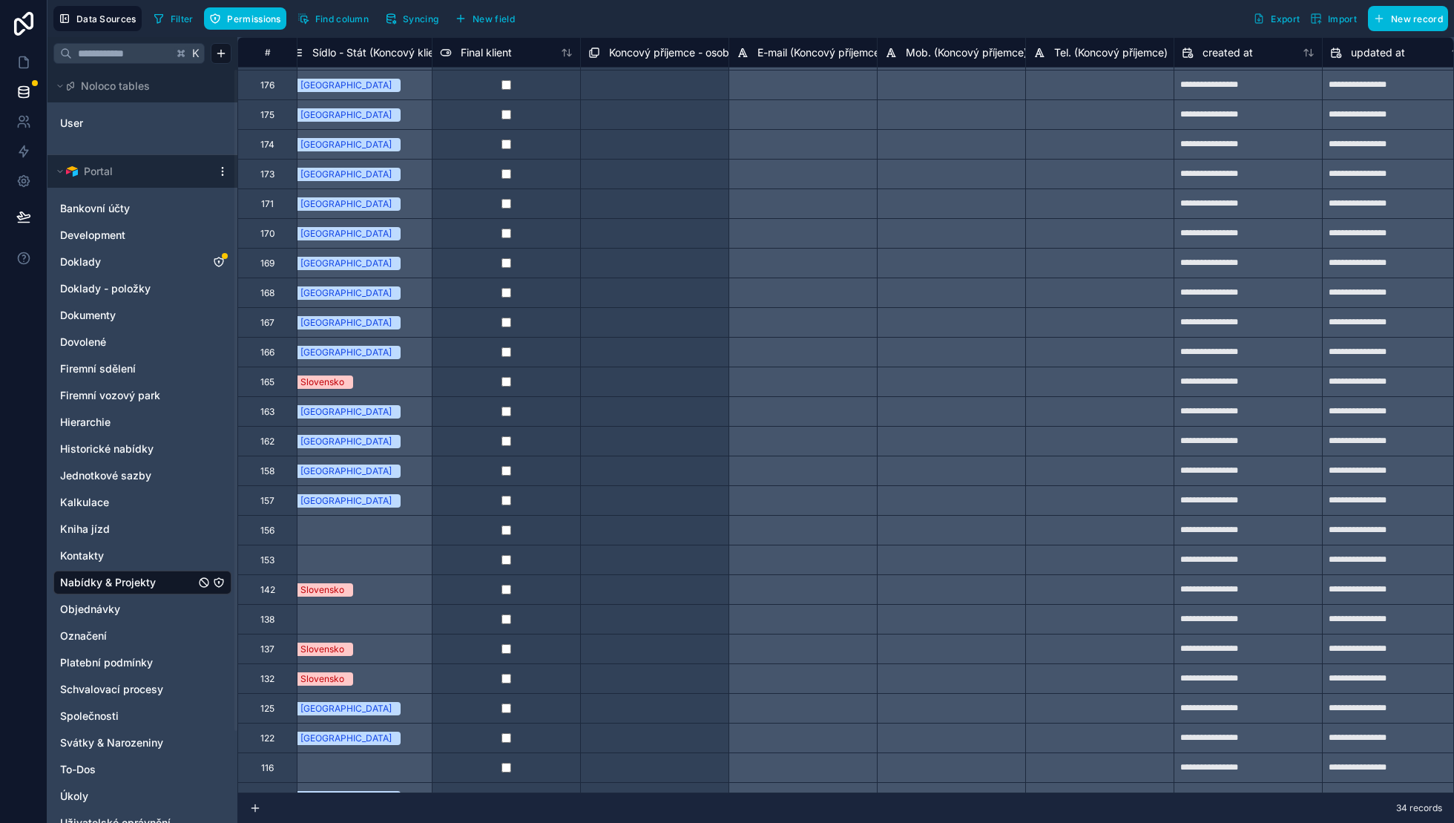
scroll to position [30, 18262]
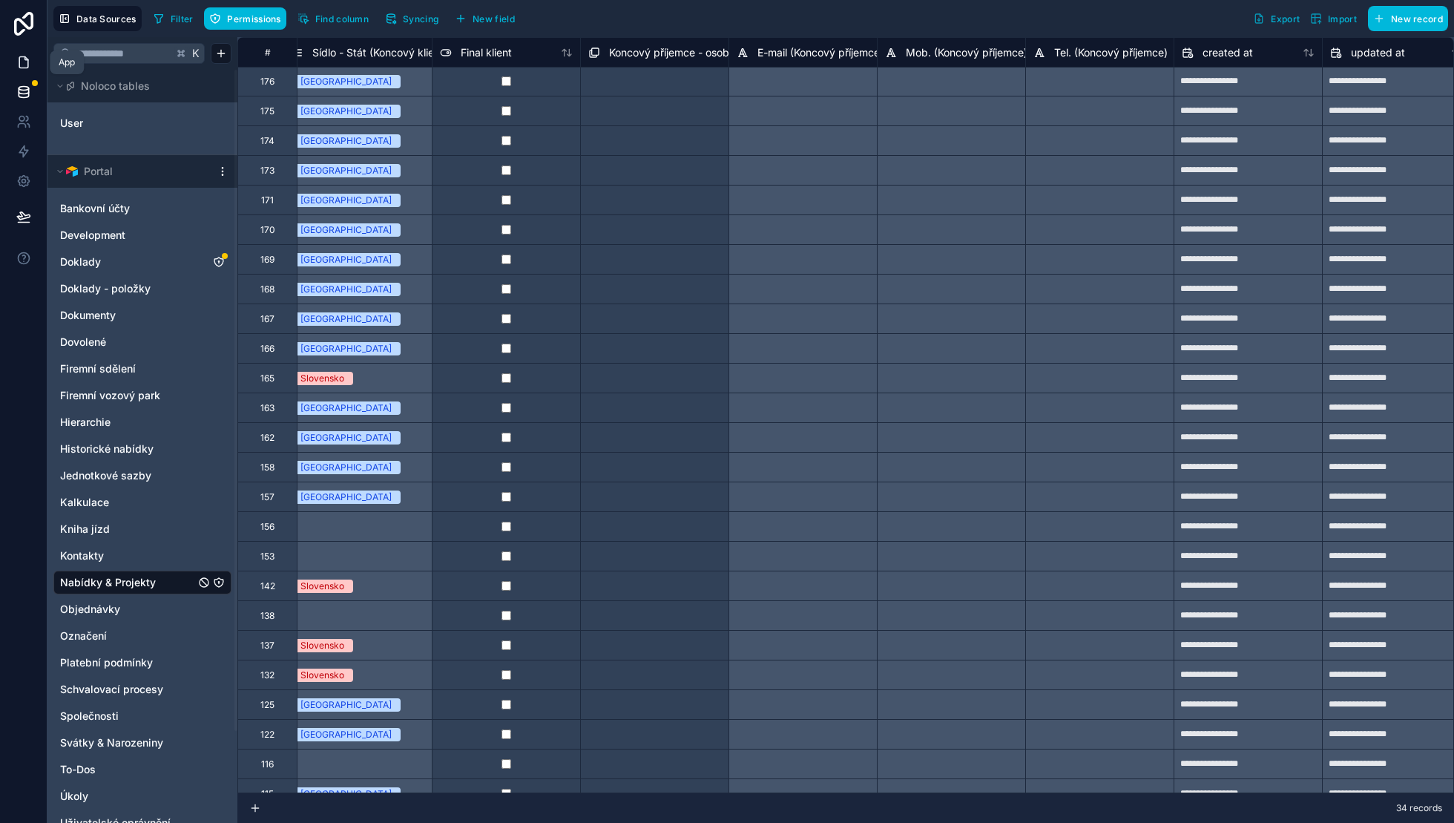
click at [32, 62] on link at bounding box center [23, 62] width 47 height 30
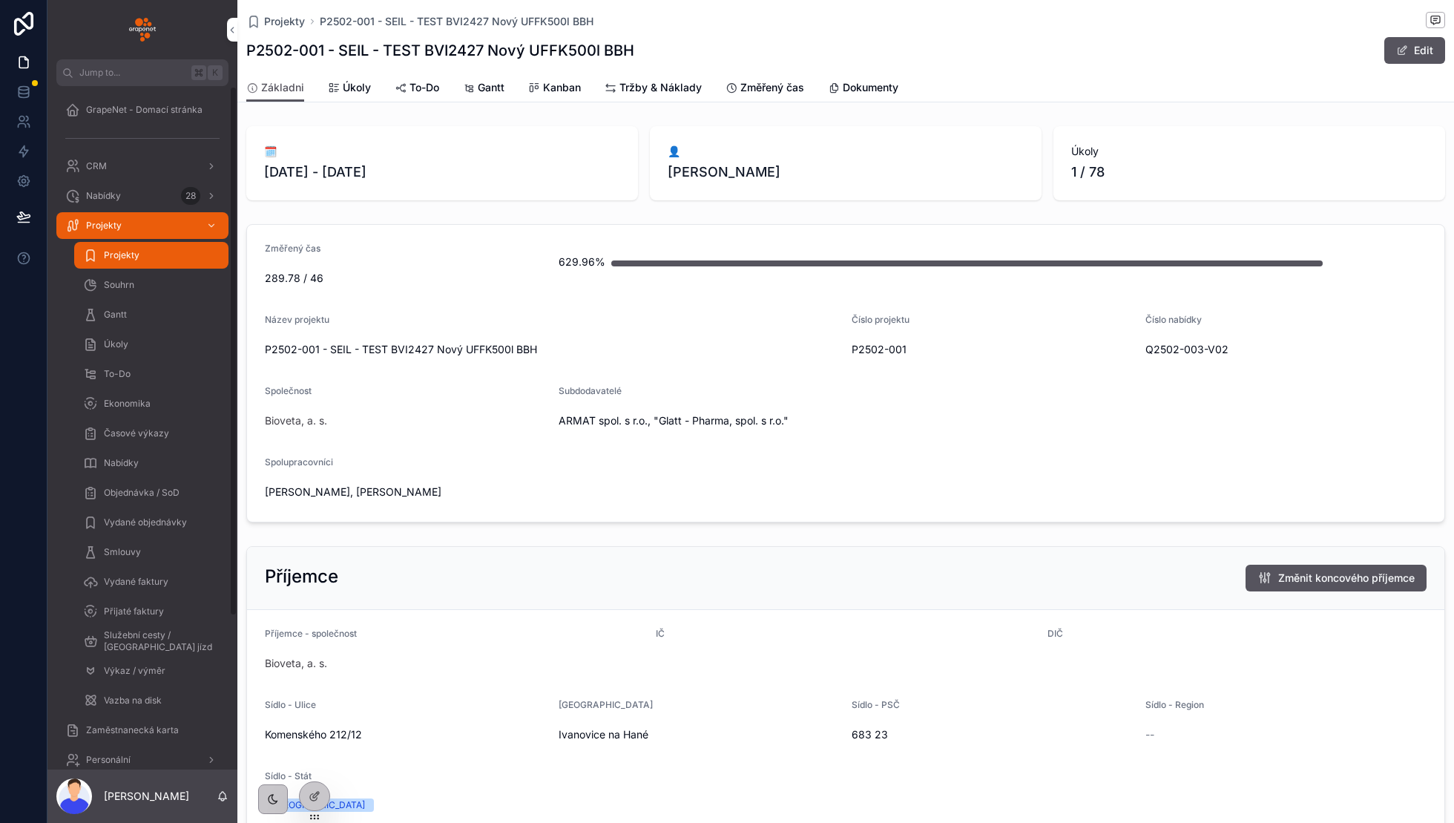
click at [129, 205] on div "Nabídky 28" at bounding box center [142, 196] width 154 height 24
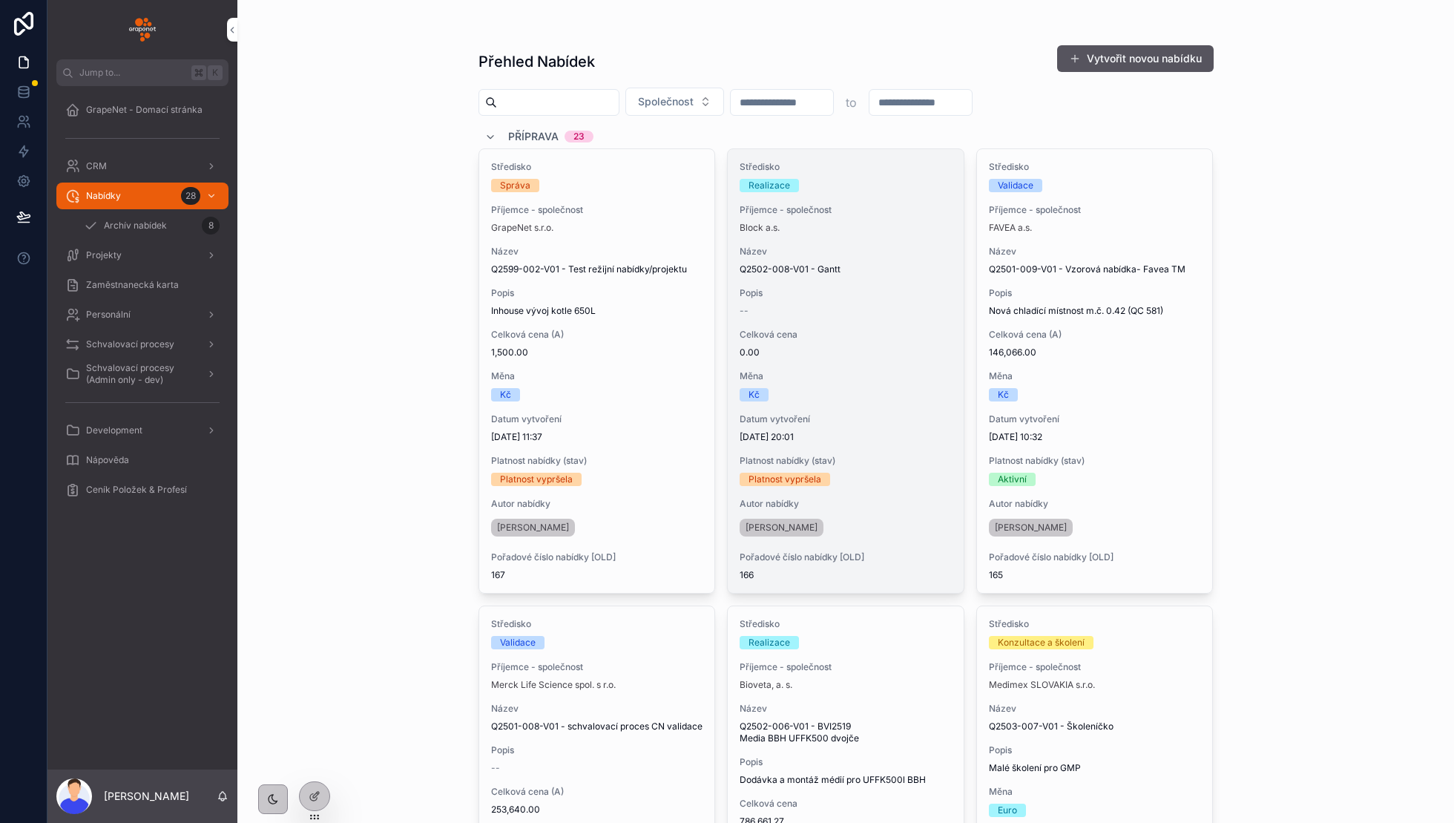
click at [872, 312] on div "--" at bounding box center [846, 311] width 212 height 12
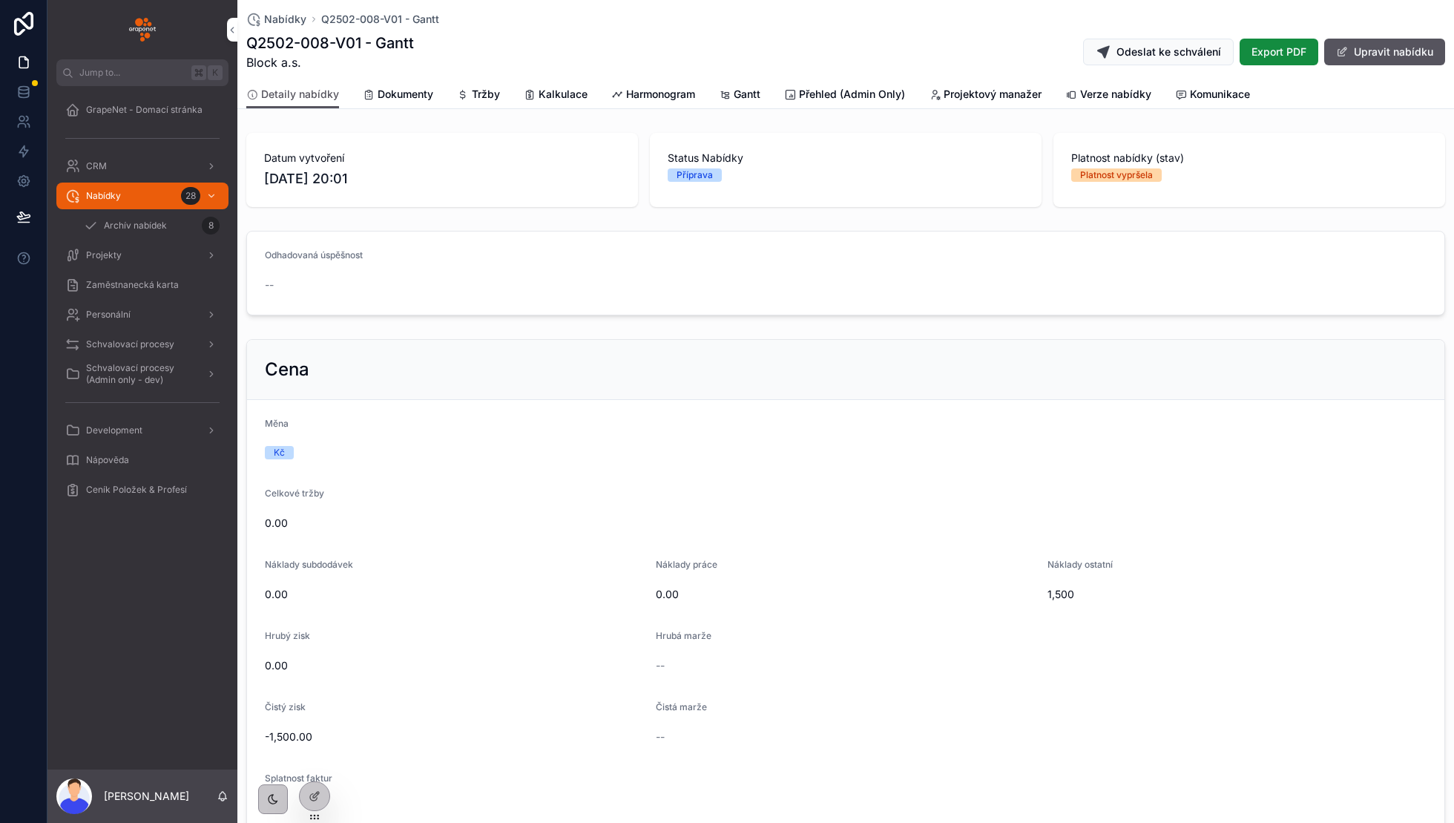
click at [745, 107] on link "Gantt" at bounding box center [740, 96] width 42 height 30
